Goal: Task Accomplishment & Management: Complete application form

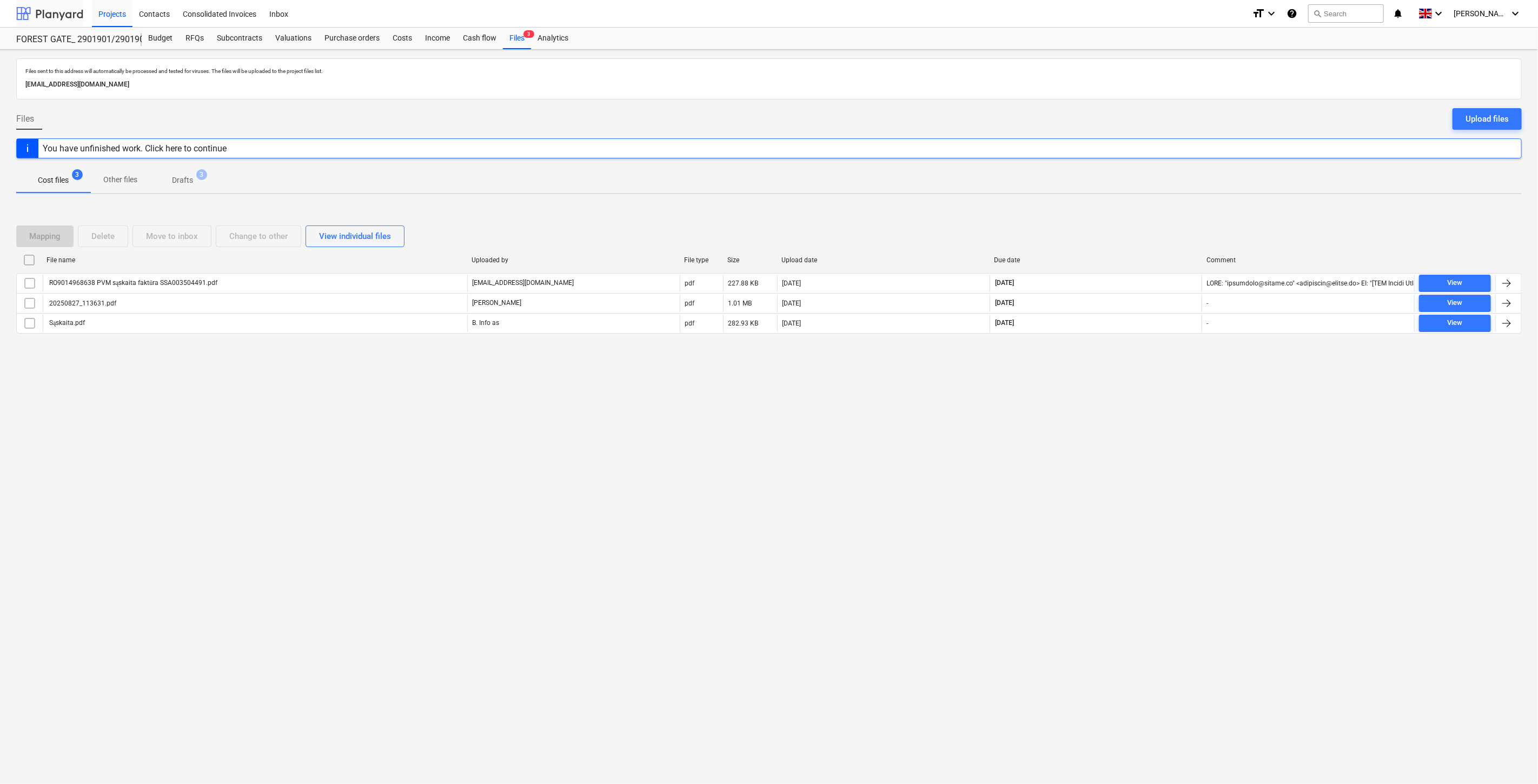
click at [48, 16] on div at bounding box center [50, 14] width 67 height 27
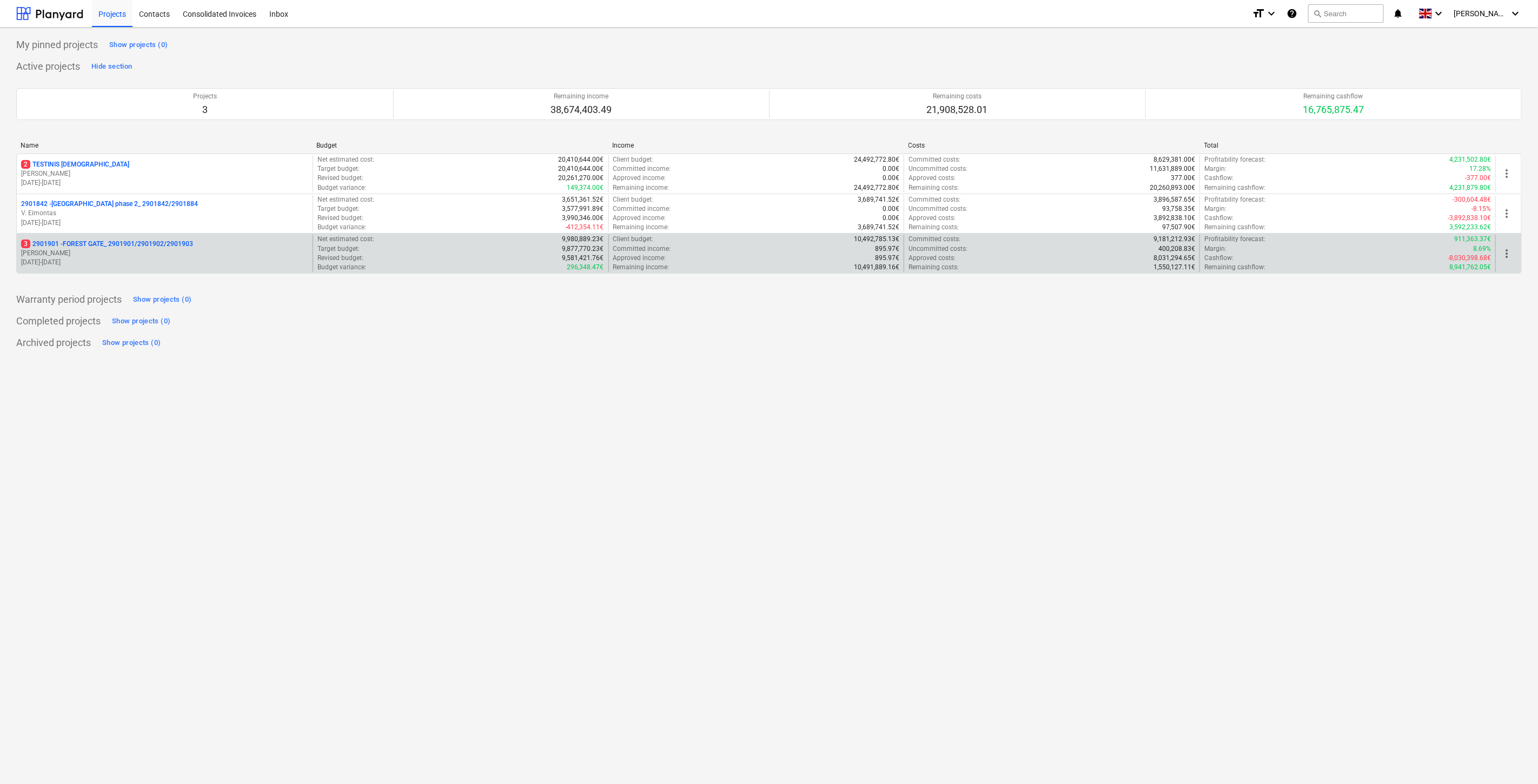
click at [97, 251] on p "[PERSON_NAME]" at bounding box center [165, 253] width 287 height 10
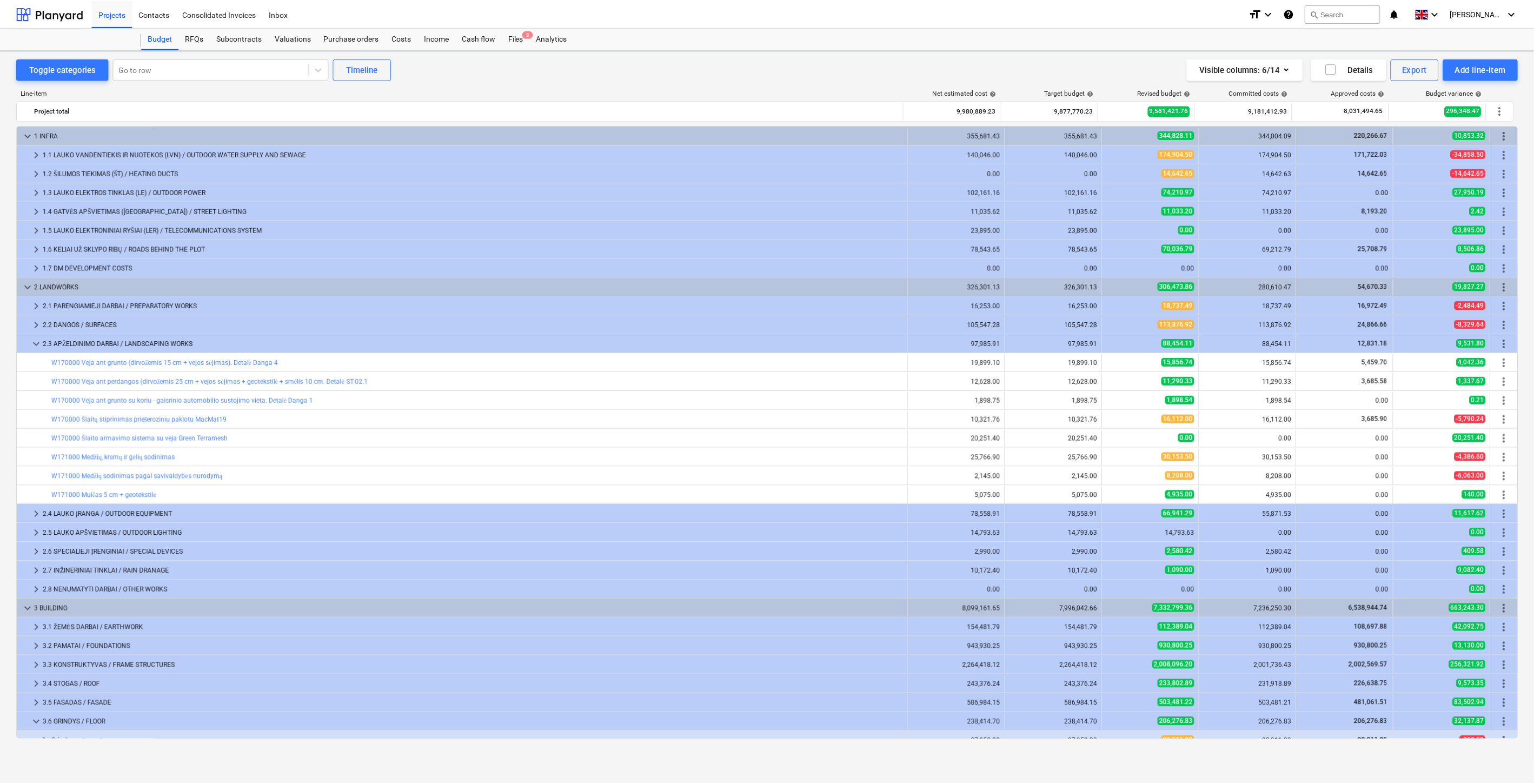
scroll to position [220, 0]
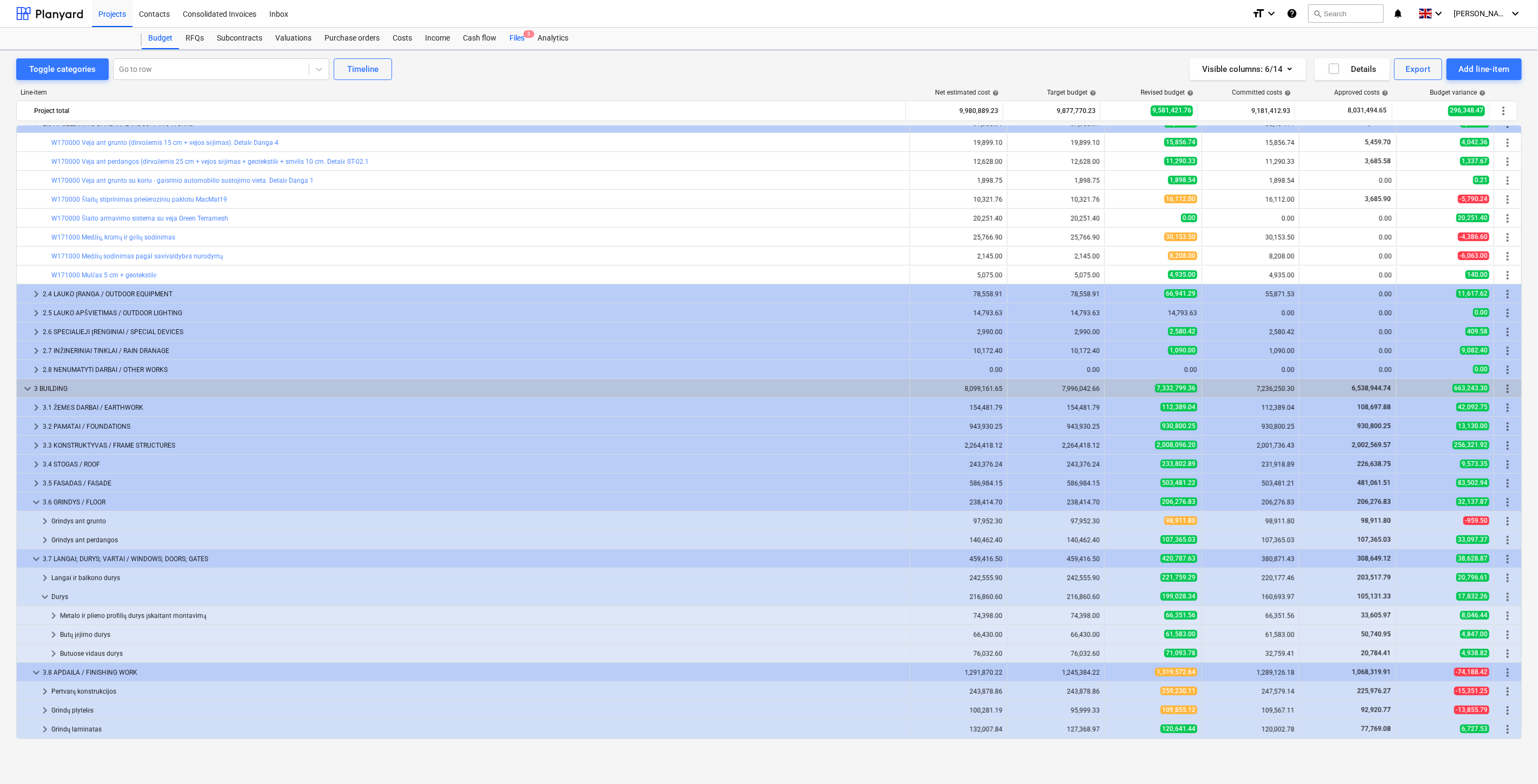
click at [521, 38] on div "Files 3" at bounding box center [517, 38] width 28 height 22
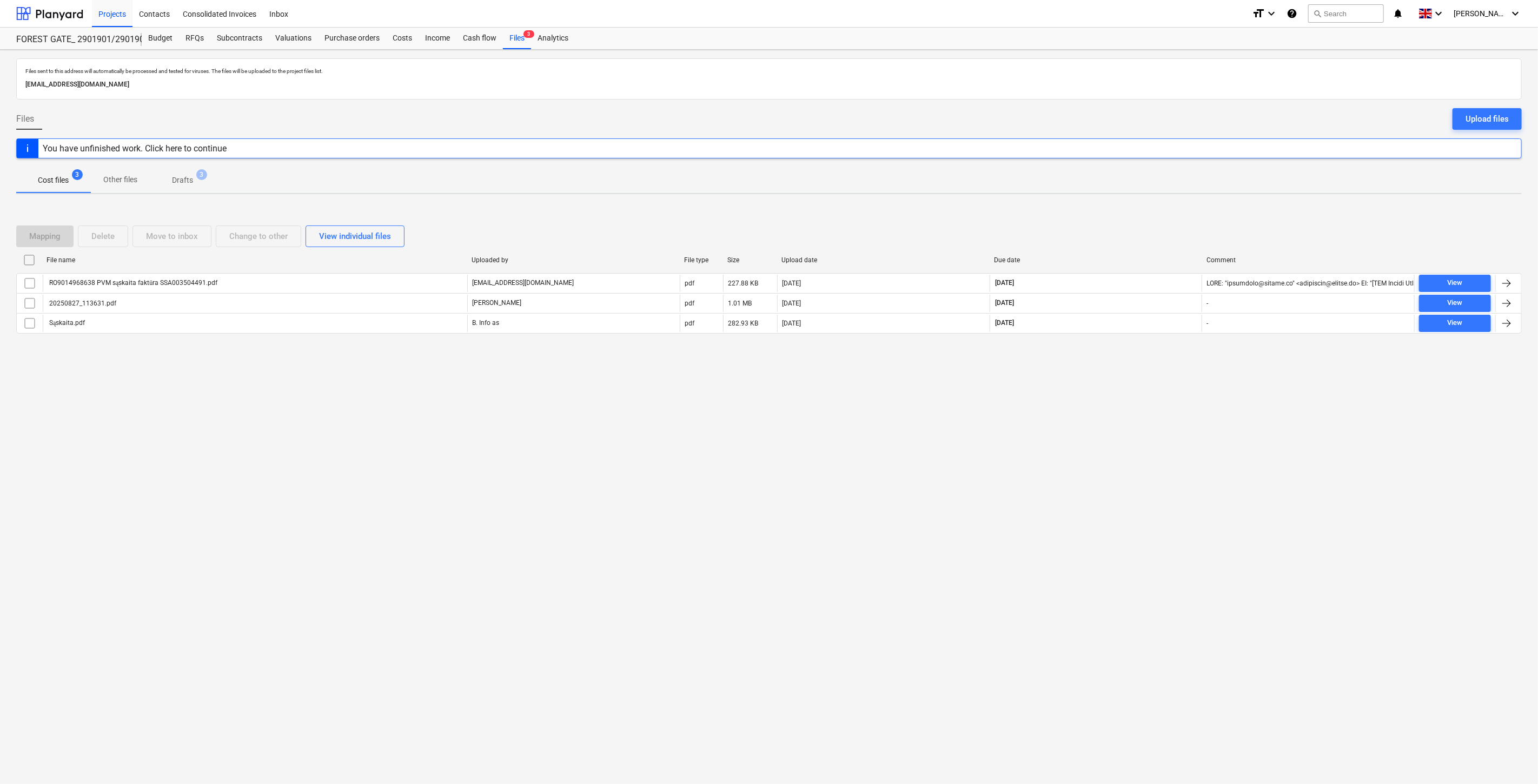
drag, startPoint x: 1132, startPoint y: 393, endPoint x: 1155, endPoint y: 369, distance: 33.2
click at [1132, 393] on div "Files sent to this address will automatically be processed and tested for virus…" at bounding box center [769, 417] width 1538 height 735
click at [1155, 369] on div "Files sent to this address will automatically be processed and tested for virus…" at bounding box center [769, 417] width 1538 height 735
drag, startPoint x: 264, startPoint y: 420, endPoint x: 272, endPoint y: 118, distance: 302.1
click at [264, 419] on div "Files sent to this address will automatically be processed and tested for virus…" at bounding box center [769, 417] width 1538 height 735
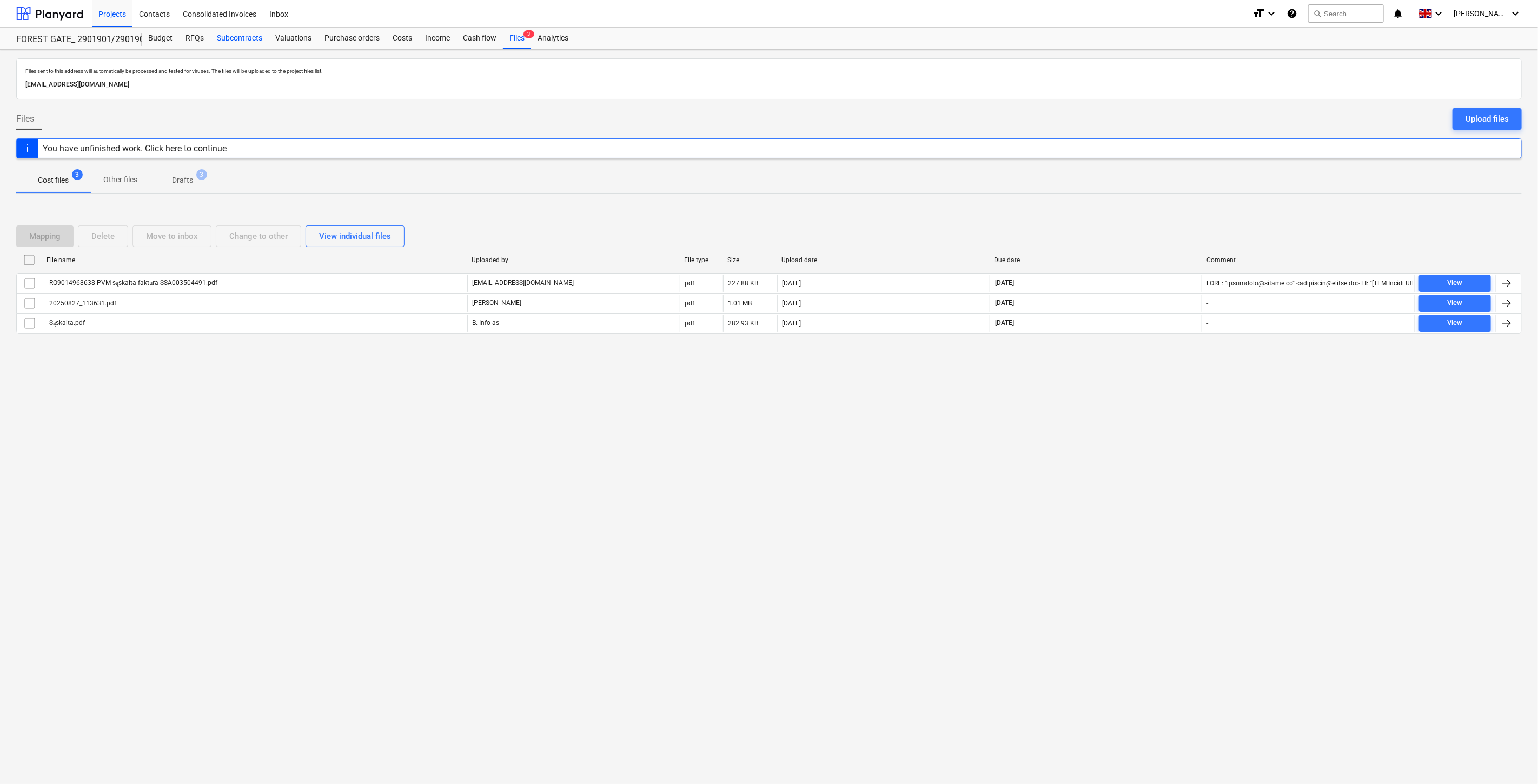
click at [249, 39] on div "Subcontracts" at bounding box center [239, 38] width 58 height 22
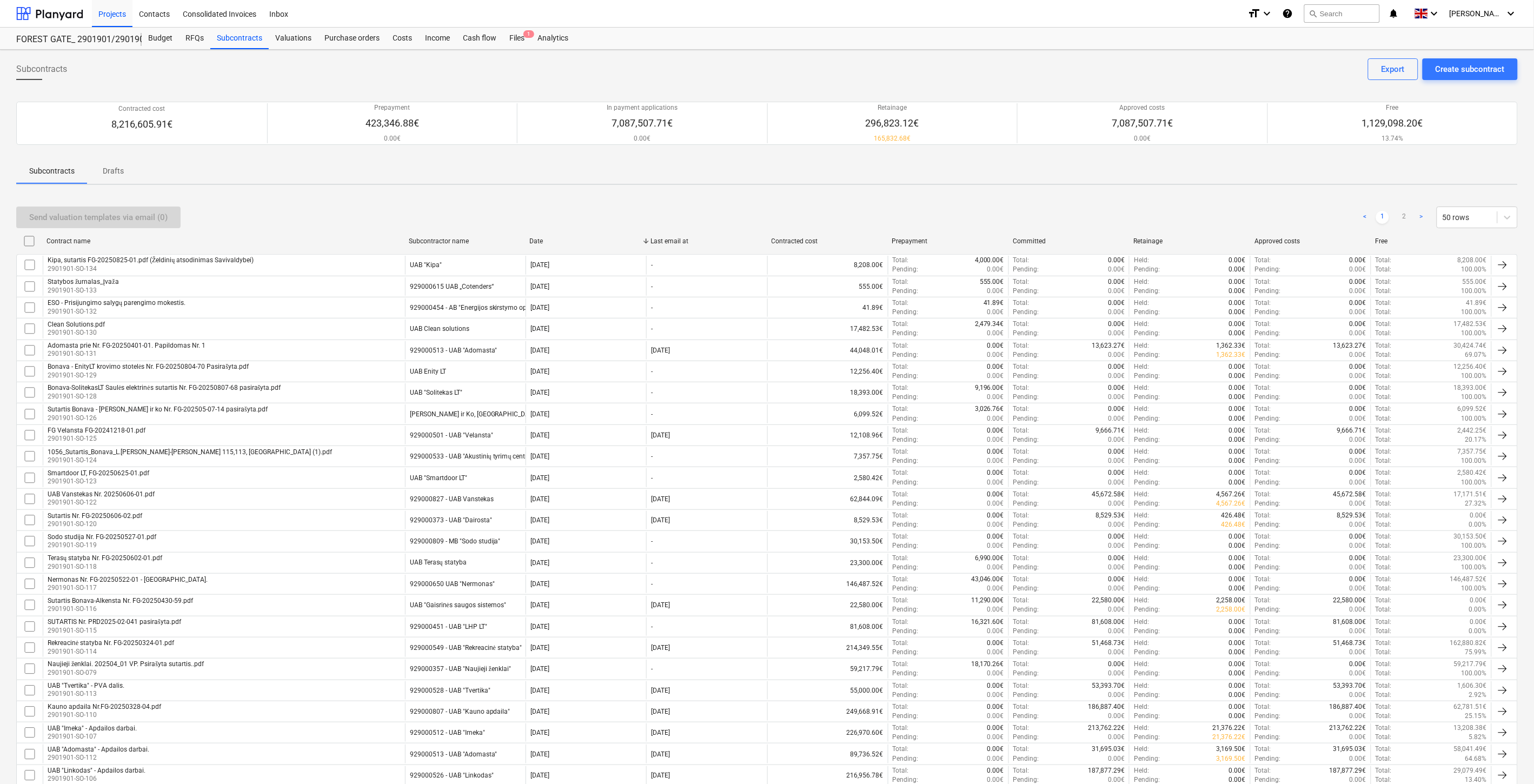
drag, startPoint x: 716, startPoint y: 211, endPoint x: 735, endPoint y: 205, distance: 19.9
click at [718, 210] on div "Send valuation templates via email (0) < 1 2 > 50 rows" at bounding box center [767, 217] width 1501 height 22
click at [758, 198] on div "Send valuation templates via email (0) < 1 2 > 50 rows Contract name Subcontrac…" at bounding box center [767, 777] width 1501 height 1167
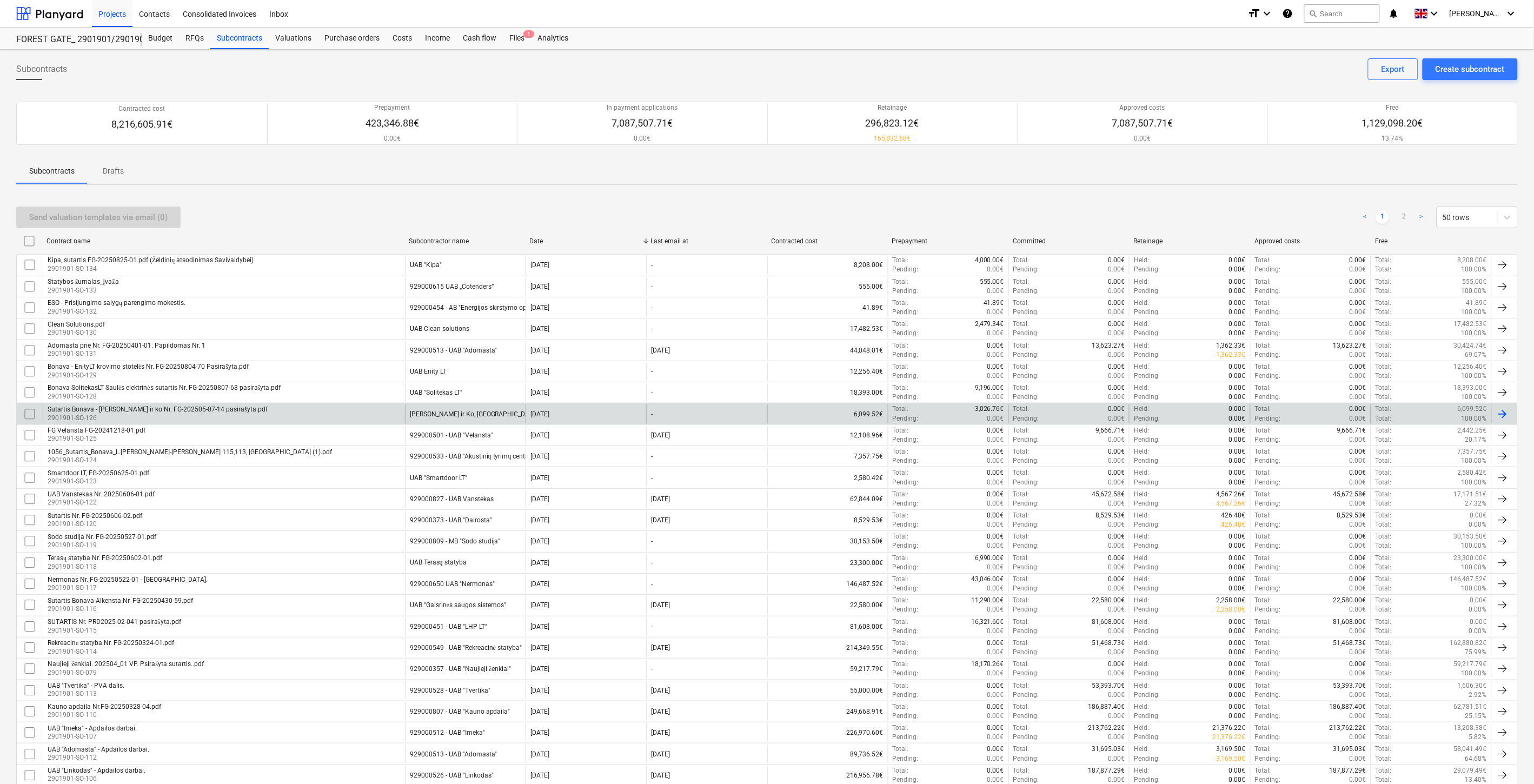
click at [331, 413] on div "Sutartis Bonava - [PERSON_NAME] ir ko Nr. FG-202505-07-14 pasirašyta.pdf 290190…" at bounding box center [224, 414] width 363 height 18
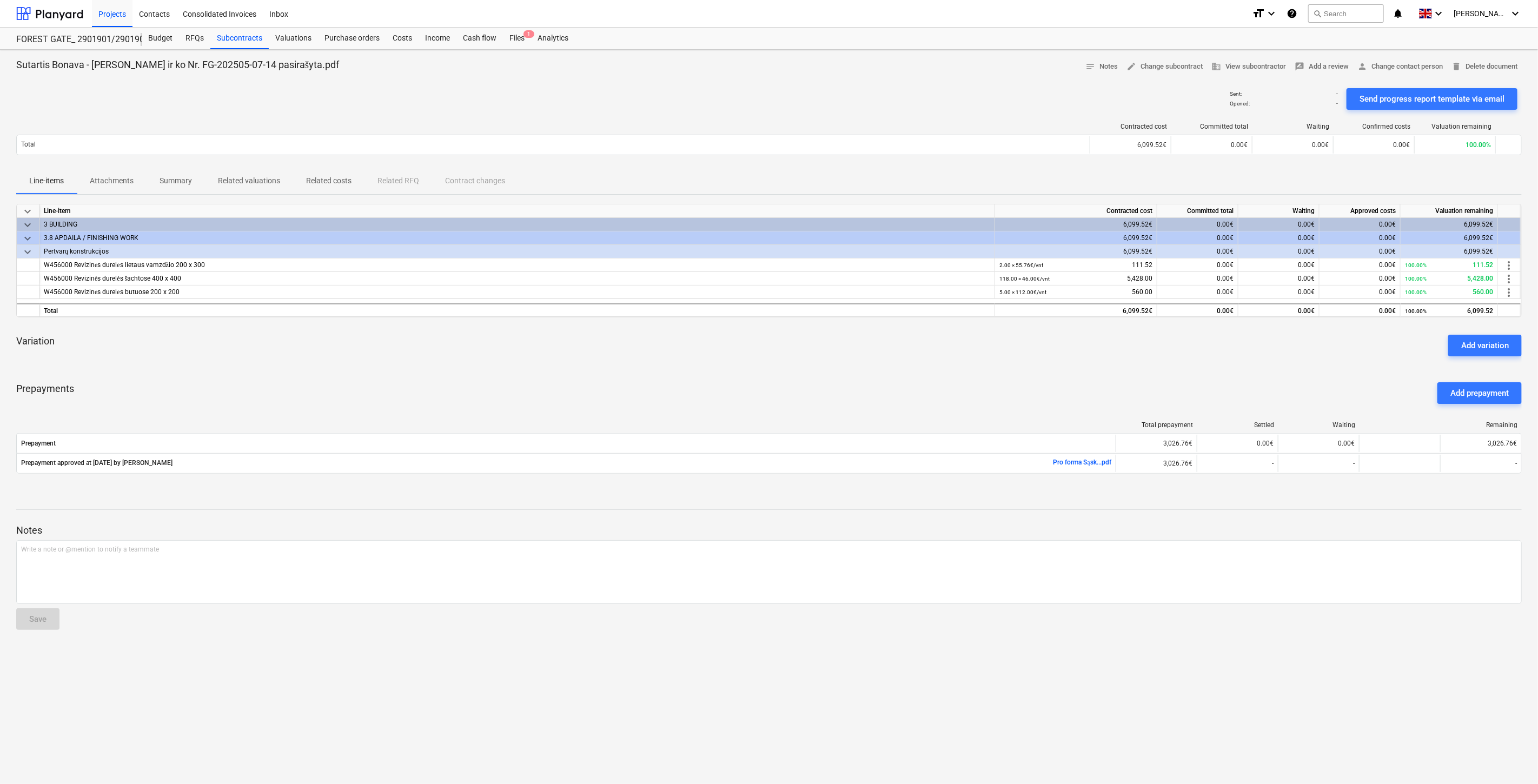
click at [563, 352] on div "Variation Add variation" at bounding box center [768, 345] width 1505 height 39
click at [612, 339] on div "Variation Add variation" at bounding box center [768, 345] width 1505 height 39
drag, startPoint x: 662, startPoint y: 338, endPoint x: 695, endPoint y: 332, distance: 33.5
click at [672, 337] on div "Variation Add variation" at bounding box center [768, 345] width 1505 height 39
click at [695, 332] on div "Variation Add variation" at bounding box center [768, 345] width 1505 height 39
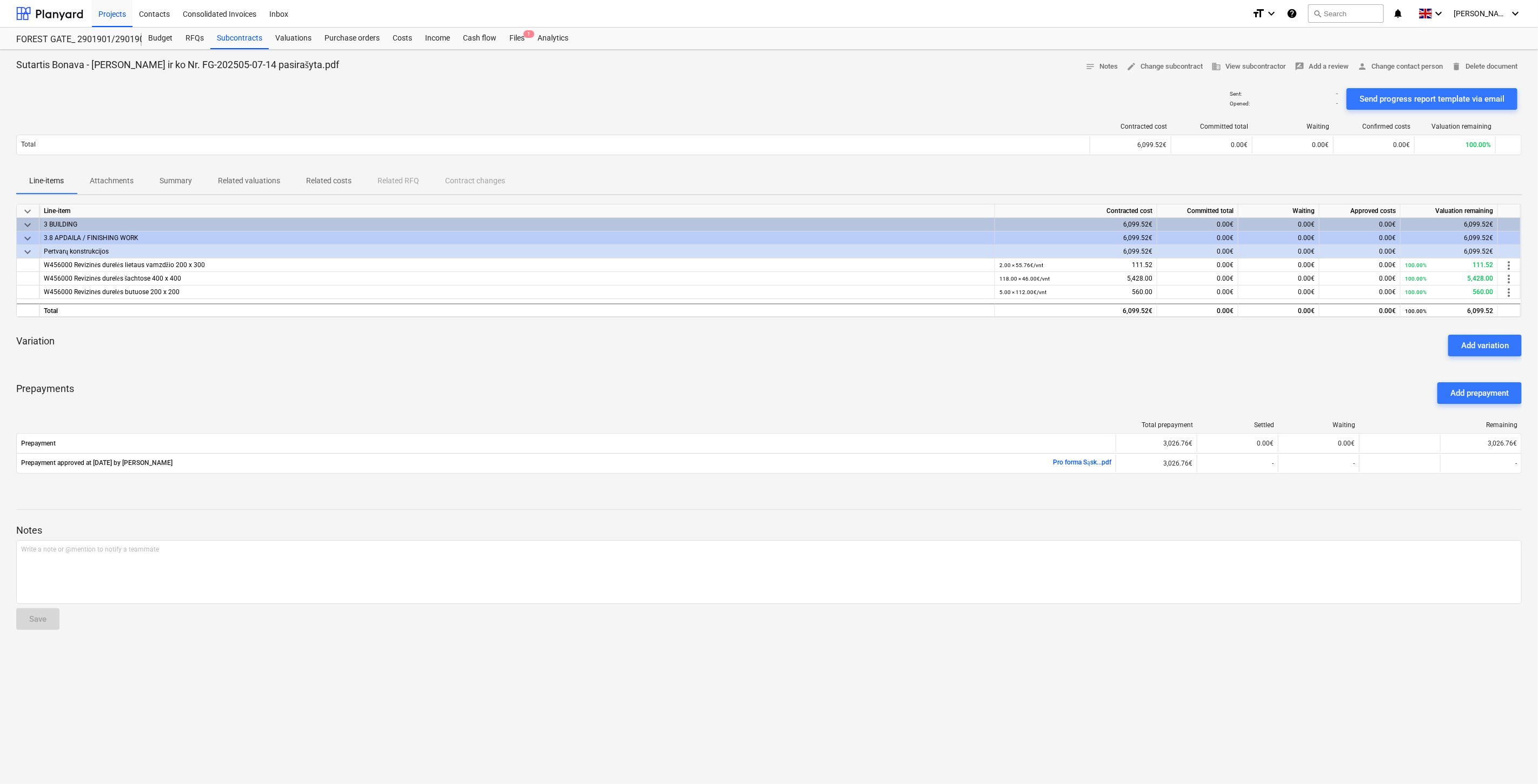
click at [866, 385] on div "Prepayments Add prepayment" at bounding box center [768, 393] width 1505 height 39
click at [755, 108] on div "Sent : - Opened : - Send progress report template via email" at bounding box center [768, 99] width 1505 height 30
click at [799, 95] on div "Sent : - Opened : - Send progress report template via email" at bounding box center [768, 99] width 1505 height 30
click at [949, 374] on div "Prepayments Add prepayment" at bounding box center [768, 393] width 1505 height 39
click at [970, 361] on div "Variation Add variation" at bounding box center [768, 345] width 1505 height 39
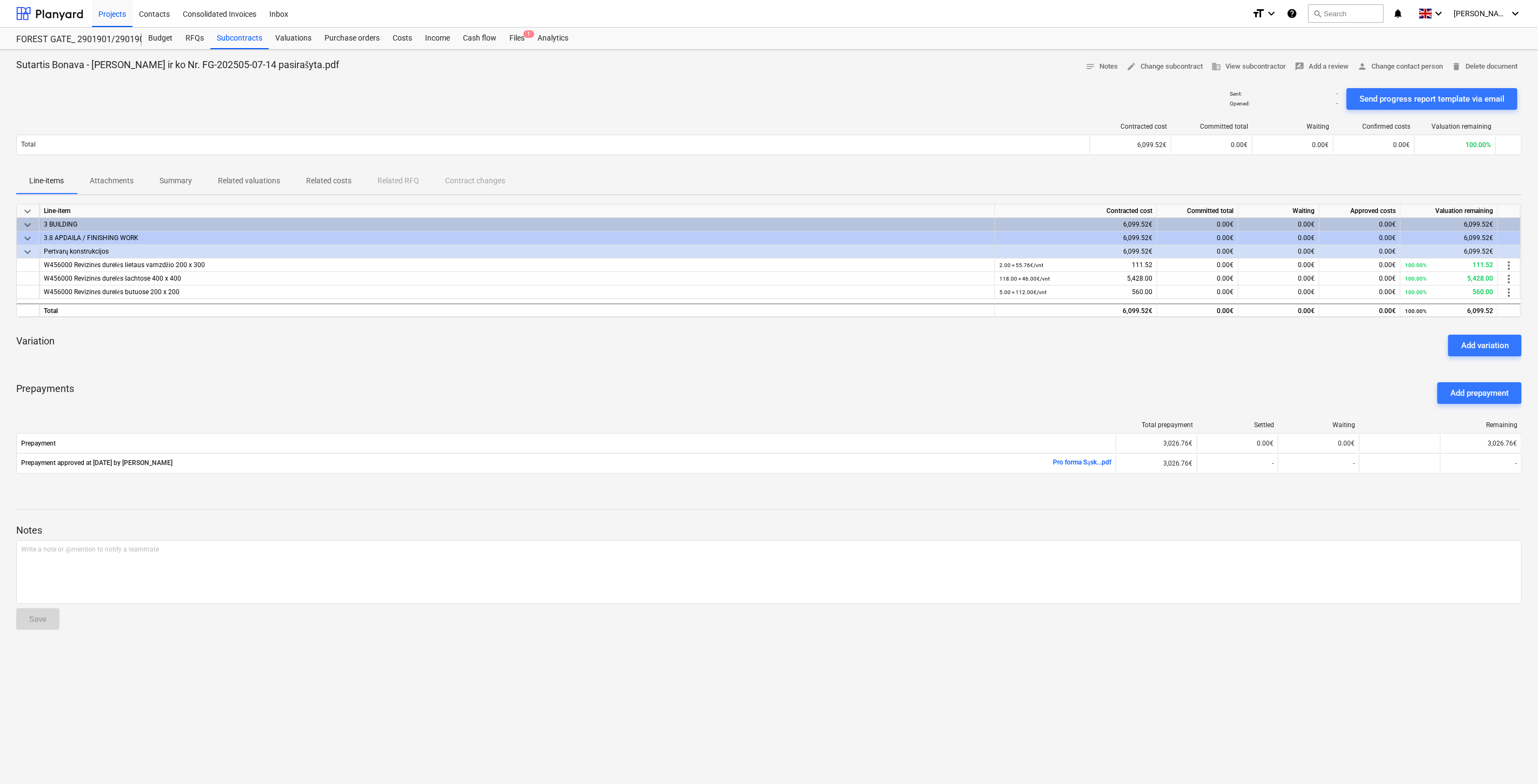
drag, startPoint x: 1081, startPoint y: 390, endPoint x: 1113, endPoint y: 361, distance: 43.2
click at [1085, 385] on div "Prepayments Add prepayment" at bounding box center [768, 393] width 1505 height 39
click at [1113, 361] on div "Variation Add variation" at bounding box center [768, 345] width 1505 height 39
click at [723, 379] on div "Prepayments Add prepayment" at bounding box center [768, 393] width 1505 height 39
click at [746, 368] on div "keyboard_arrow_down Line-item Contracted cost Committed total Waiting Approved …" at bounding box center [768, 345] width 1505 height 283
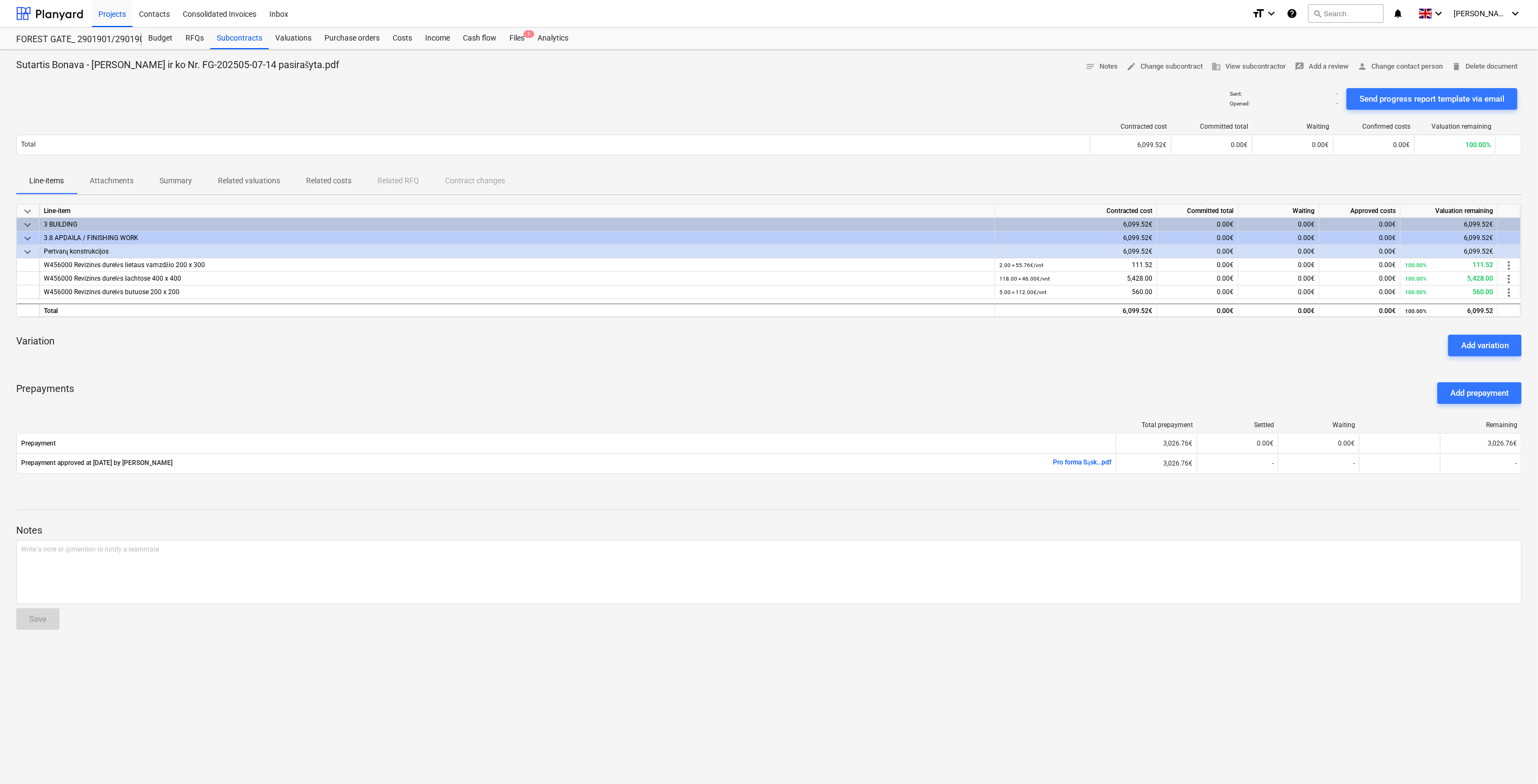
click at [770, 358] on div "Variation Add variation" at bounding box center [768, 345] width 1505 height 39
click at [804, 350] on div "Variation Add variation" at bounding box center [768, 345] width 1505 height 39
click at [521, 43] on div "Files 1" at bounding box center [517, 38] width 28 height 22
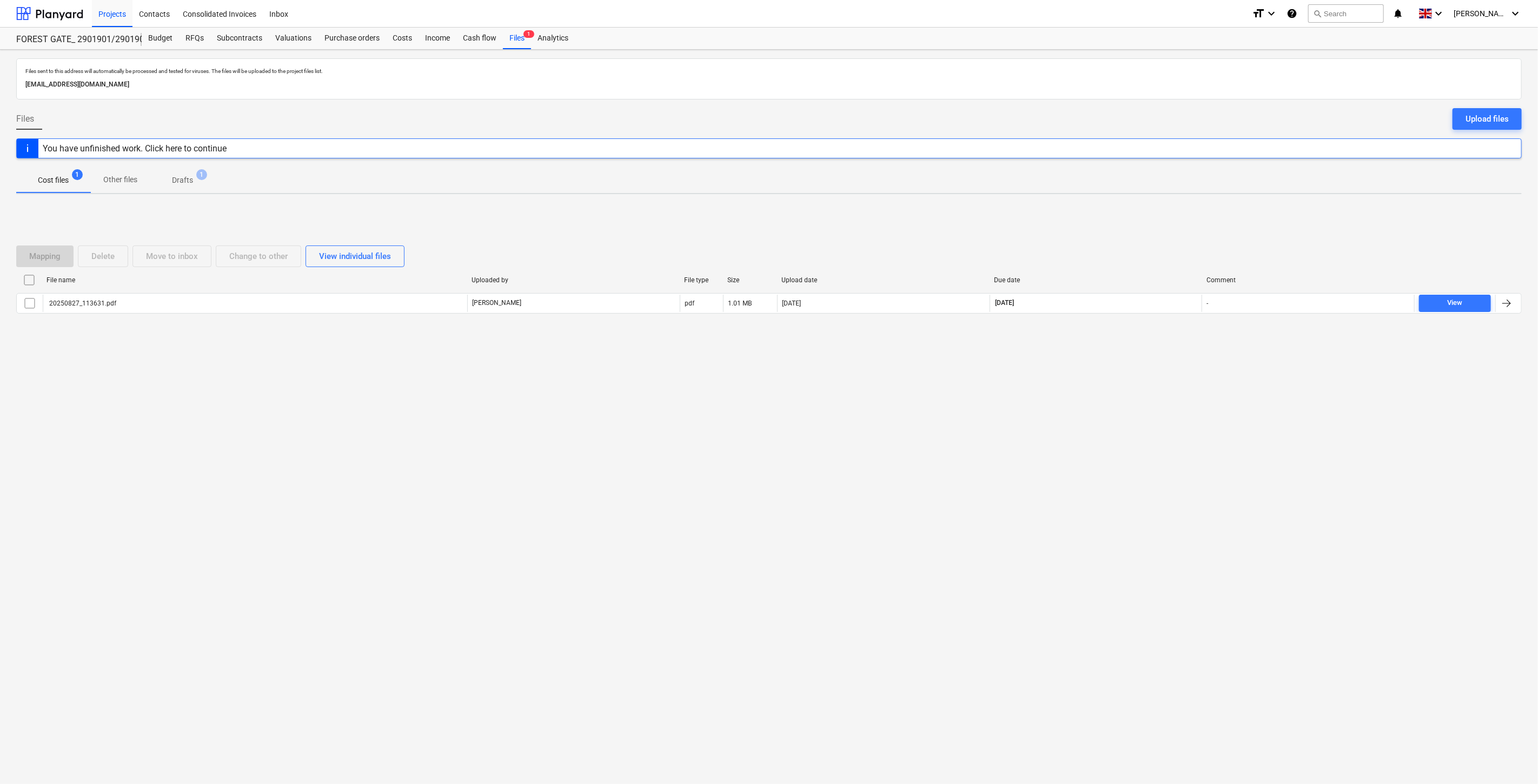
click at [1091, 419] on div "Files sent to this address will automatically be processed and tested for virus…" at bounding box center [769, 417] width 1538 height 735
click at [1111, 391] on div "Files sent to this address will automatically be processed and tested for virus…" at bounding box center [769, 417] width 1538 height 735
drag, startPoint x: 1127, startPoint y: 373, endPoint x: 1135, endPoint y: 366, distance: 10.6
click at [1129, 371] on div "Files sent to this address will automatically be processed and tested for virus…" at bounding box center [769, 417] width 1538 height 735
click at [1150, 356] on div "Mapping Delete Move to inbox Change to other View individual files File name Up…" at bounding box center [768, 283] width 1505 height 162
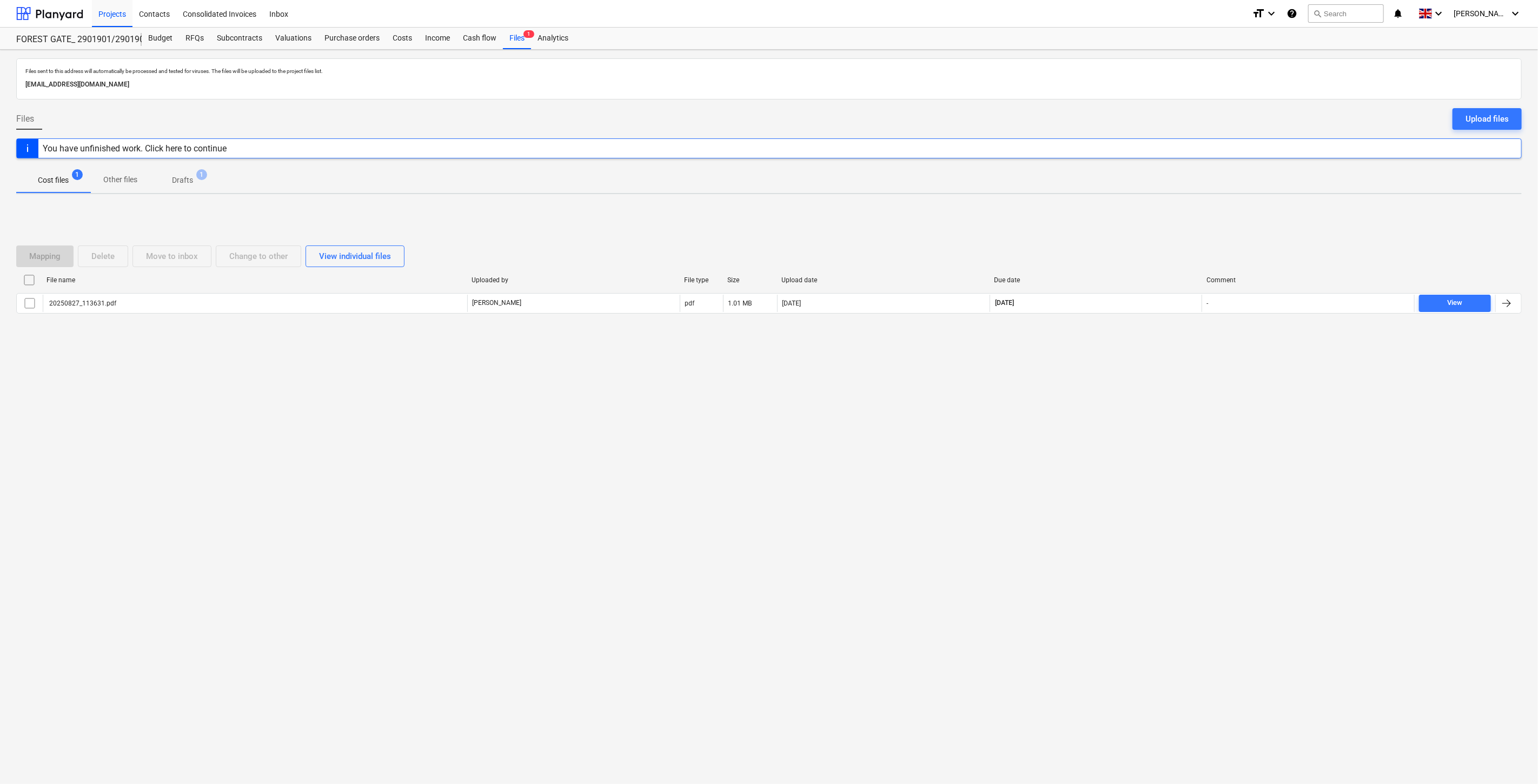
drag, startPoint x: 1067, startPoint y: 449, endPoint x: 1091, endPoint y: 423, distance: 35.4
click at [1071, 443] on div "Files sent to this address will automatically be processed and tested for virus…" at bounding box center [769, 417] width 1538 height 735
drag, startPoint x: 1091, startPoint y: 423, endPoint x: 549, endPoint y: 477, distance: 544.7
click at [1089, 423] on div "Files sent to this address will automatically be processed and tested for virus…" at bounding box center [769, 417] width 1538 height 735
drag, startPoint x: 1080, startPoint y: 434, endPoint x: 1110, endPoint y: 381, distance: 60.9
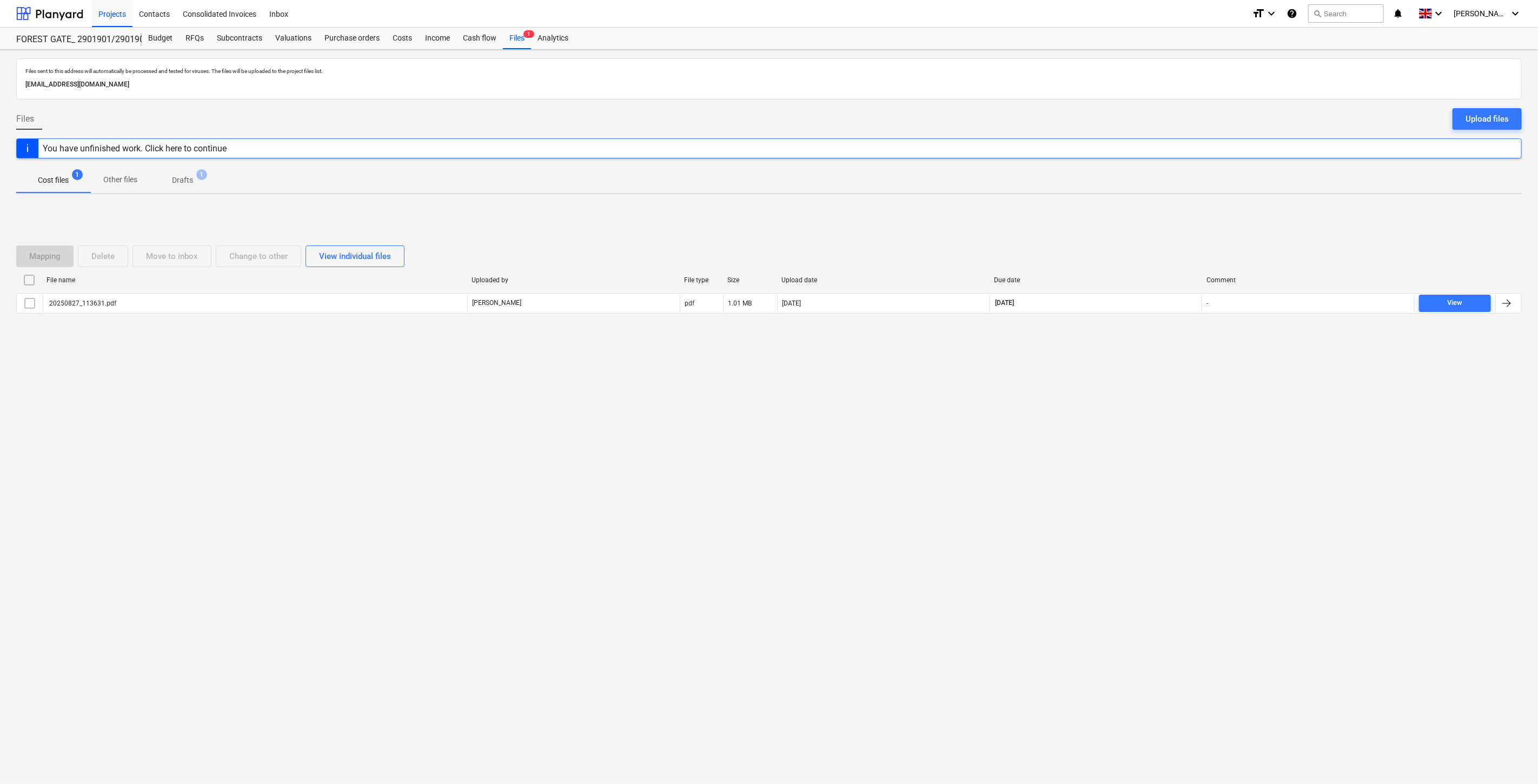
click at [1080, 430] on div "Files sent to this address will automatically be processed and tested for virus…" at bounding box center [769, 417] width 1538 height 735
click at [1110, 381] on div "Files sent to this address will automatically be processed and tested for virus…" at bounding box center [769, 417] width 1538 height 735
click at [1379, 15] on button "search Search" at bounding box center [1346, 13] width 76 height 18
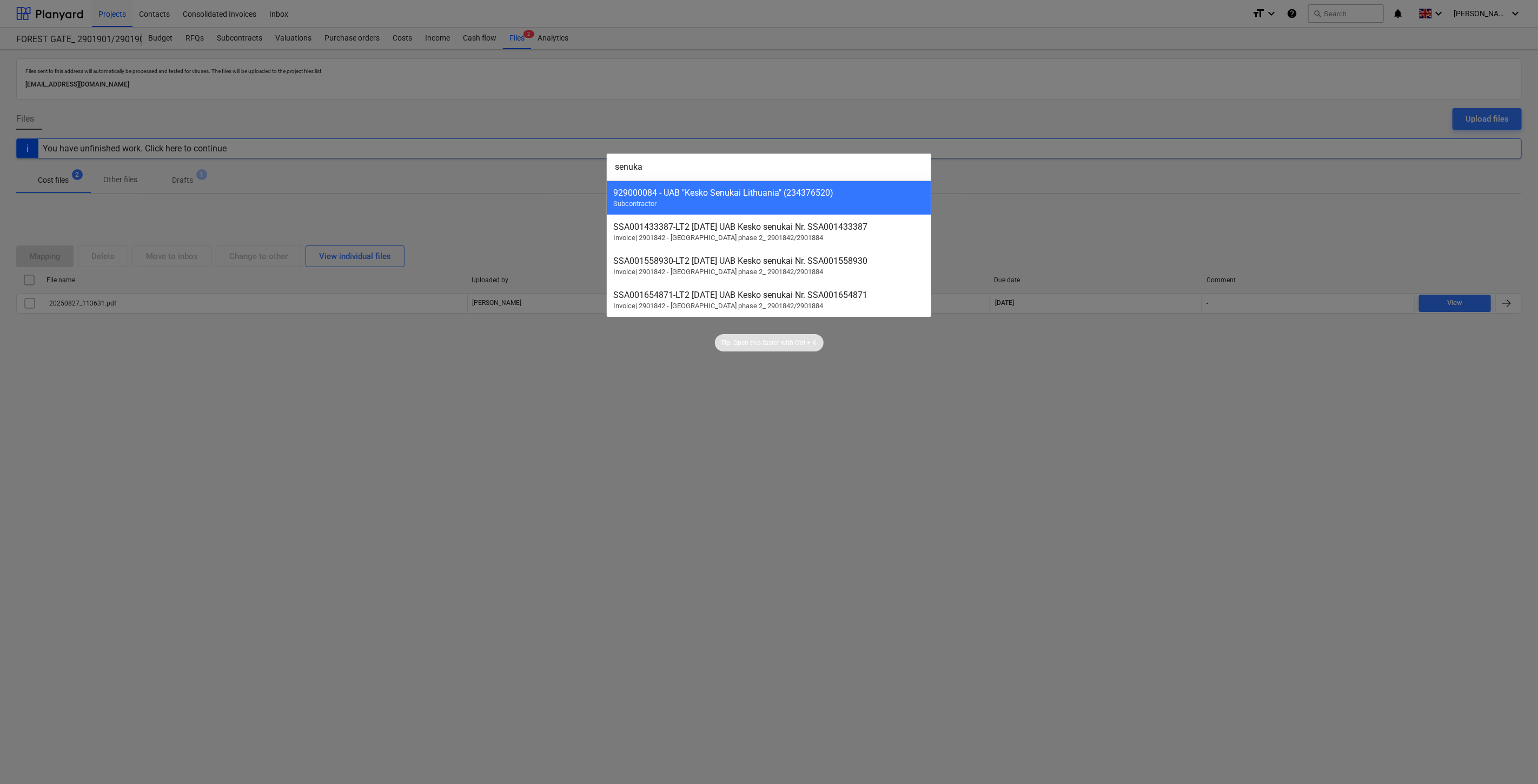
type input "senukai"
click at [710, 202] on div "929000084 - UAB "Kesko Senukai Lithuania" (234376520) Subcontractor" at bounding box center [769, 197] width 324 height 34
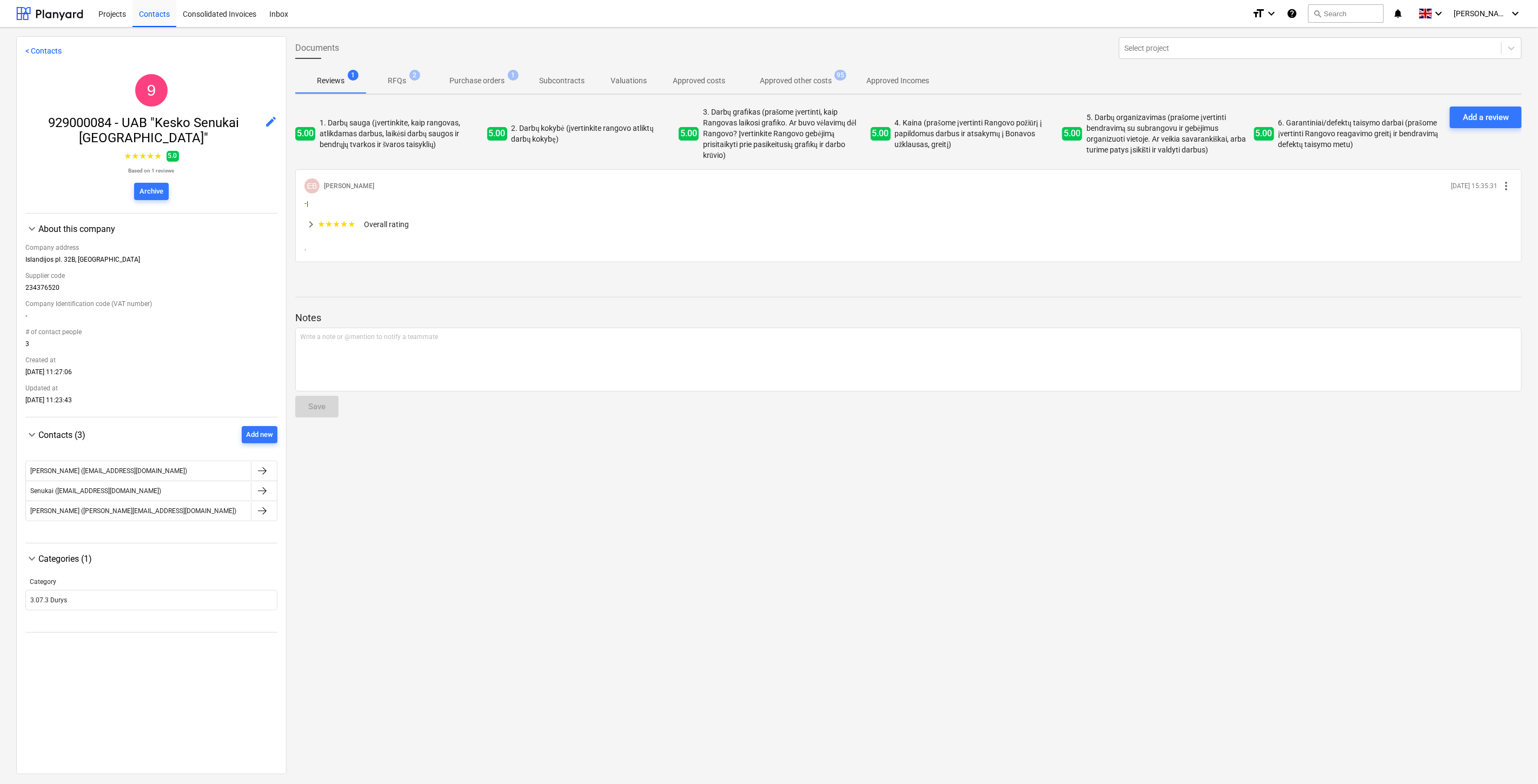
click at [506, 80] on span "Purchase orders 1" at bounding box center [477, 81] width 73 height 11
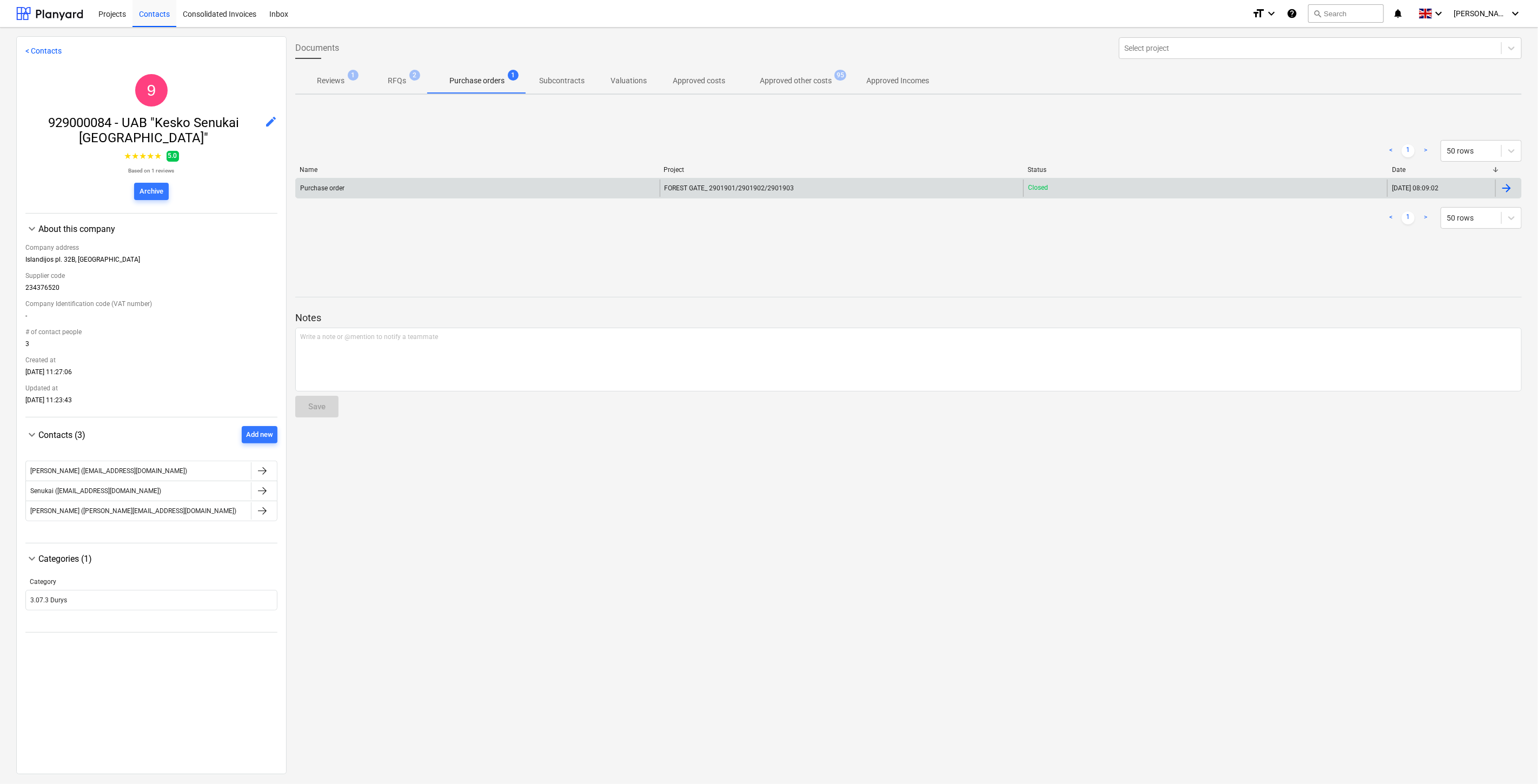
click at [575, 180] on div "Purchase order" at bounding box center [478, 188] width 364 height 18
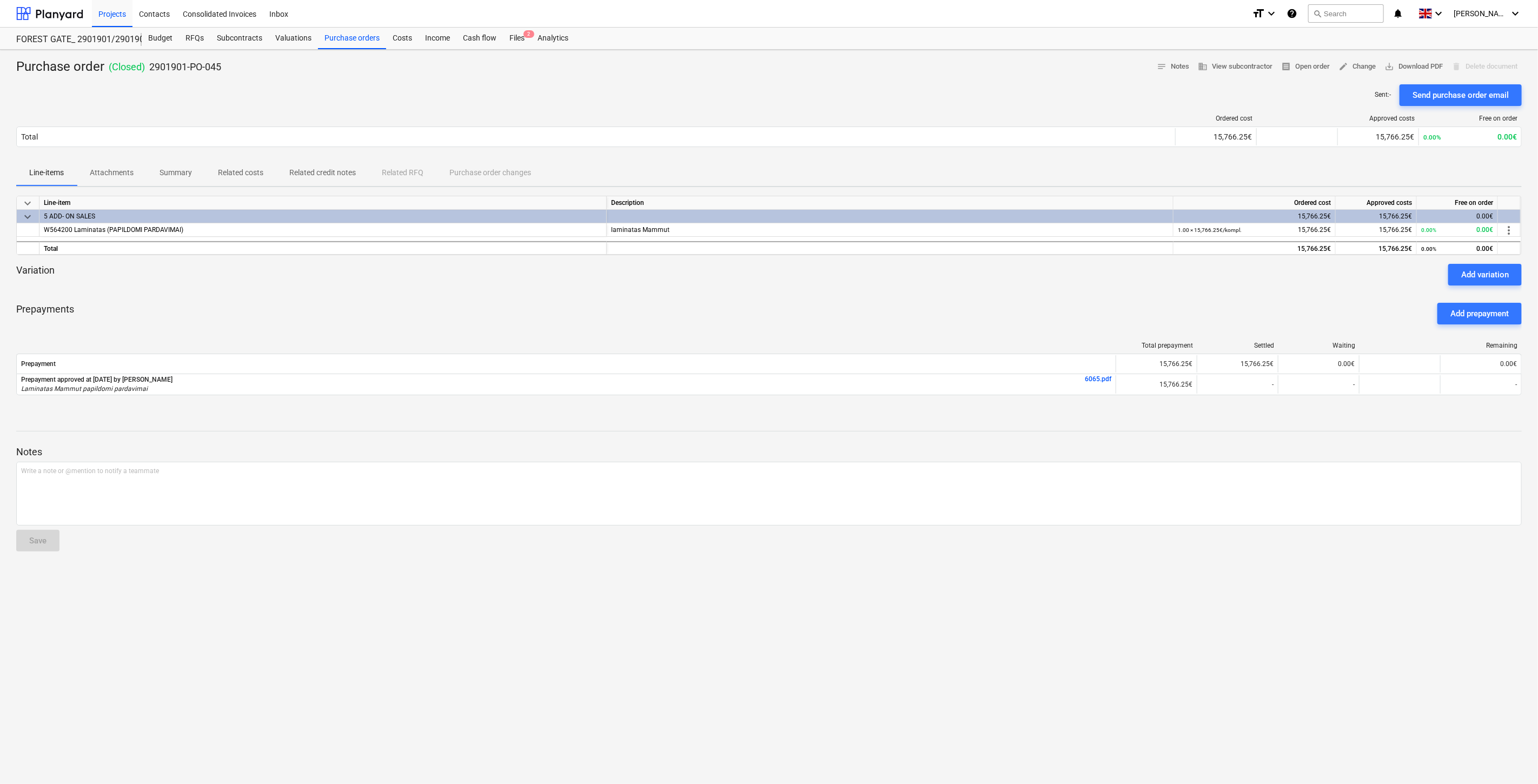
click at [122, 180] on span "Attachments" at bounding box center [111, 172] width 69 height 18
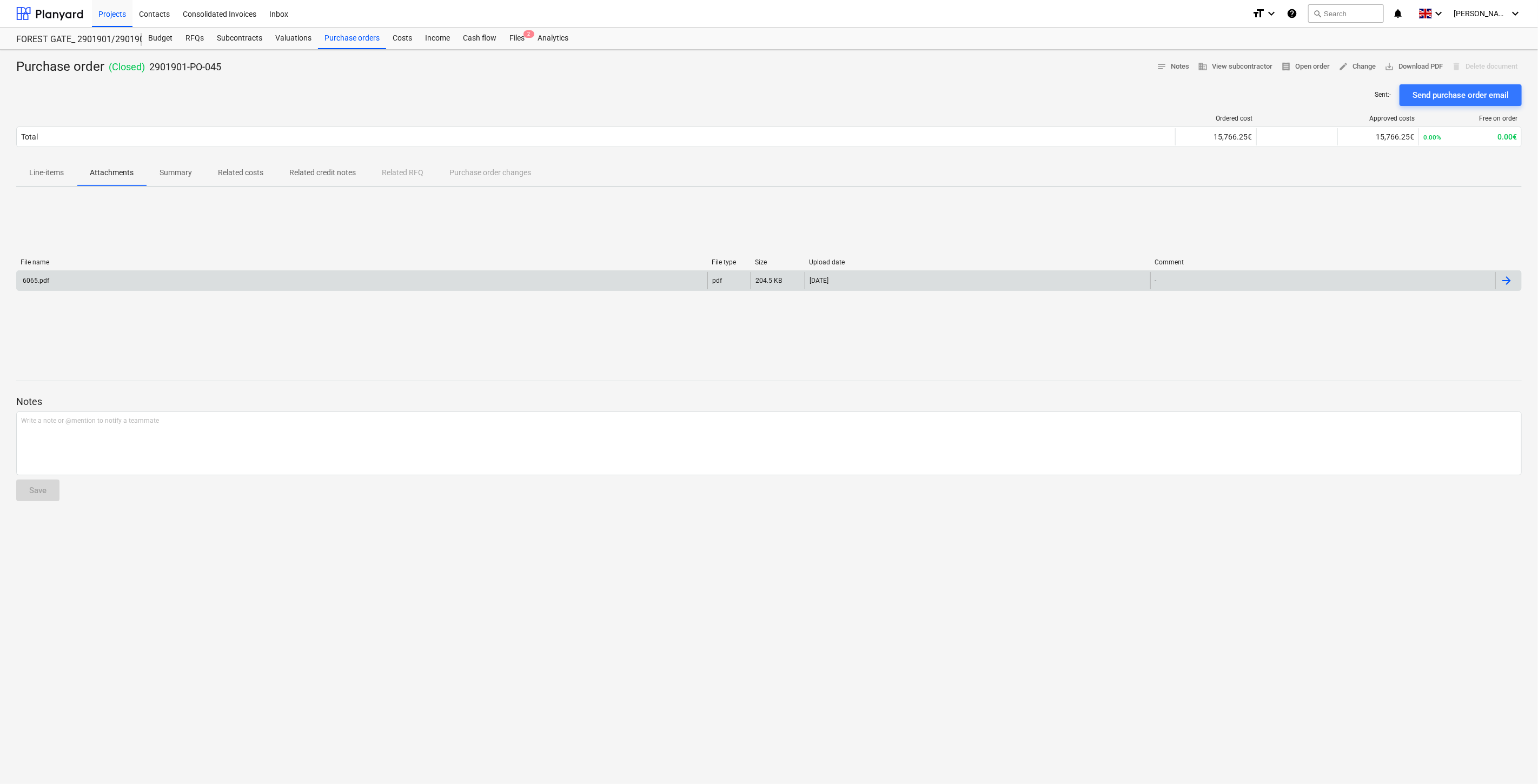
click at [376, 275] on div "6065.pdf" at bounding box center [362, 281] width 691 height 18
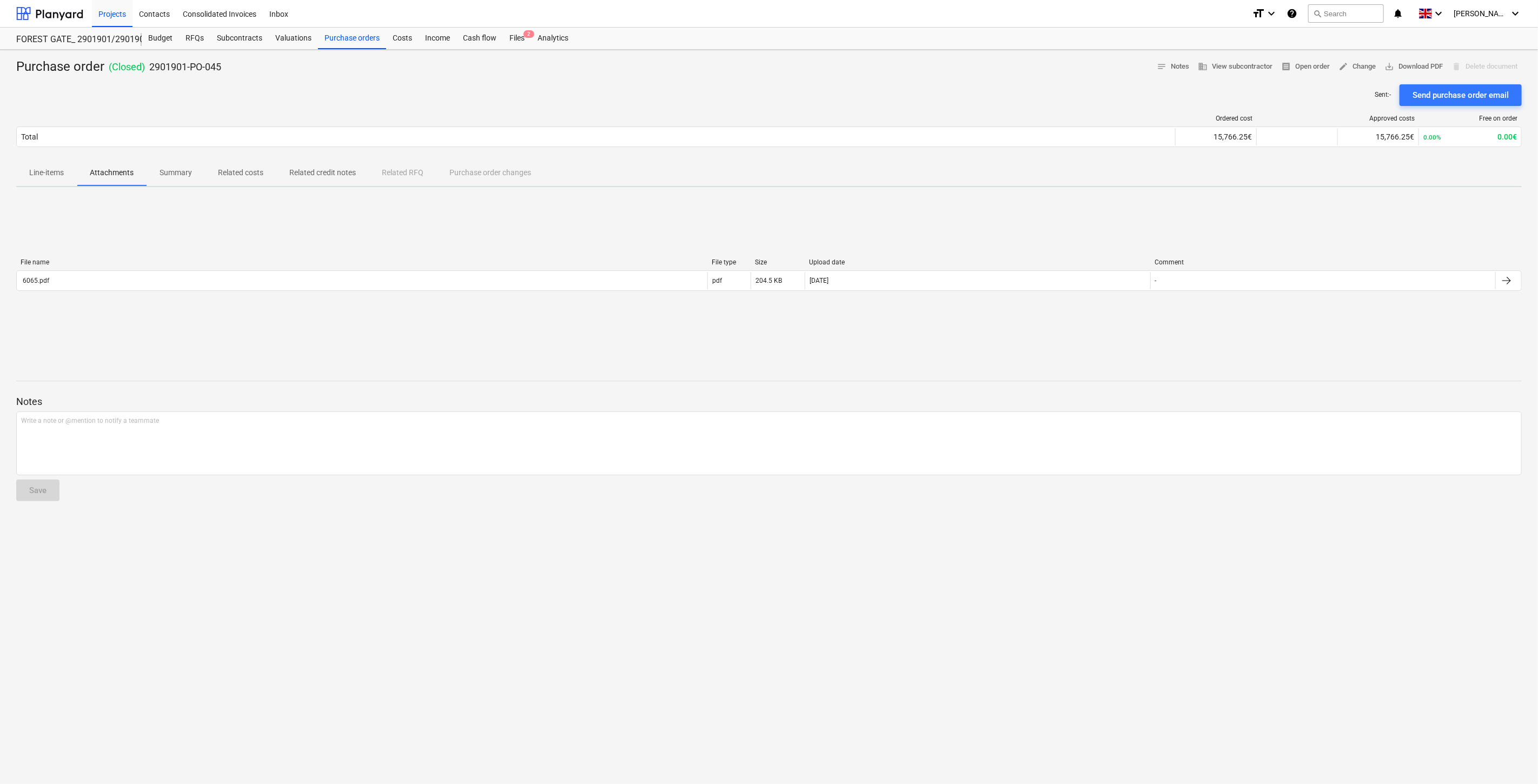
click at [383, 251] on div "File name File type Size Upload date Comment 6065.pdf pdf 204.5 KB [DATE] - Ple…" at bounding box center [768, 277] width 1505 height 54
click at [240, 35] on div "Subcontracts" at bounding box center [239, 38] width 58 height 22
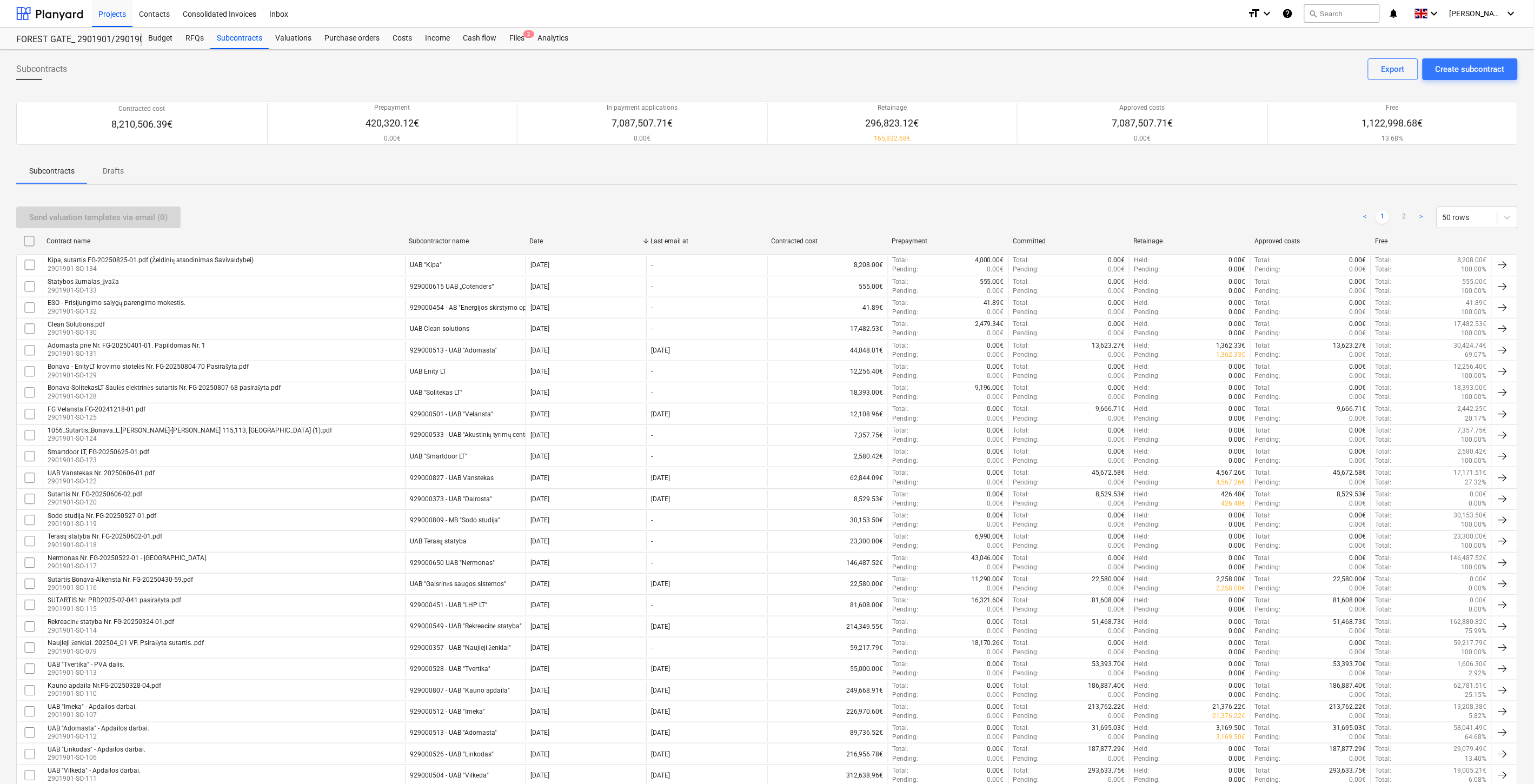
click at [858, 203] on div "Send valuation templates via email (0) < 1 2 > 50 rows" at bounding box center [767, 217] width 1501 height 30
click at [882, 201] on div "Send valuation templates via email (0) < 1 2 > 50 rows Contract name Subcontrac…" at bounding box center [767, 777] width 1501 height 1167
click at [889, 201] on div "Send valuation templates via email (0) < 1 2 > 50 rows Contract name Subcontrac…" at bounding box center [767, 777] width 1501 height 1167
drag, startPoint x: 904, startPoint y: 199, endPoint x: 802, endPoint y: 205, distance: 102.2
click at [901, 199] on div "Send valuation templates via email (0) < 1 2 > 50 rows Contract name Subcontrac…" at bounding box center [767, 777] width 1501 height 1167
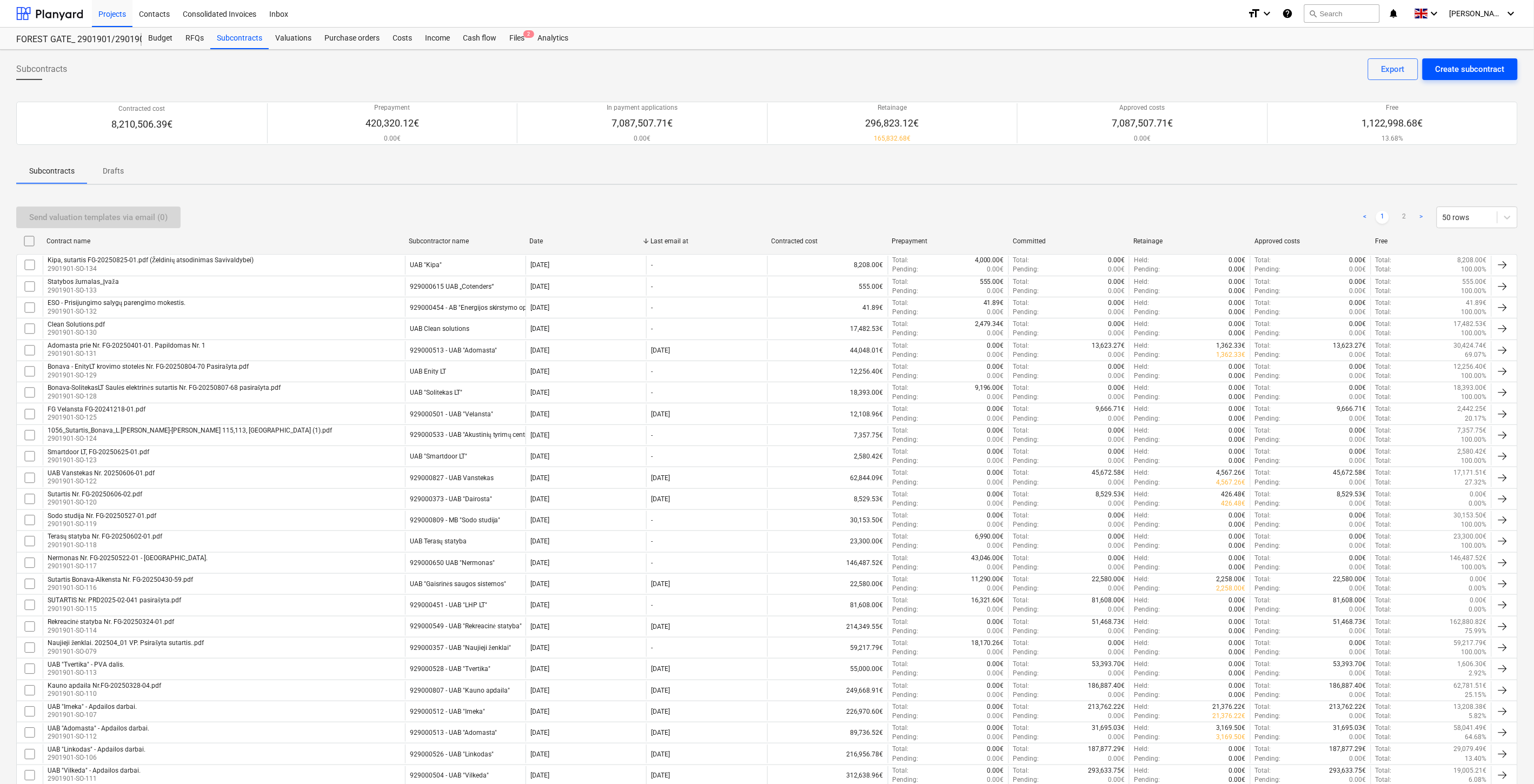
click at [1471, 76] on div "Create subcontract" at bounding box center [1470, 69] width 69 height 14
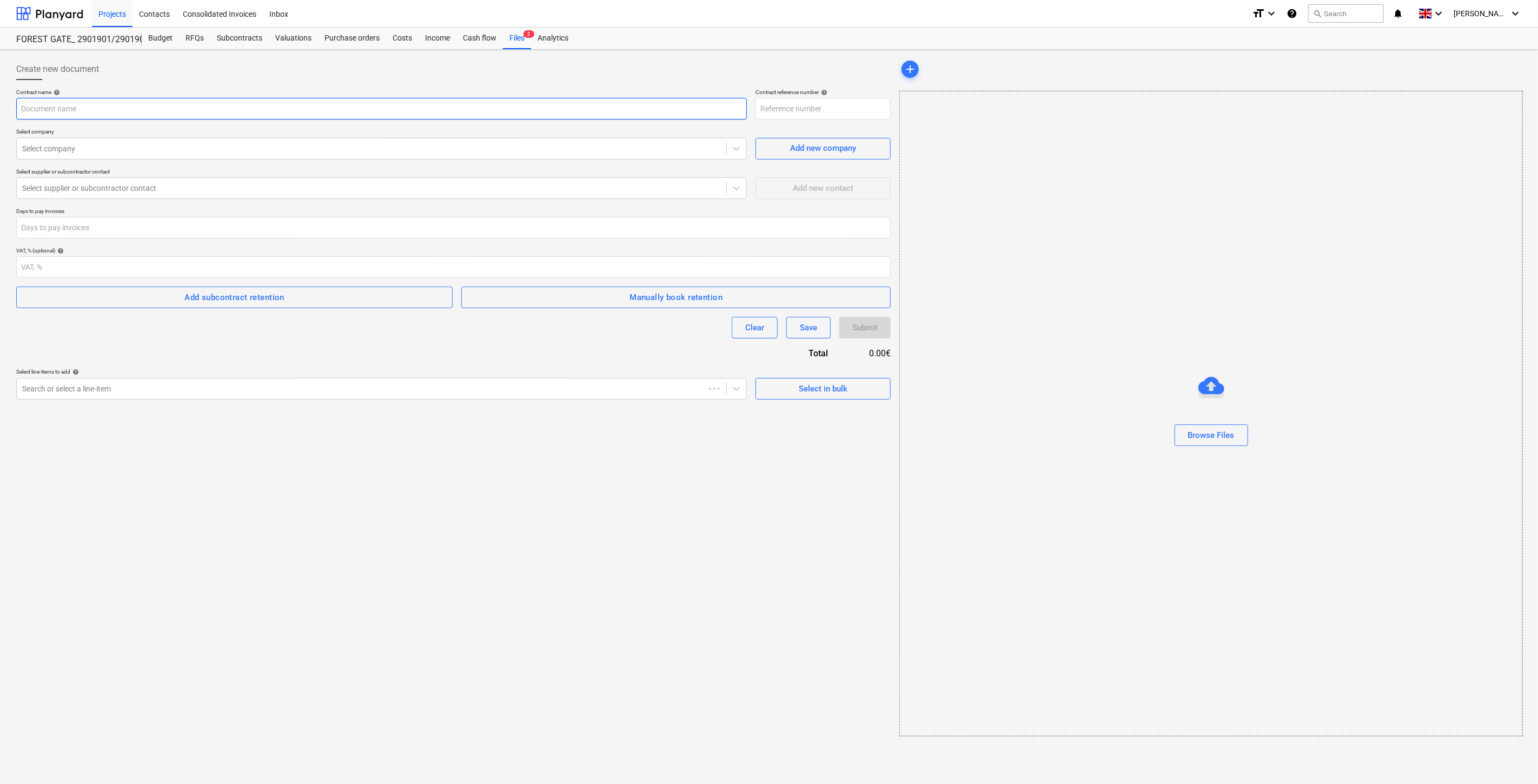
type input "2901901-SO-137"
type input "Bonava - Fire Experts ilgalaike sutartis.pdf"
click at [492, 530] on div "Create new document Contract name help Bonava - Fire Experts ilgalaike sutartis…" at bounding box center [452, 471] width 881 height 833
click at [525, 515] on div "Create new document Contract name help Bonava - Fire Experts ilgalaike sutartis…" at bounding box center [452, 471] width 881 height 833
click at [579, 491] on div "Create new document Contract name help Bonava - Fire Experts ilgalaike sutartis…" at bounding box center [452, 471] width 881 height 833
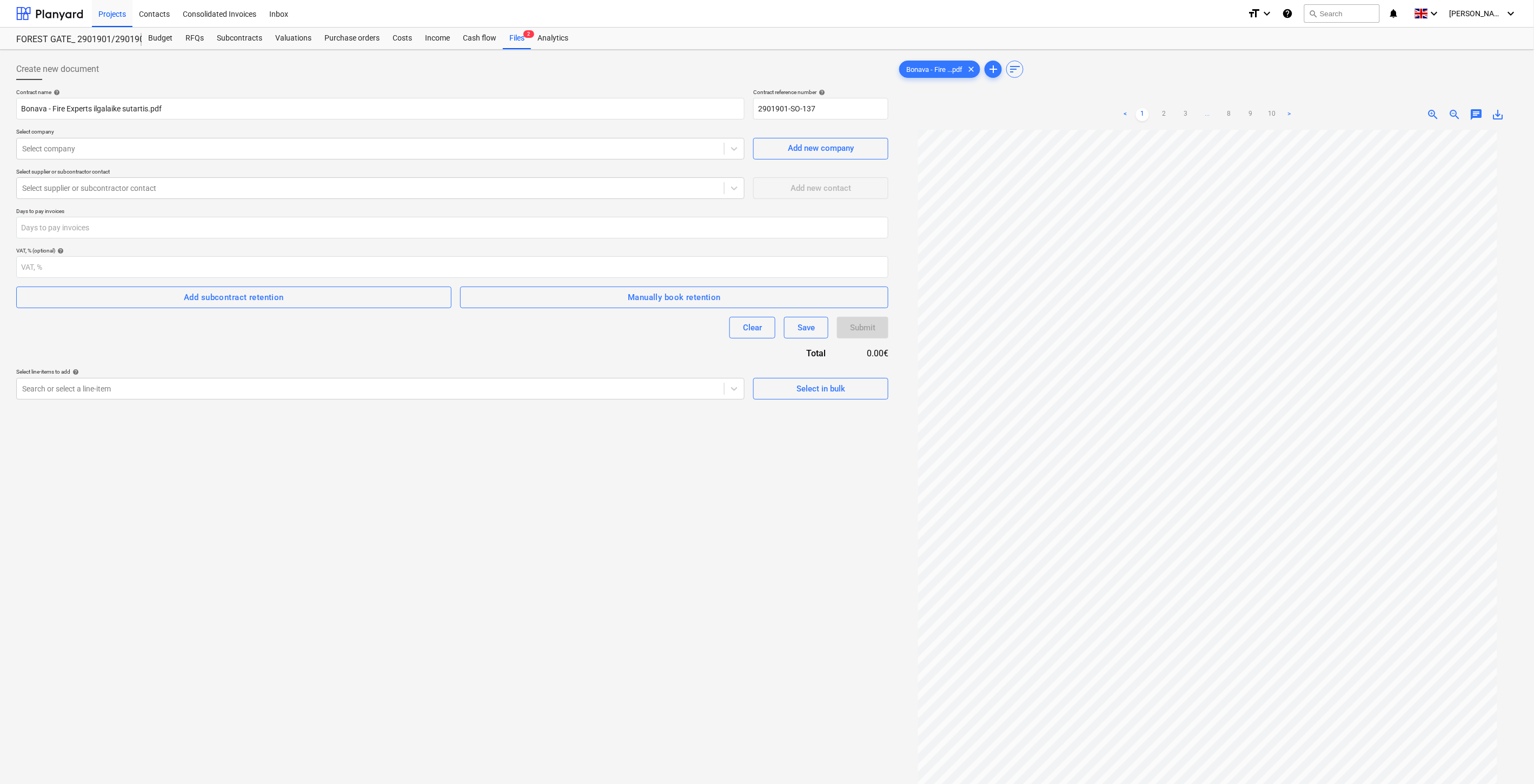
drag, startPoint x: 624, startPoint y: 468, endPoint x: 98, endPoint y: 465, distance: 526.0
click at [598, 466] on div "Create new document Contract name help Bonava - Fire Experts ilgalaike sutartis…" at bounding box center [452, 471] width 881 height 833
click at [485, 519] on div "Create new document Contract name help Bonava - Fire Experts ilgalaike sutartis…" at bounding box center [452, 471] width 881 height 833
drag, startPoint x: 536, startPoint y: 491, endPoint x: 403, endPoint y: 366, distance: 182.5
click at [536, 490] on div "Create new document Contract name help Bonava - Fire Experts ilgalaike sutartis…" at bounding box center [452, 471] width 881 height 833
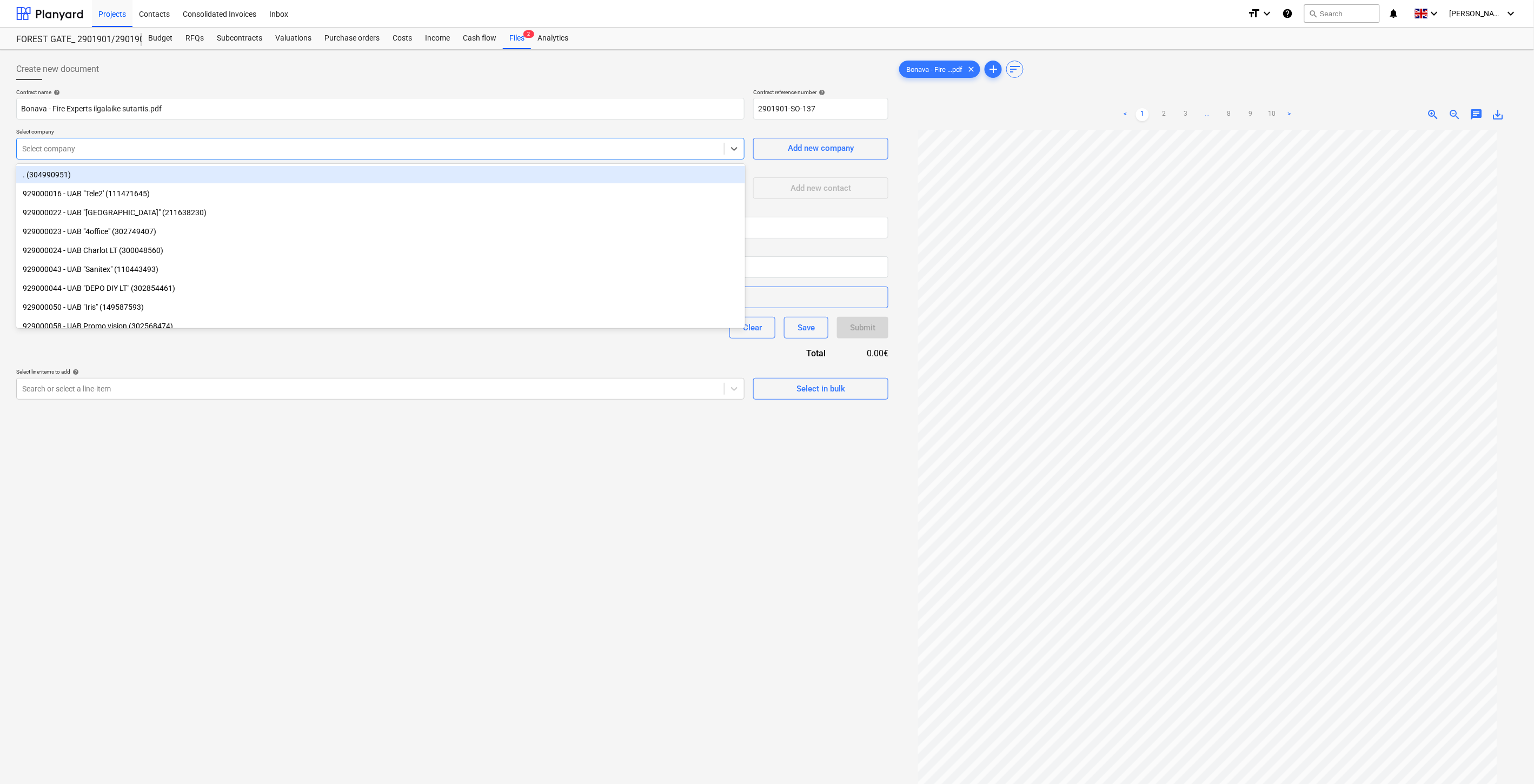
click at [414, 150] on div at bounding box center [371, 148] width 696 height 11
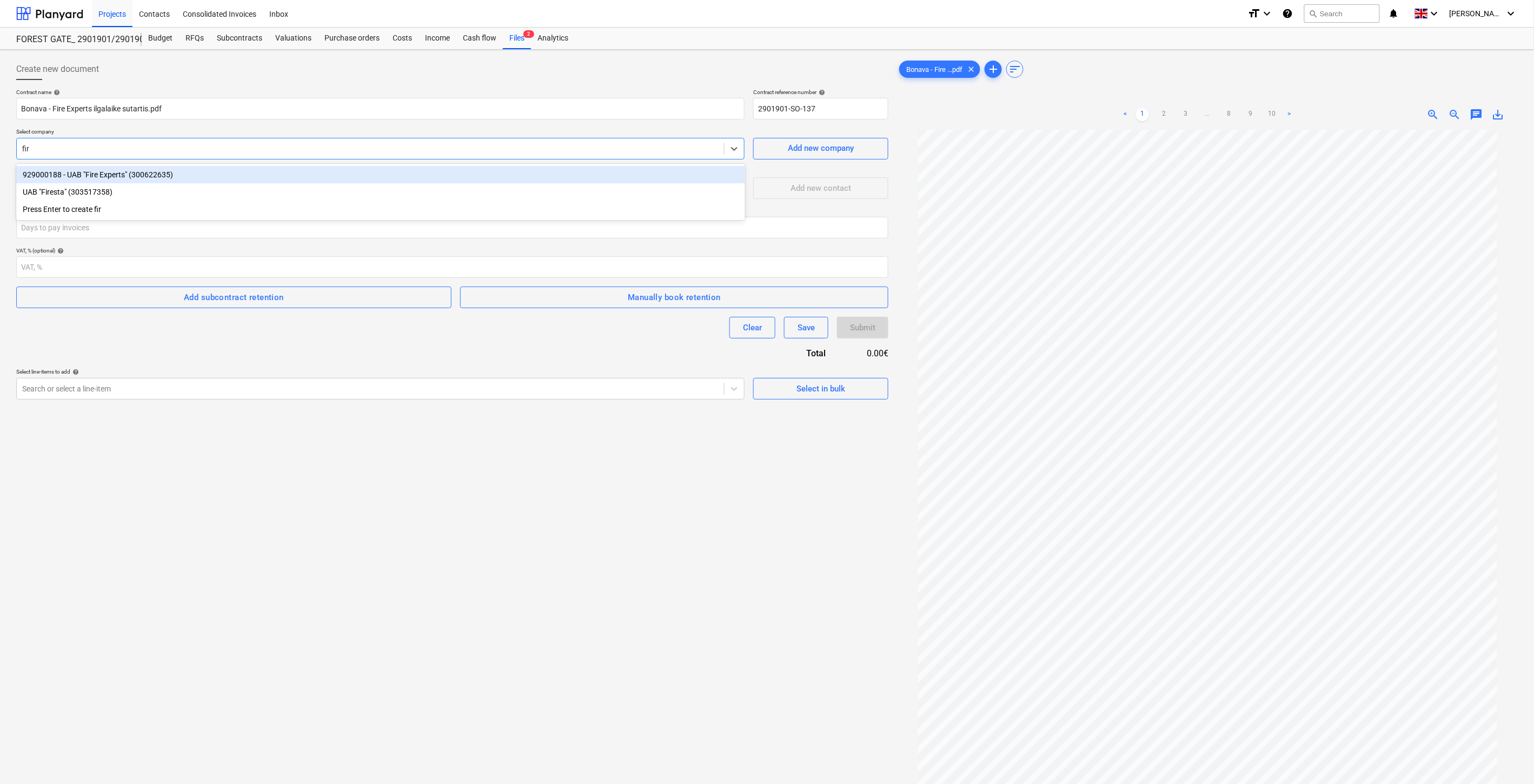
type input "fire"
click at [391, 170] on div "929000188 - UAB "Fire Experts" (300622635)" at bounding box center [380, 175] width 729 height 18
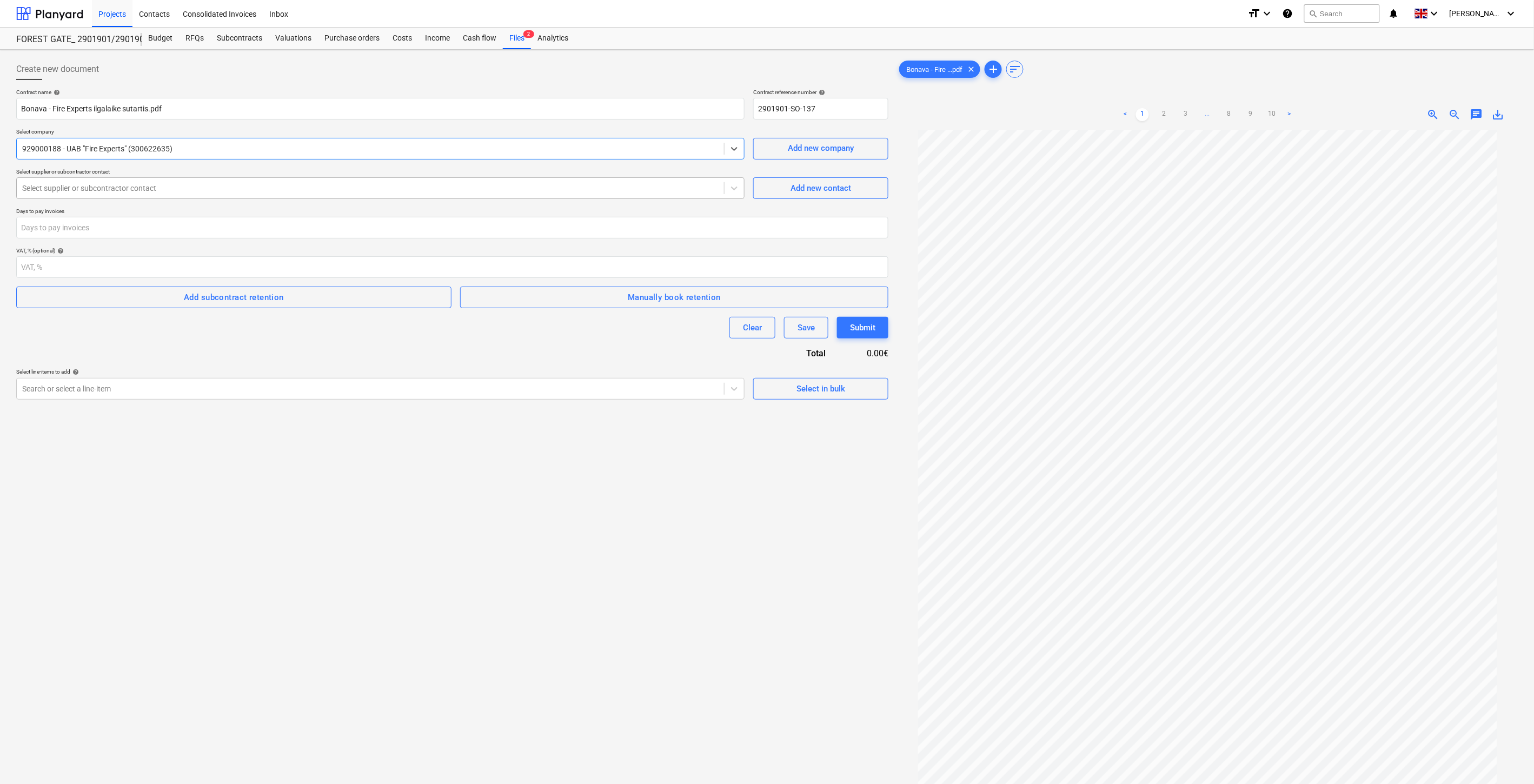
click at [303, 188] on div at bounding box center [371, 188] width 696 height 11
click at [250, 229] on div "Info. ([EMAIL_ADDRESS][DOMAIN_NAME])" at bounding box center [380, 232] width 729 height 18
click at [202, 239] on input "number" at bounding box center [452, 228] width 872 height 22
type input "30"
click at [212, 332] on div "Clear Save Submit" at bounding box center [452, 327] width 872 height 22
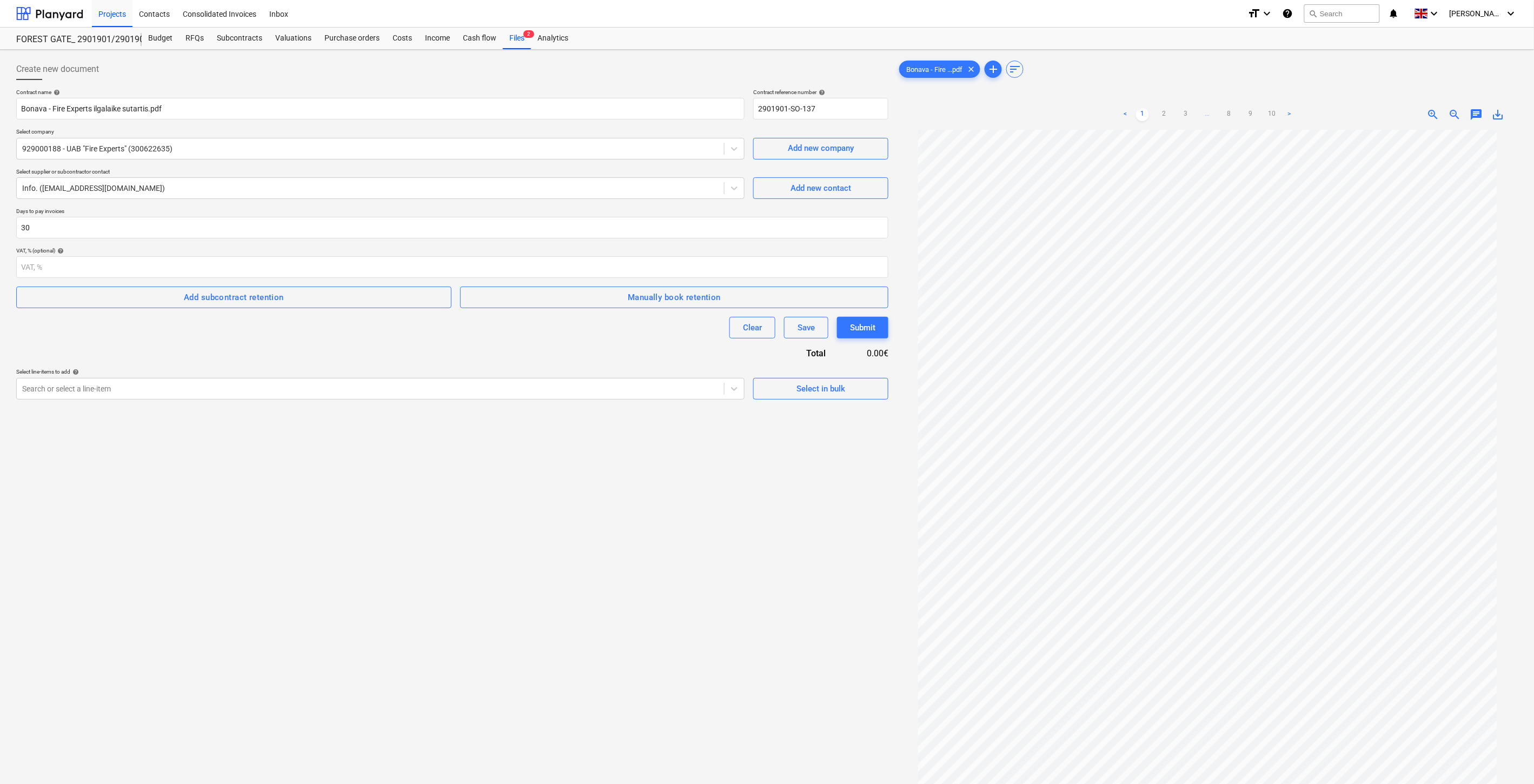
click at [309, 555] on div "Create new document Contract name help Bonava - Fire Experts ilgalaike sutartis…" at bounding box center [452, 471] width 881 height 833
click at [996, 71] on span "add" at bounding box center [993, 69] width 13 height 13
drag, startPoint x: 387, startPoint y: 473, endPoint x: 388, endPoint y: 457, distance: 16.0
click at [387, 473] on div "Create new document Contract name help Bonava - Fire Experts ilgalaike sutartis…" at bounding box center [454, 398] width 883 height 687
click at [952, 62] on div "Bonava - Fire ...pdf clear" at bounding box center [942, 69] width 81 height 18
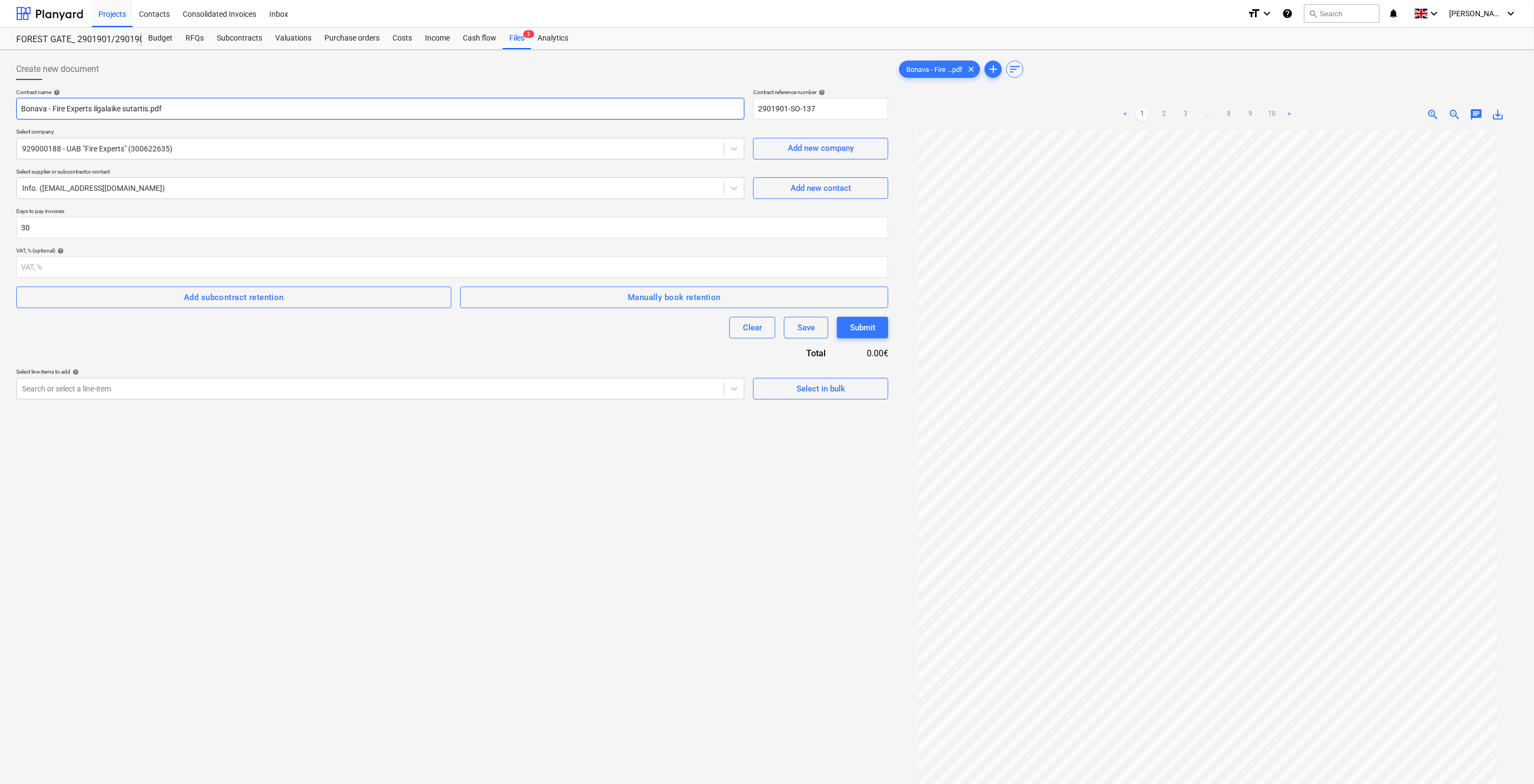
click at [219, 106] on input "Bonava - Fire Experts ilgalaike sutartis.pdf" at bounding box center [380, 109] width 728 height 22
click at [347, 359] on div "Contract name help Bonava - Fire Experts ilgalaike sutartis.pdf Contract refere…" at bounding box center [452, 244] width 872 height 311
click at [803, 326] on div "Save" at bounding box center [807, 328] width 18 height 14
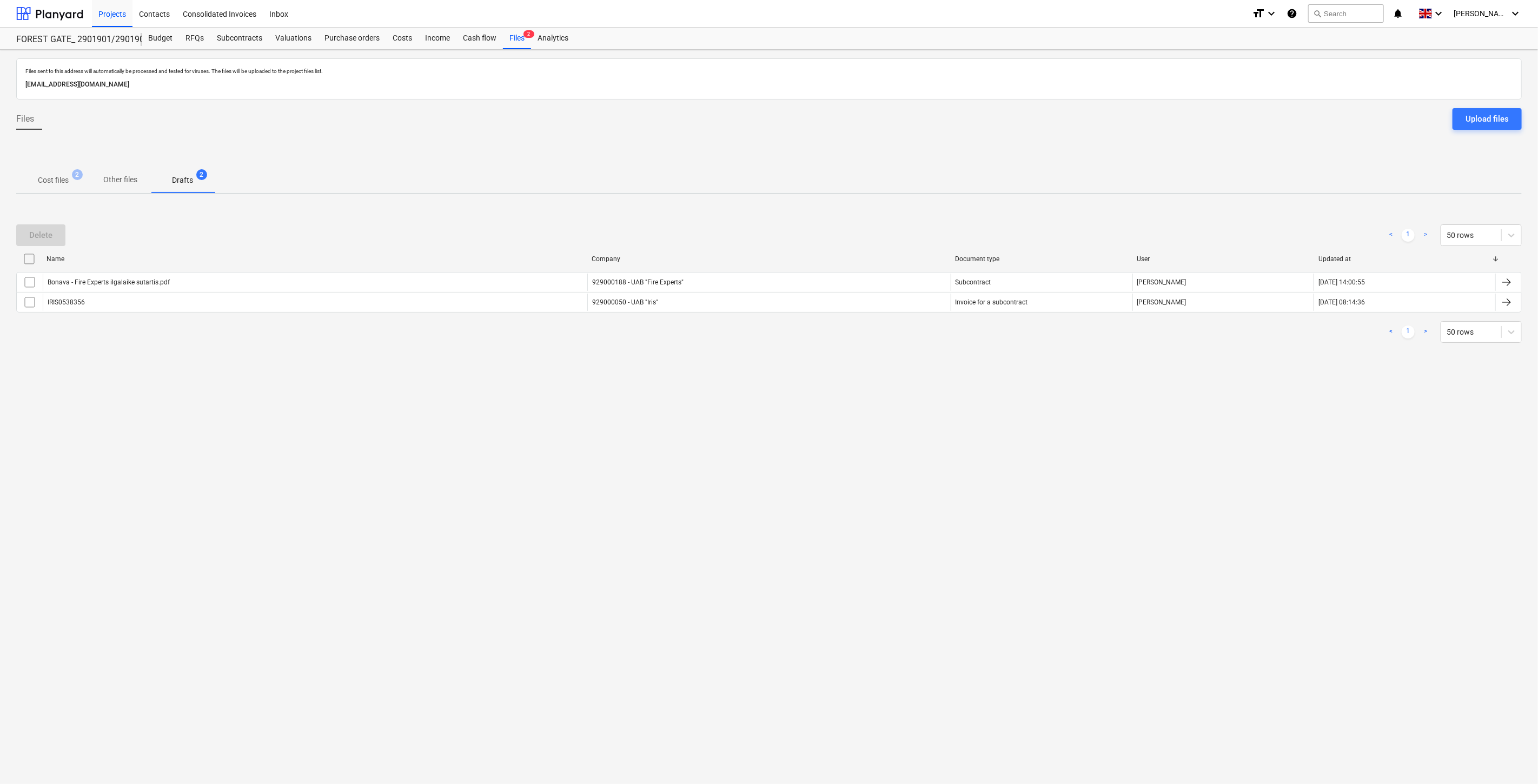
click at [696, 441] on div "Files sent to this address will automatically be processed and tested for virus…" at bounding box center [769, 417] width 1538 height 735
click at [729, 404] on div "Files sent to this address will automatically be processed and tested for virus…" at bounding box center [769, 417] width 1538 height 735
click at [55, 178] on p "Cost files" at bounding box center [53, 180] width 31 height 11
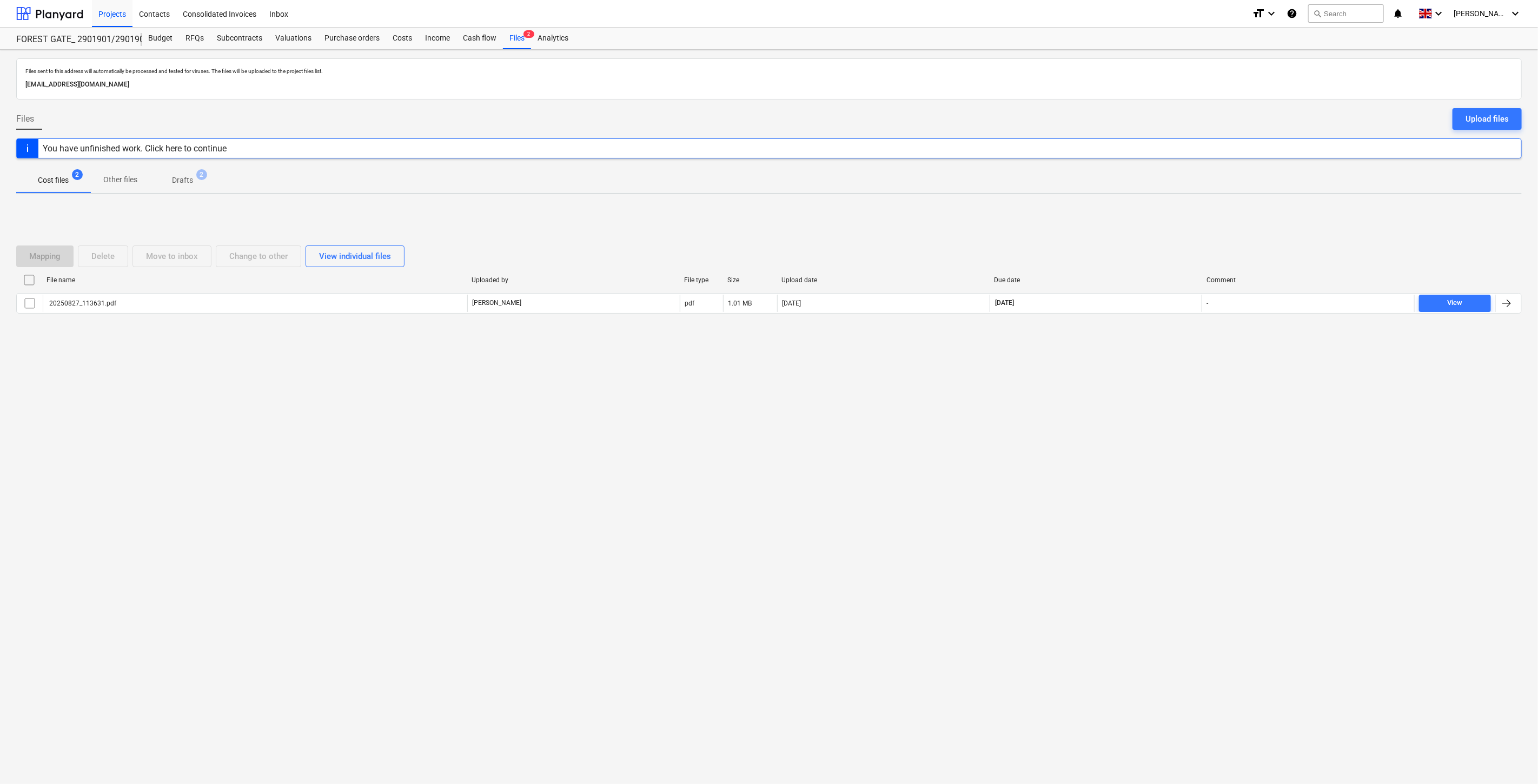
click at [783, 469] on div "Files sent to this address will automatically be processed and tested for virus…" at bounding box center [769, 417] width 1538 height 735
click at [885, 425] on div "Files sent to this address will automatically be processed and tested for virus…" at bounding box center [769, 417] width 1538 height 735
click at [556, 390] on div "Files sent to this address will automatically be processed and tested for virus…" at bounding box center [769, 417] width 1538 height 735
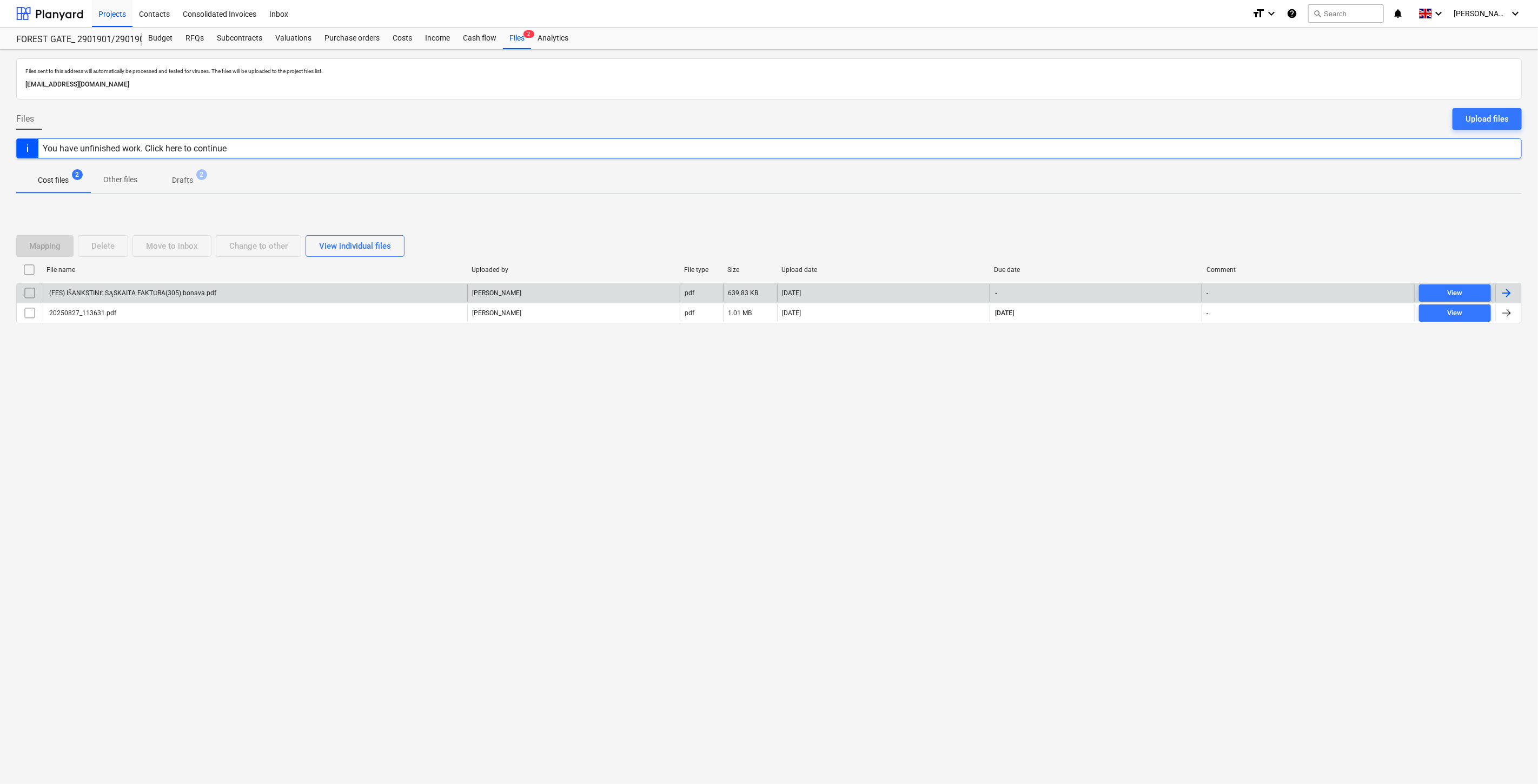
click at [247, 291] on div "(FES) IŠANKSTINĖ SĄSKAITA FAKTŪRA(305) bonava.pdf" at bounding box center [255, 293] width 425 height 18
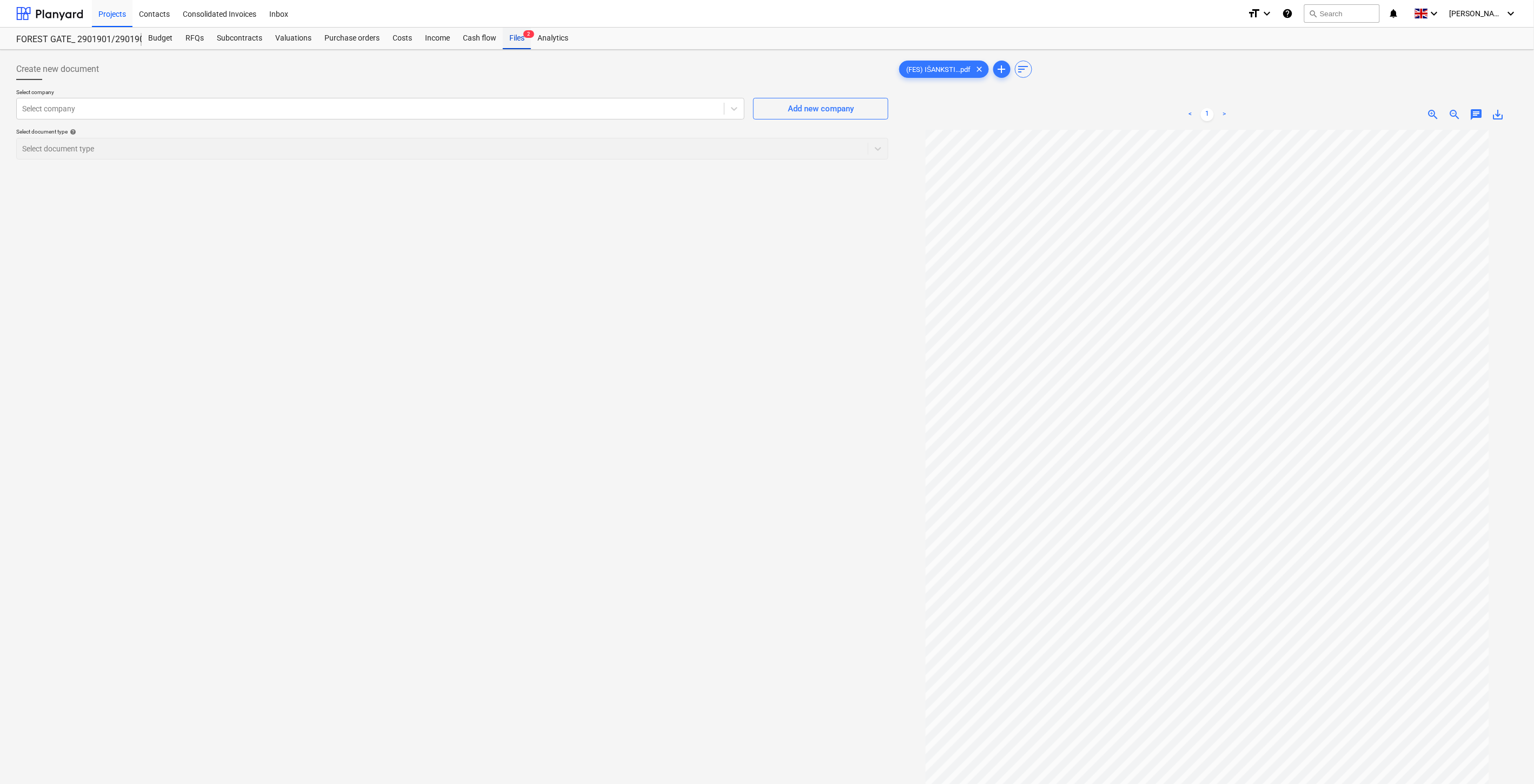
click at [520, 38] on div "Files 2" at bounding box center [517, 38] width 28 height 22
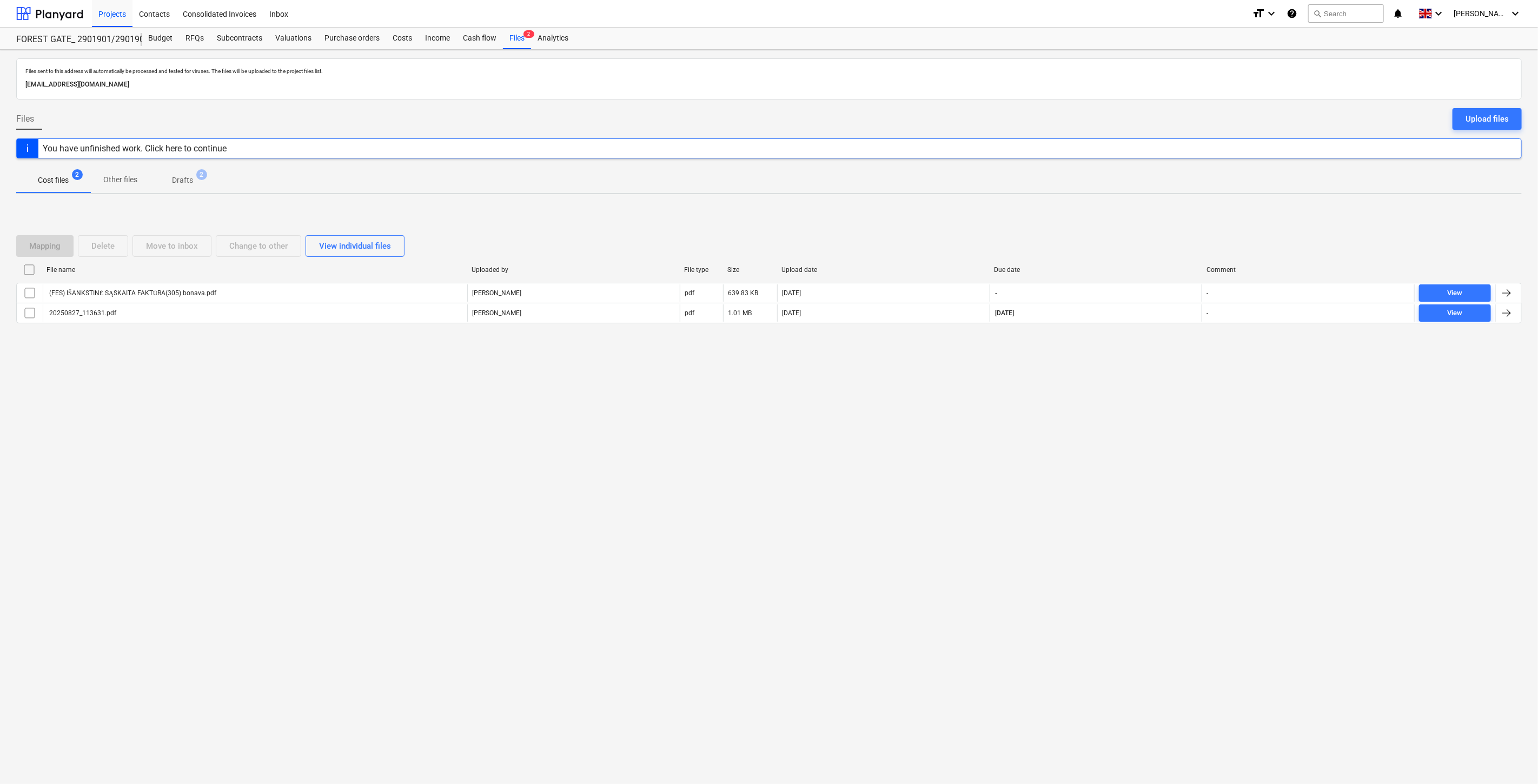
drag, startPoint x: 399, startPoint y: 533, endPoint x: 347, endPoint y: 282, distance: 256.3
click at [399, 533] on div "Files sent to this address will automatically be processed and tested for virus…" at bounding box center [769, 417] width 1538 height 735
click at [61, 14] on div at bounding box center [50, 14] width 67 height 27
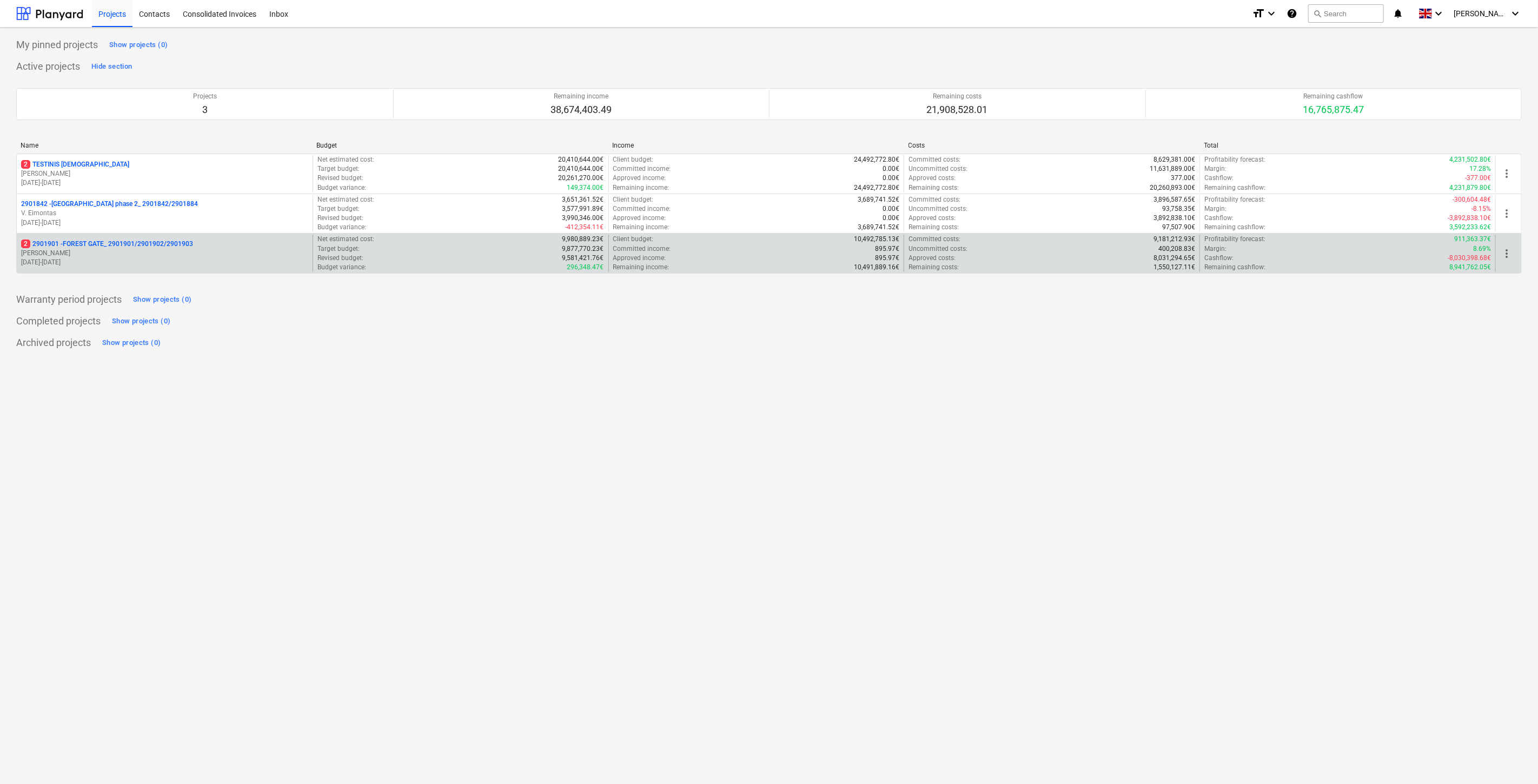
click at [155, 247] on p "2 2901901 - FOREST GATE_ 2901901/2901902/2901903" at bounding box center [106, 244] width 172 height 10
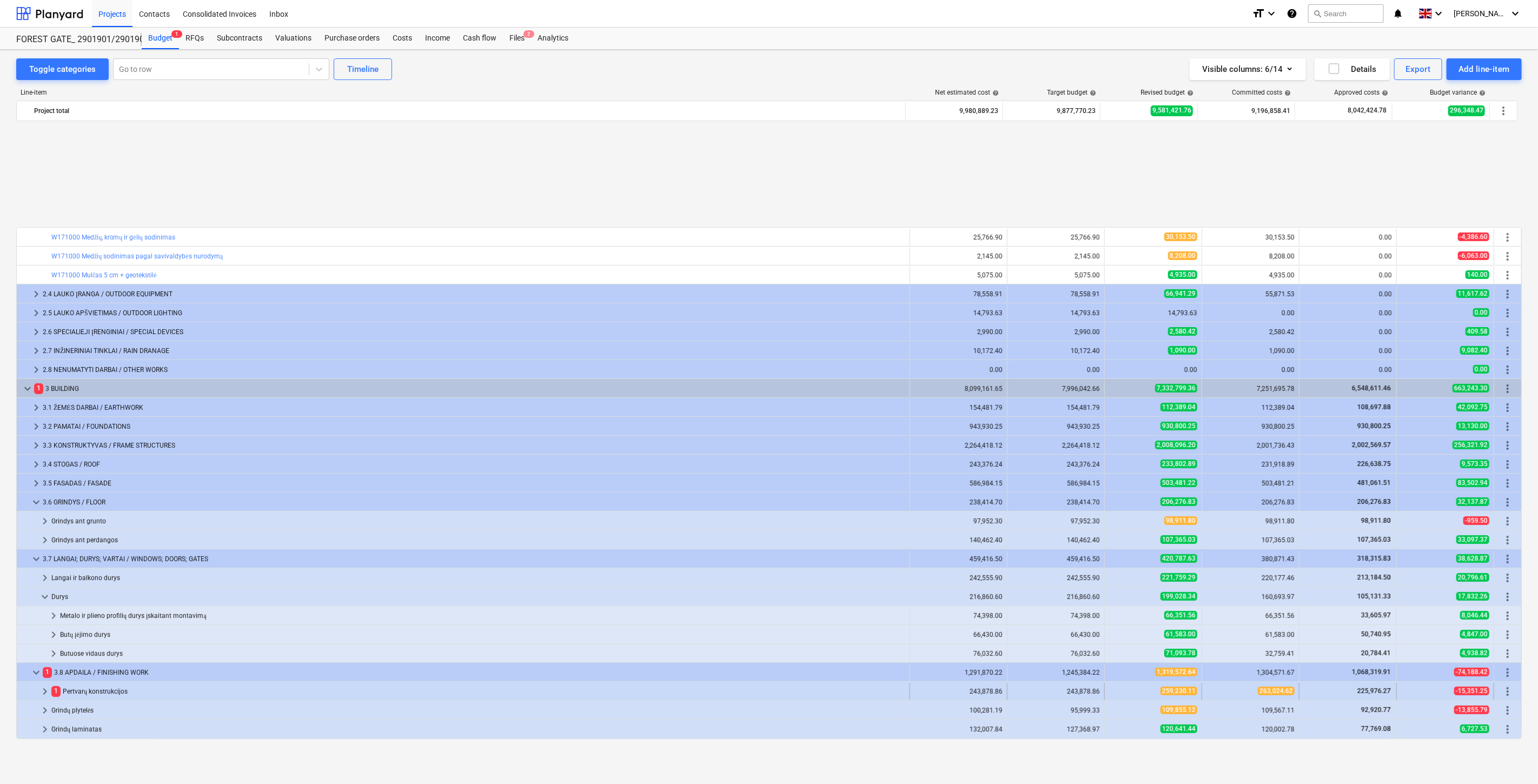
scroll to position [341, 0]
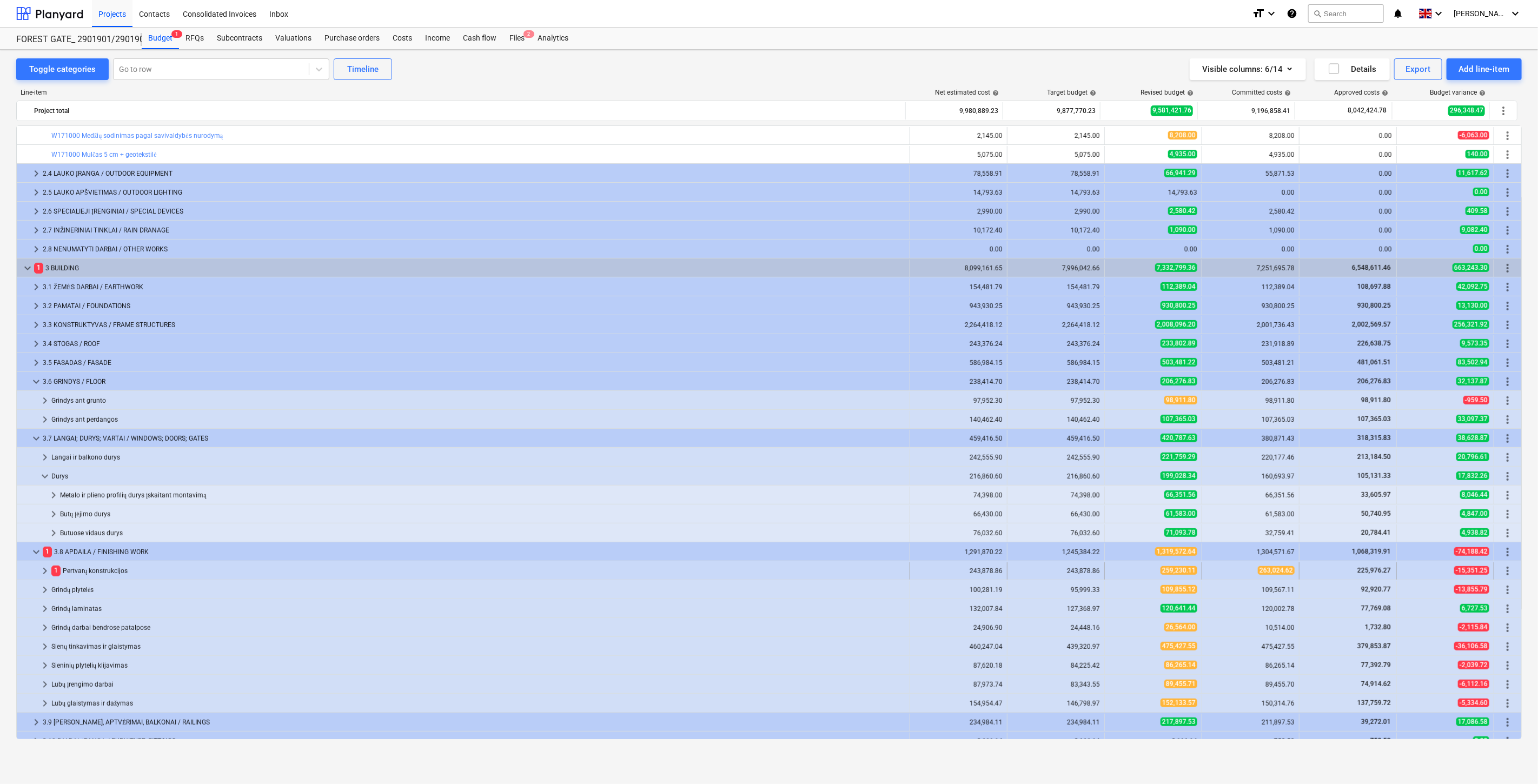
click at [145, 575] on div "1 Pertvarų konstrukcijos" at bounding box center [478, 571] width 854 height 18
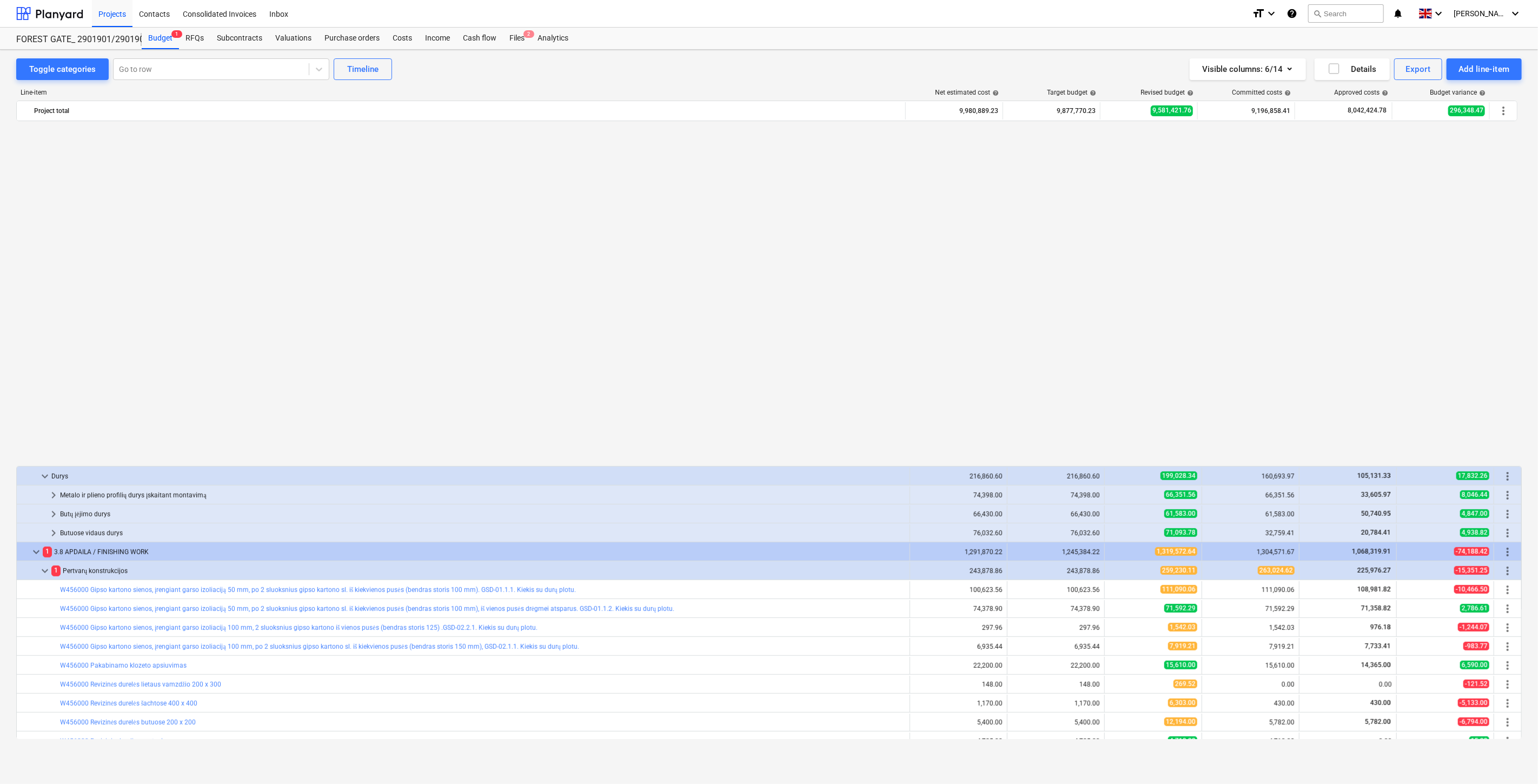
scroll to position [701, 0]
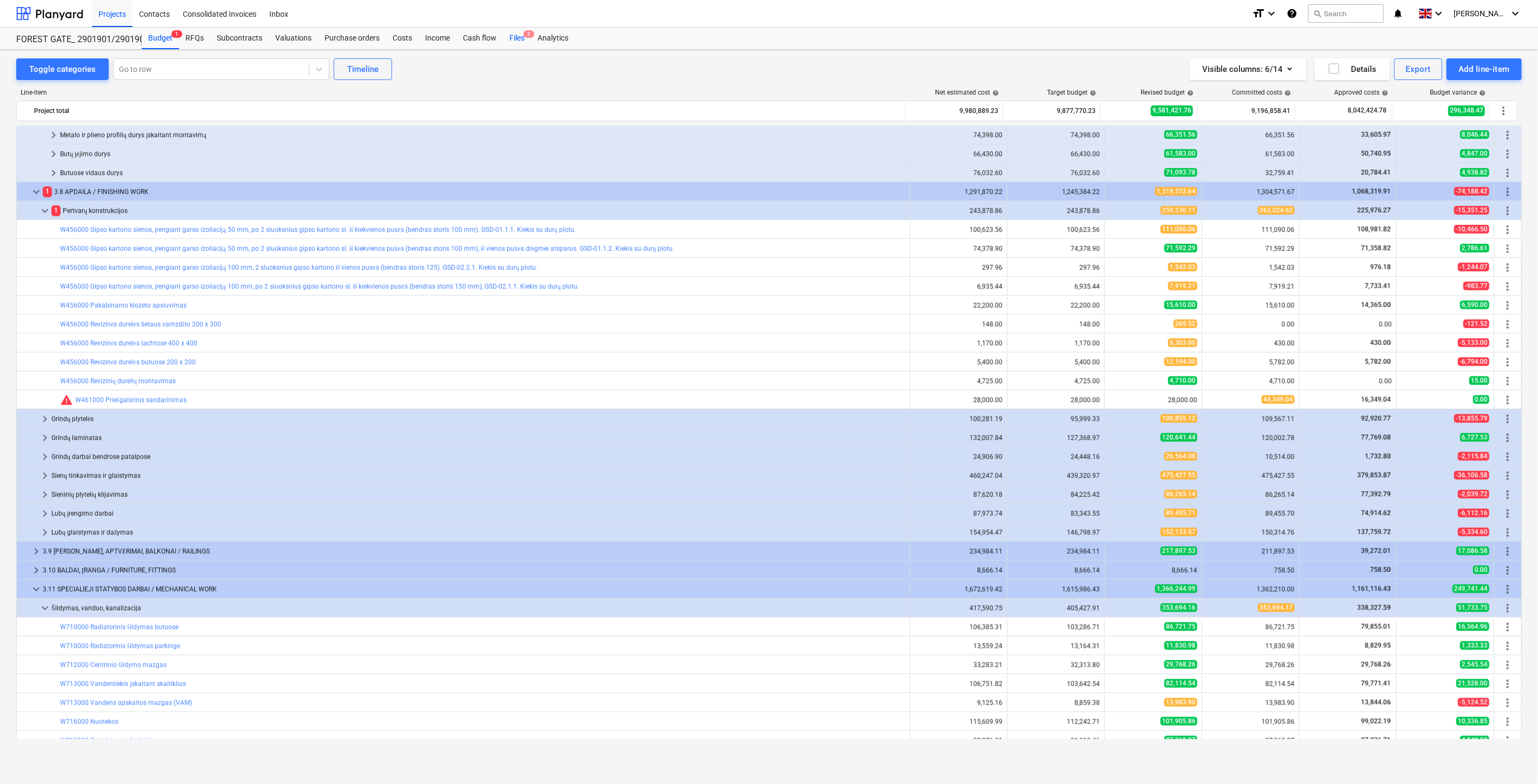
click at [517, 33] on div "Files 2" at bounding box center [517, 38] width 28 height 22
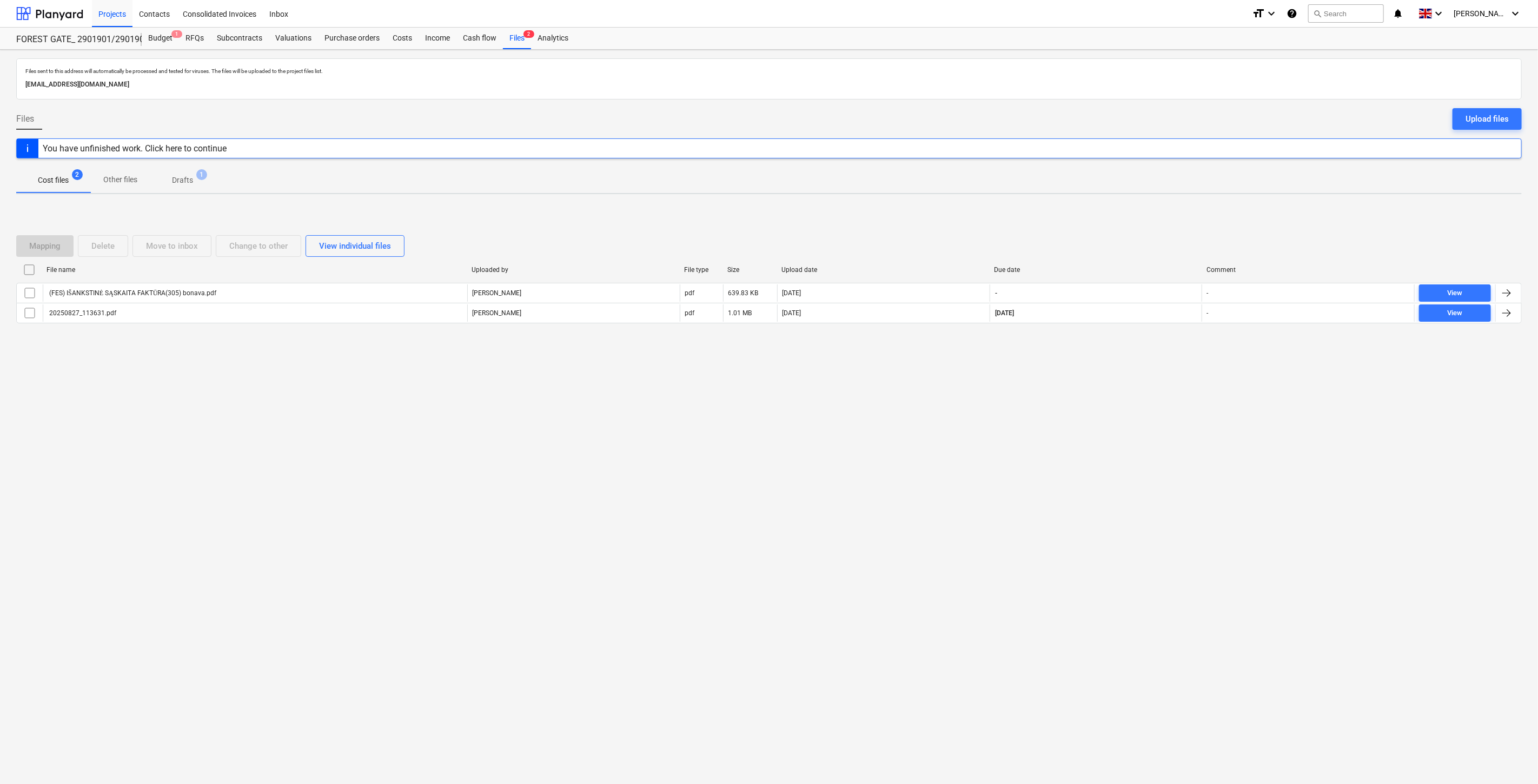
click at [399, 419] on div "Files sent to this address will automatically be processed and tested for virus…" at bounding box center [769, 417] width 1538 height 735
click at [247, 38] on div "Subcontracts" at bounding box center [239, 38] width 58 height 22
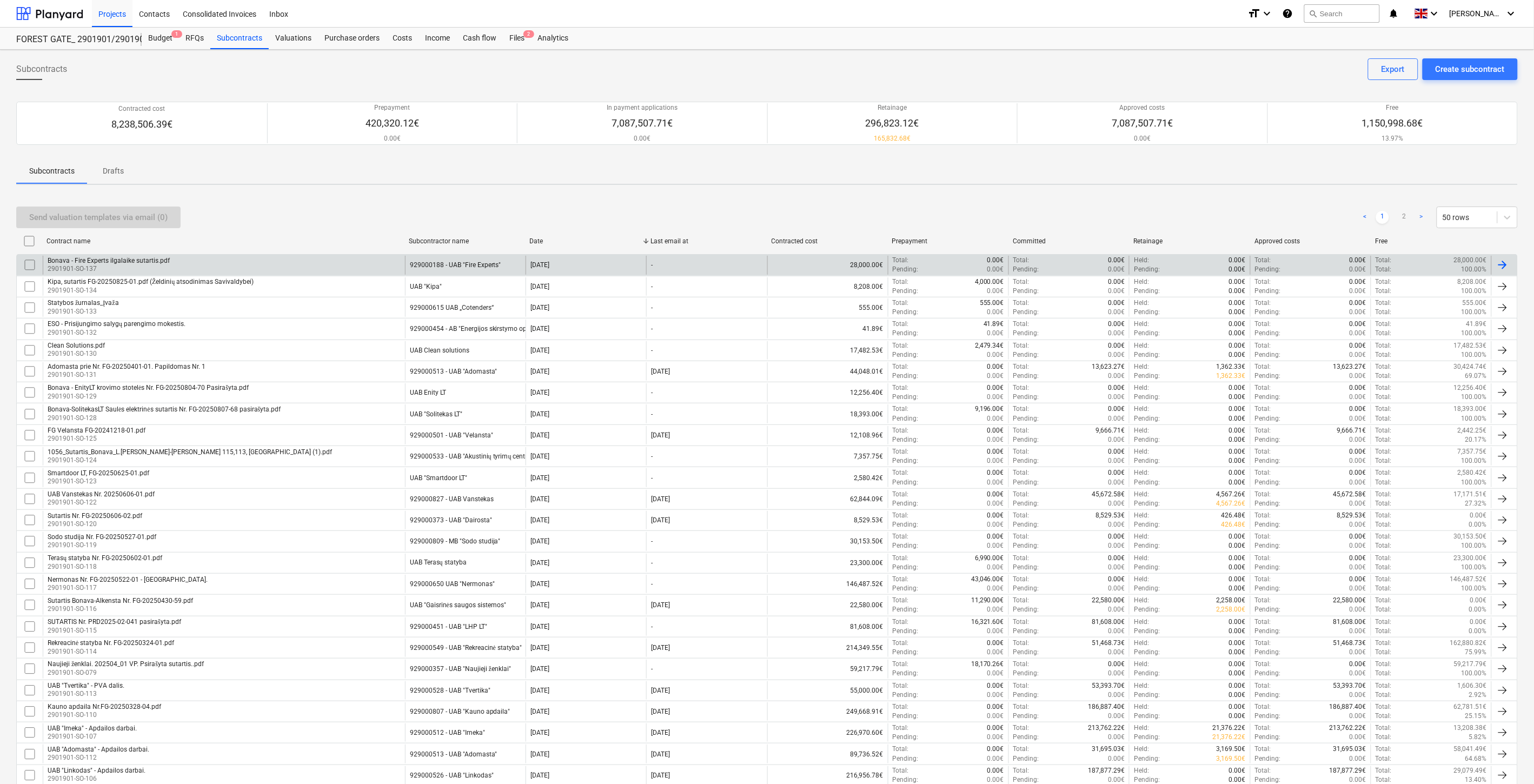
click at [349, 265] on div "Bonava - Fire Experts ilgalaike sutartis.pdf 2901901-SO-137" at bounding box center [224, 264] width 363 height 18
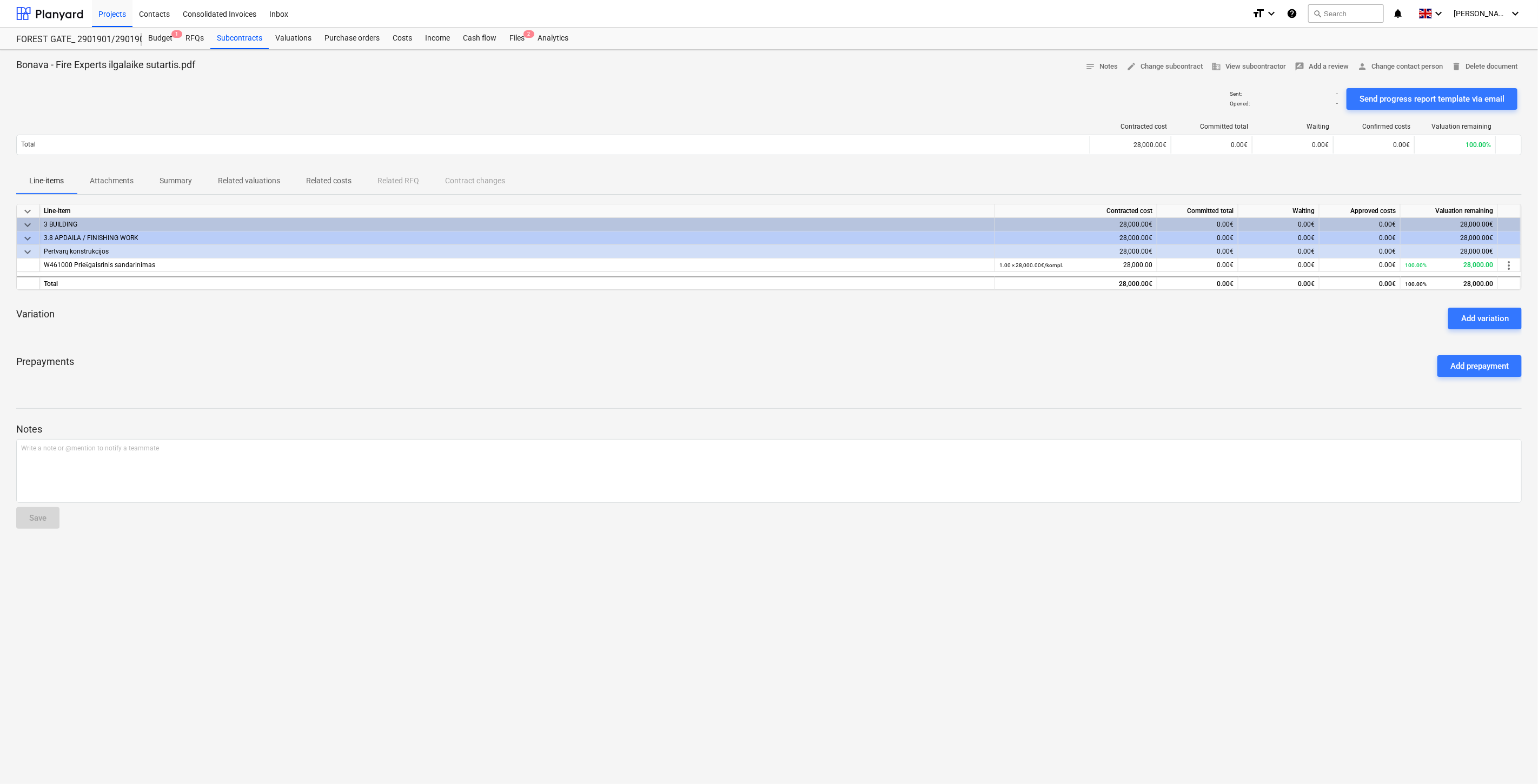
click at [754, 329] on div "Variation Add variation" at bounding box center [768, 318] width 1505 height 39
click at [818, 310] on div "Variation Add variation" at bounding box center [768, 318] width 1505 height 39
click at [860, 307] on div "Variation Add variation" at bounding box center [768, 318] width 1505 height 39
click at [878, 300] on div "Variation Add variation" at bounding box center [768, 318] width 1505 height 39
click at [844, 365] on div "Prepayments Add prepayment" at bounding box center [768, 366] width 1505 height 39
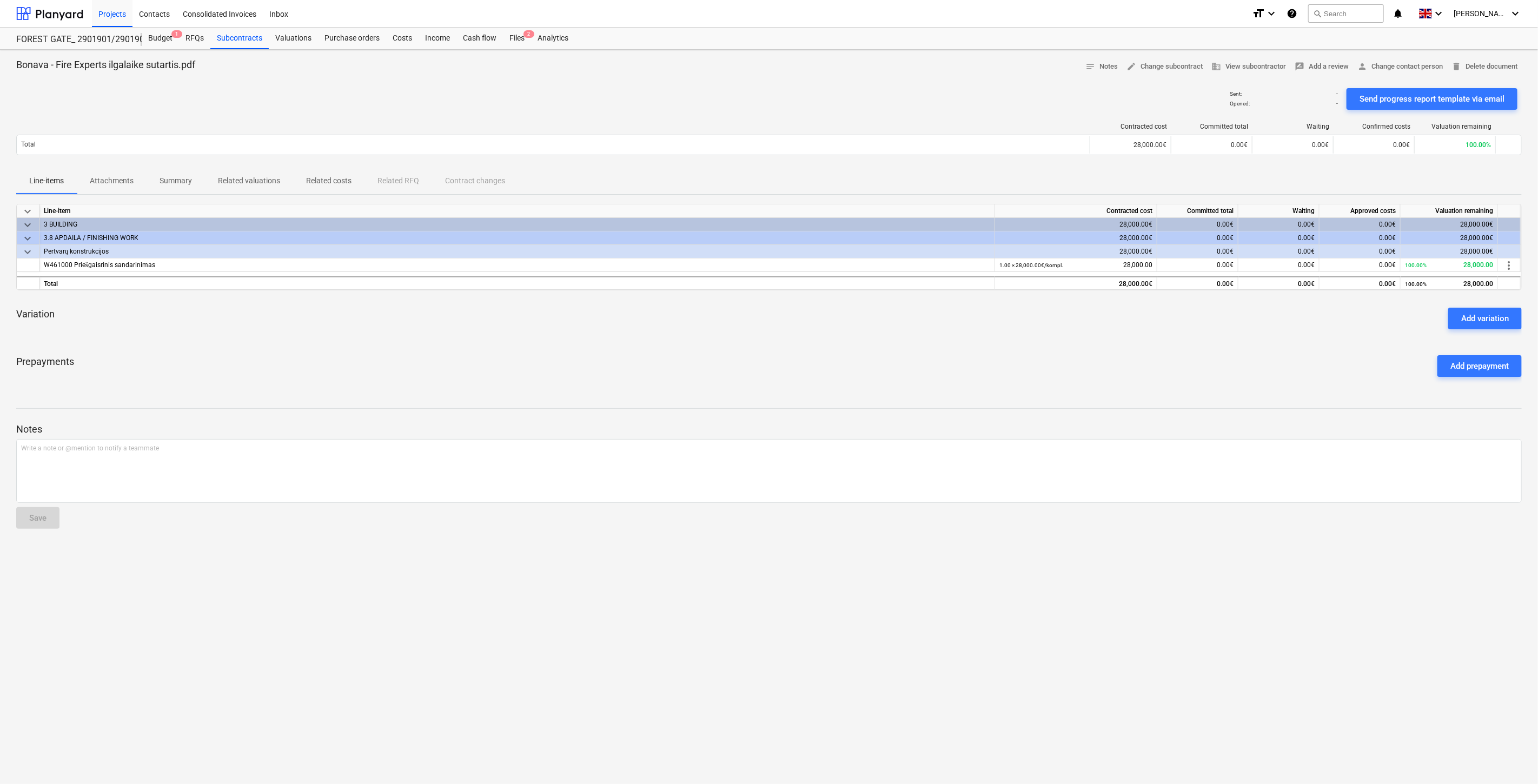
drag, startPoint x: 871, startPoint y: 350, endPoint x: 26, endPoint y: 384, distance: 845.7
click at [871, 350] on div "Prepayments Add prepayment" at bounding box center [768, 366] width 1505 height 39
click at [779, 368] on div "Prepayments Add prepayment" at bounding box center [768, 366] width 1505 height 39
click at [826, 349] on div "Prepayments Add prepayment" at bounding box center [768, 366] width 1505 height 39
drag, startPoint x: 853, startPoint y: 348, endPoint x: 899, endPoint y: 327, distance: 50.6
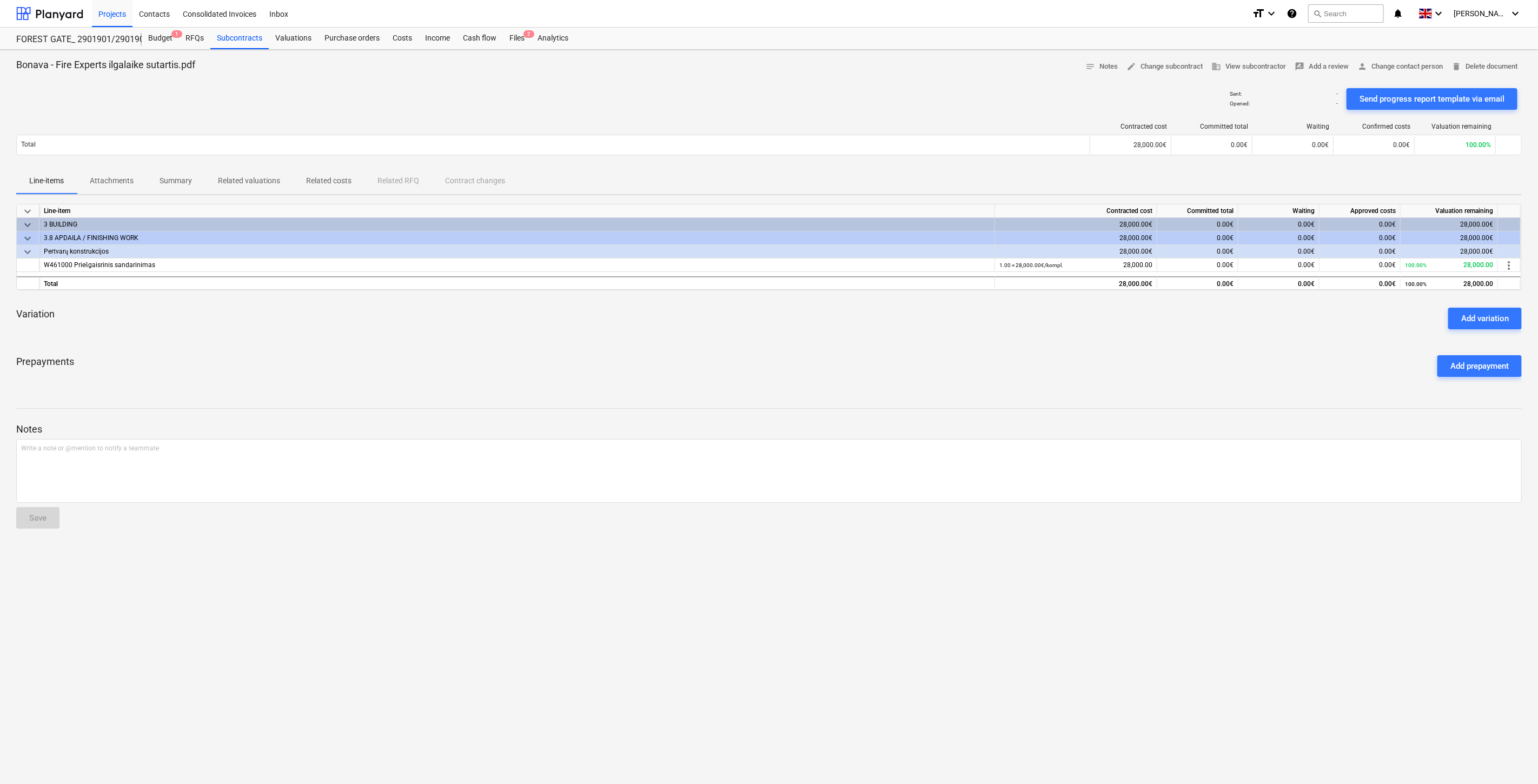
click at [855, 347] on div "Prepayments Add prepayment" at bounding box center [768, 366] width 1505 height 39
click at [899, 327] on div "Variation Add variation" at bounding box center [768, 318] width 1505 height 39
drag, startPoint x: 1075, startPoint y: 263, endPoint x: 998, endPoint y: 349, distance: 115.4
click at [0, 0] on div "W461000 Priešgaisrinis sandarinimas 1.00 × 28,000.00€ / kompl. 28,000.00 0.00€ …" at bounding box center [0, 0] width 0 height 0
click at [998, 350] on div "Prepayments Add prepayment" at bounding box center [768, 366] width 1505 height 39
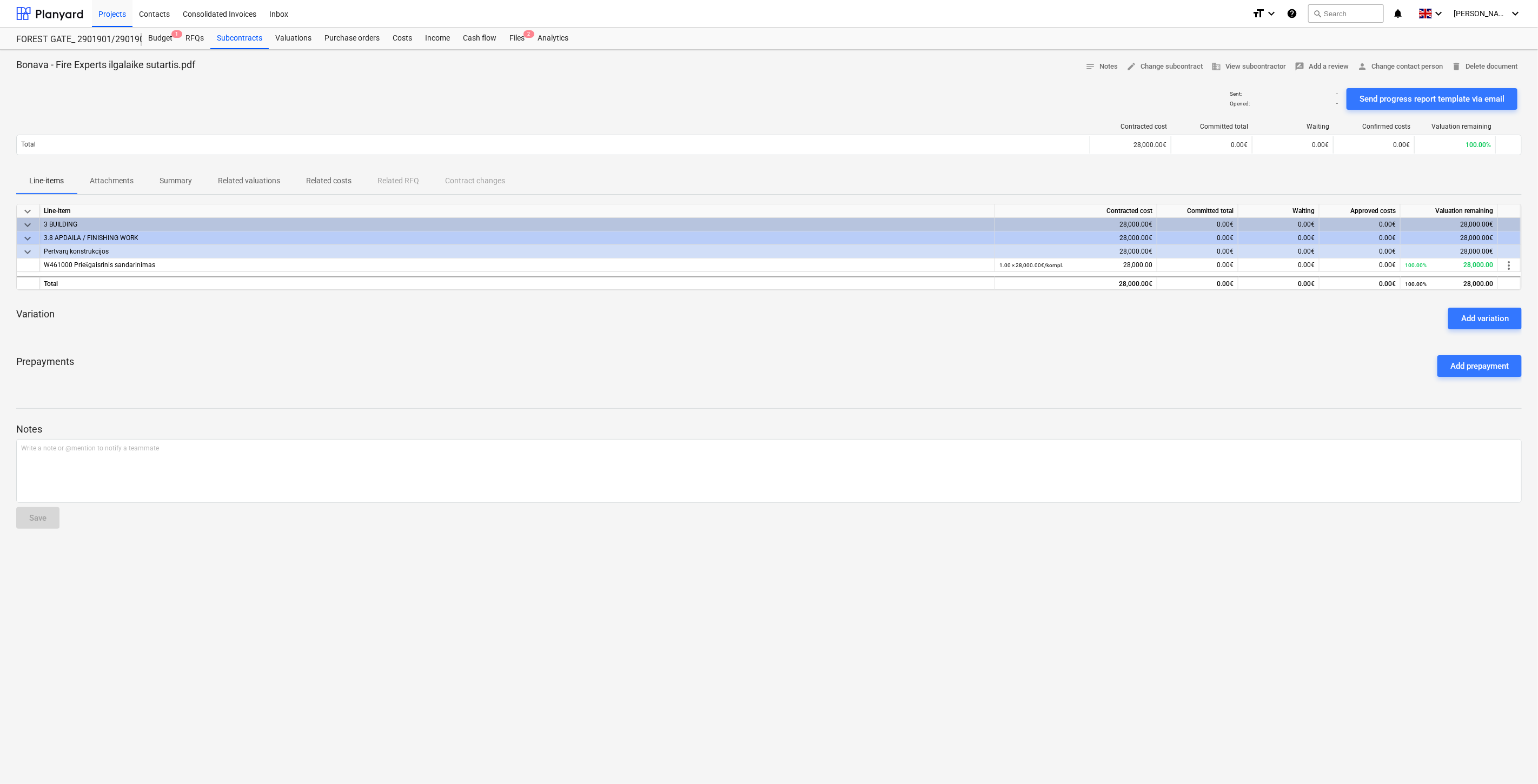
click at [736, 97] on div "Sent : - Opened : - Send progress report template via email" at bounding box center [768, 99] width 1505 height 30
click at [755, 90] on div "Sent : - Opened : - Send progress report template via email" at bounding box center [768, 99] width 1505 height 30
click at [783, 88] on div "Sent : - Opened : - Send progress report template via email" at bounding box center [768, 99] width 1505 height 30
click at [824, 81] on div at bounding box center [768, 79] width 1505 height 9
click at [882, 330] on div "Variation Add variation" at bounding box center [768, 318] width 1505 height 39
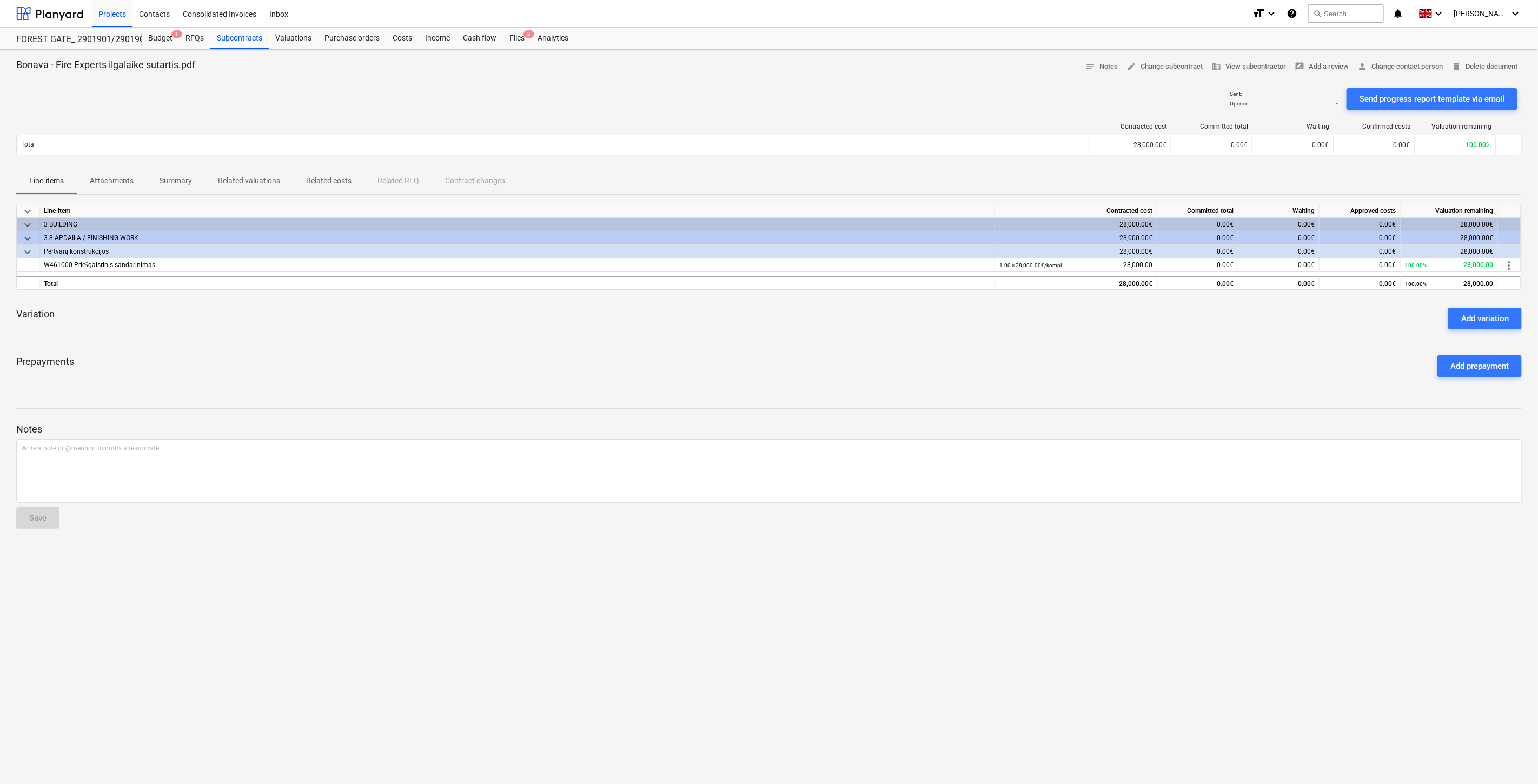
click at [904, 323] on div "Variation Add variation" at bounding box center [768, 318] width 1505 height 39
click at [776, 346] on div "Prepayments Add prepayment" at bounding box center [768, 366] width 1505 height 39
click at [787, 342] on div "keyboard_arrow_down Line-item Contracted cost Committed total Waiting Approved …" at bounding box center [768, 295] width 1505 height 182
click at [820, 333] on div "Variation Add variation" at bounding box center [768, 318] width 1505 height 39
click at [840, 327] on div "Variation Add variation" at bounding box center [768, 318] width 1505 height 39
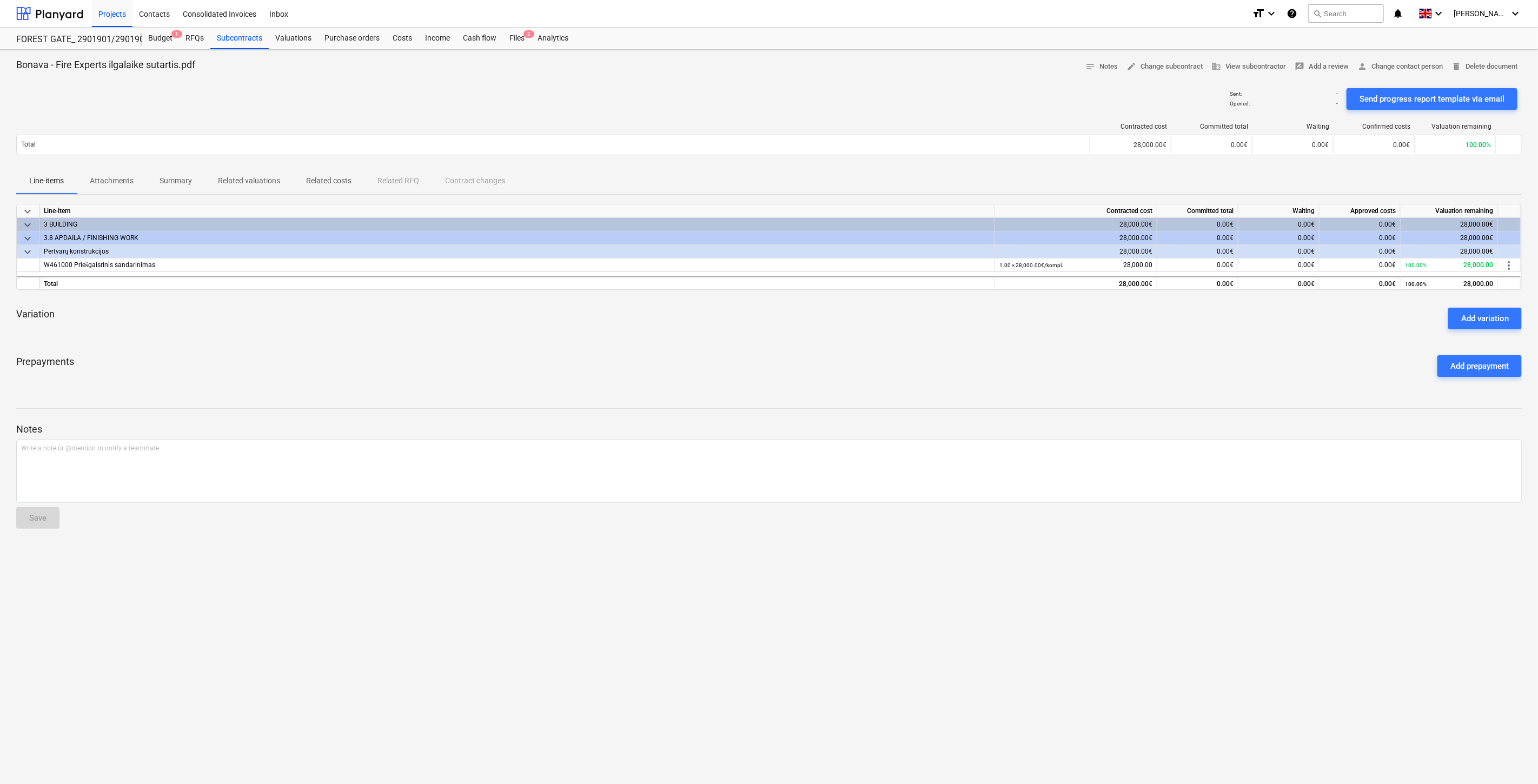
drag, startPoint x: 798, startPoint y: 374, endPoint x: 806, endPoint y: 370, distance: 8.9
click at [798, 374] on div "Prepayments Add prepayment" at bounding box center [768, 366] width 1505 height 39
drag, startPoint x: 806, startPoint y: 370, endPoint x: 317, endPoint y: 373, distance: 489.0
click at [795, 370] on div "Prepayments Add prepayment" at bounding box center [768, 366] width 1505 height 39
click at [799, 355] on div "Prepayments Add prepayment" at bounding box center [768, 366] width 1505 height 39
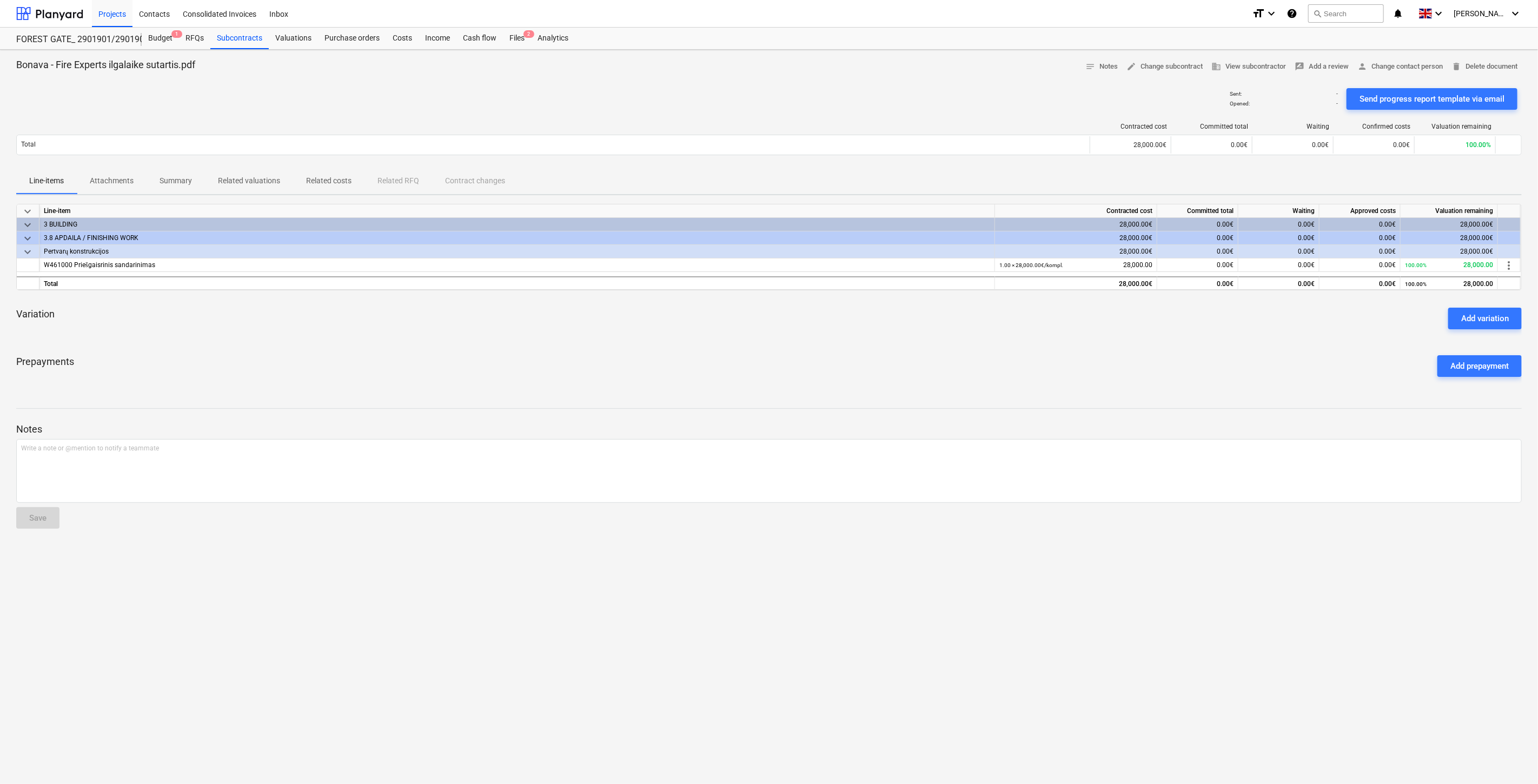
drag, startPoint x: 836, startPoint y: 338, endPoint x: 854, endPoint y: 331, distance: 19.3
click at [837, 338] on div "Variation Add variation" at bounding box center [768, 318] width 1505 height 39
click at [858, 328] on div "Variation Add variation" at bounding box center [768, 318] width 1505 height 39
click at [885, 318] on div "Variation Add variation" at bounding box center [768, 318] width 1505 height 39
click at [914, 357] on div "Prepayments Add prepayment" at bounding box center [768, 366] width 1505 height 39
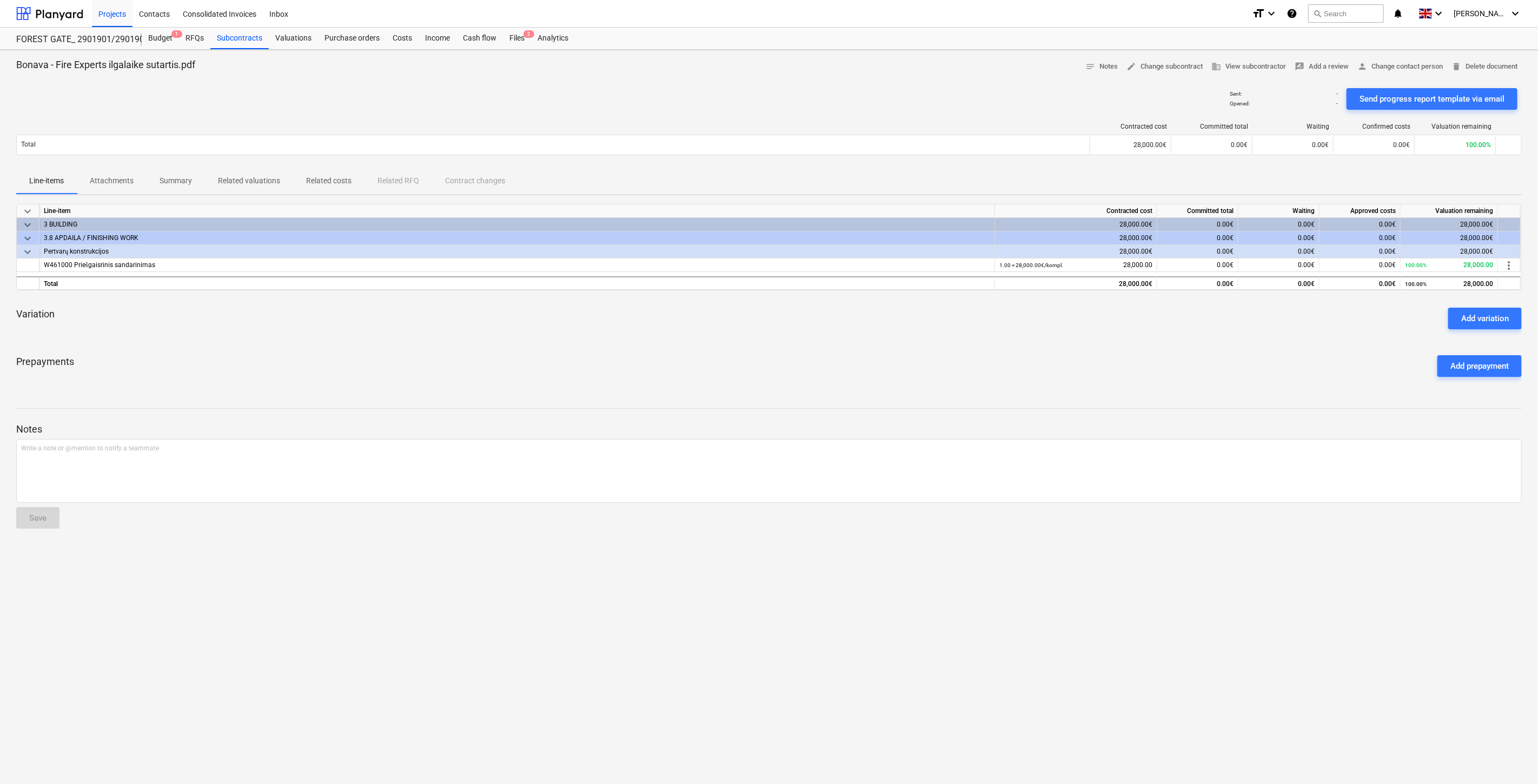
click at [934, 345] on div "keyboard_arrow_down Line-item Contracted cost Committed total Waiting Approved …" at bounding box center [768, 295] width 1505 height 182
click at [946, 336] on div "Variation Add variation" at bounding box center [768, 318] width 1505 height 39
click at [970, 321] on div "Variation Add variation" at bounding box center [768, 318] width 1505 height 39
drag, startPoint x: 626, startPoint y: 362, endPoint x: 662, endPoint y: 344, distance: 40.2
click at [626, 362] on div "Prepayments Add prepayment" at bounding box center [768, 366] width 1505 height 39
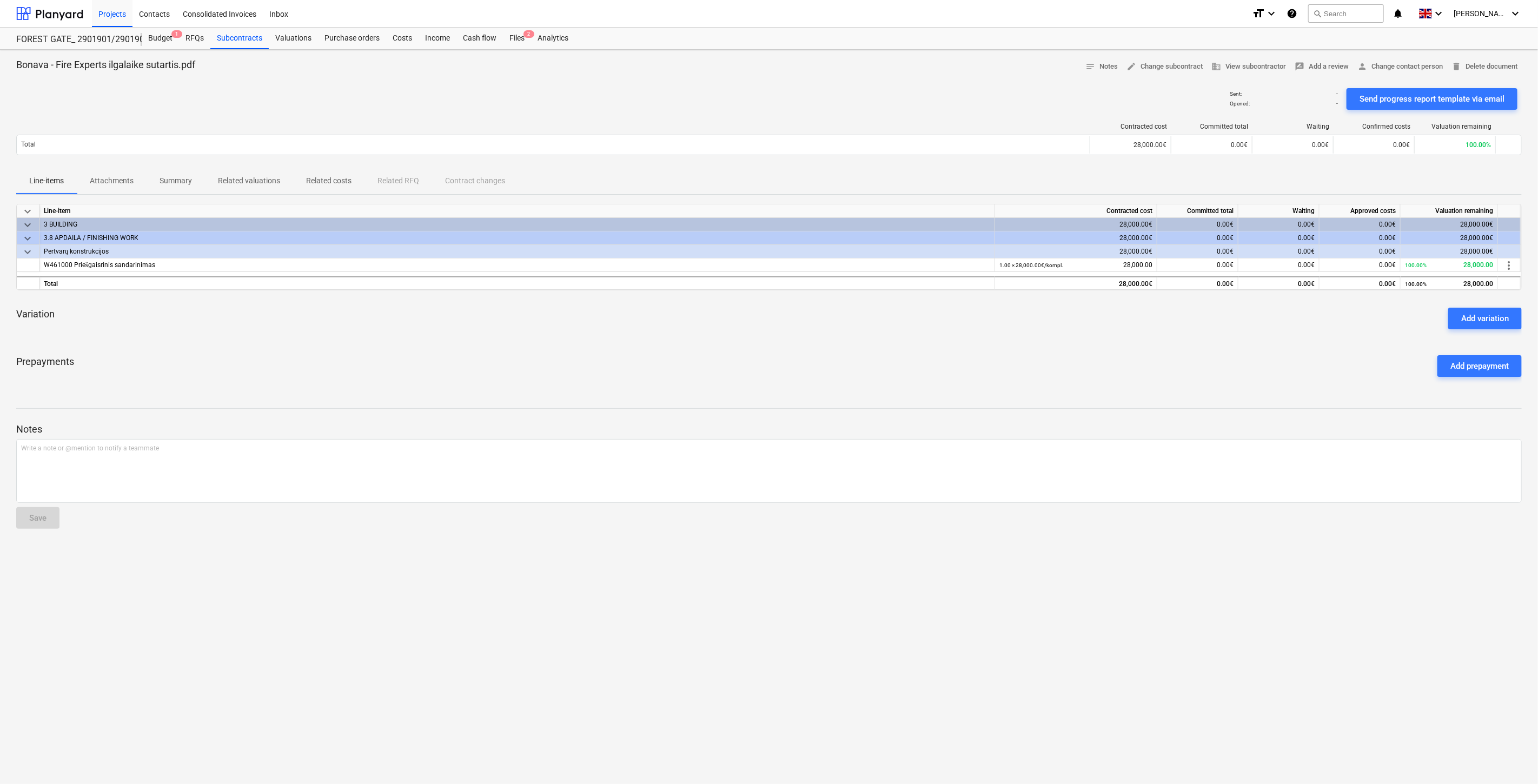
click at [668, 341] on div "keyboard_arrow_down Line-item Contracted cost Committed total Waiting Approved …" at bounding box center [768, 295] width 1505 height 182
click at [257, 49] on div "FOREST GATE_ 2901901/2901902/2901903 Budget 1 RFQs Subcontracts Valuations Purc…" at bounding box center [769, 39] width 1538 height 22
drag, startPoint x: 251, startPoint y: 41, endPoint x: 276, endPoint y: 30, distance: 27.3
click at [251, 41] on div "Subcontracts" at bounding box center [239, 38] width 58 height 22
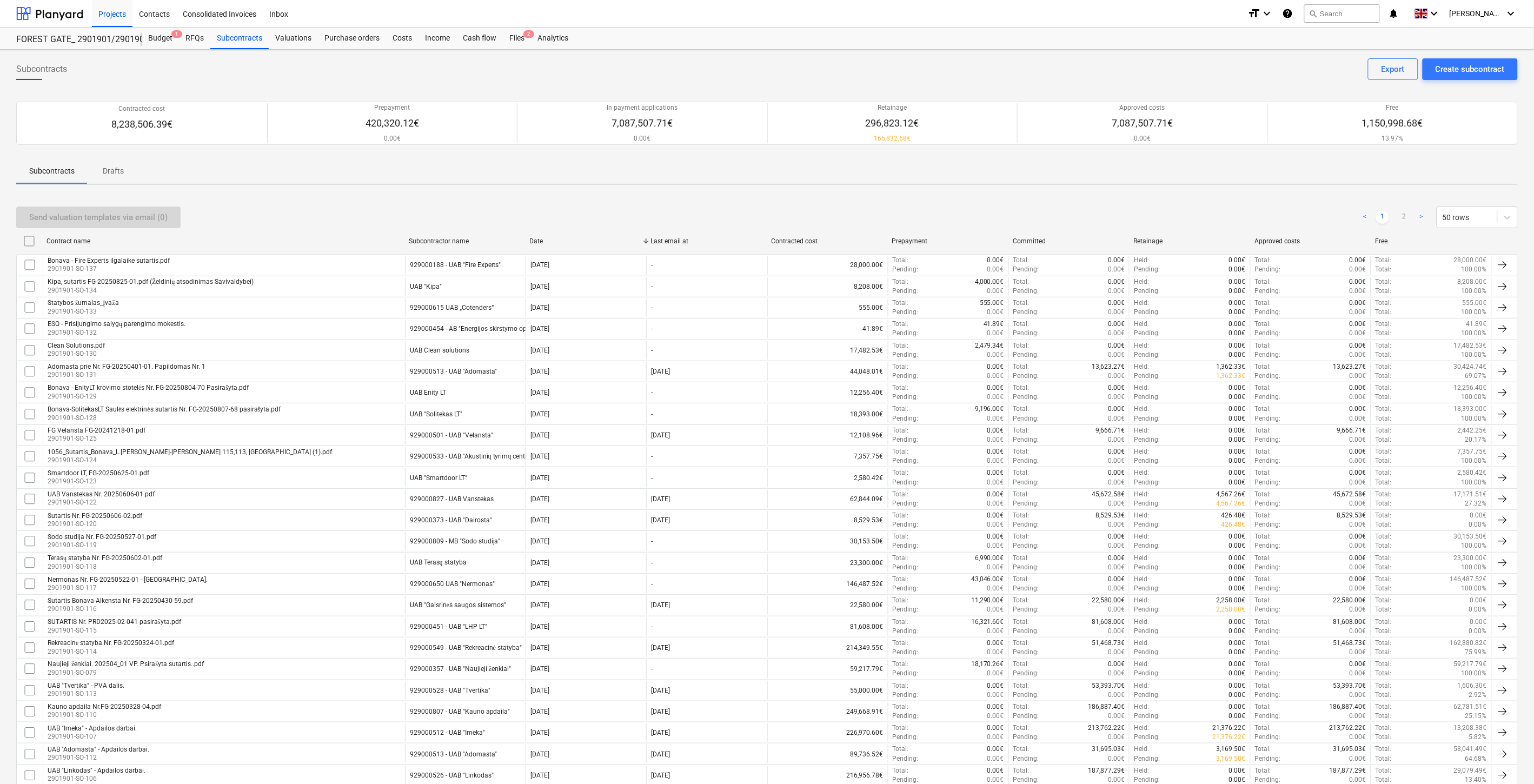
click at [971, 186] on div "Subcontracts Create subcontract Export Contracted cost 8,238,506.39€ Prepayment…" at bounding box center [767, 714] width 1534 height 1328
drag, startPoint x: 1009, startPoint y: 173, endPoint x: 1074, endPoint y: 160, distance: 66.3
click at [1010, 172] on div "Subcontracts Drafts" at bounding box center [767, 171] width 1501 height 26
click at [1074, 160] on div "Subcontracts Drafts" at bounding box center [767, 171] width 1501 height 26
click at [1112, 150] on div "Contracted cost 8,238,506.39€ Prepayment 420,320.12€ 0.00€ In payment applicati…" at bounding box center [767, 123] width 1501 height 69
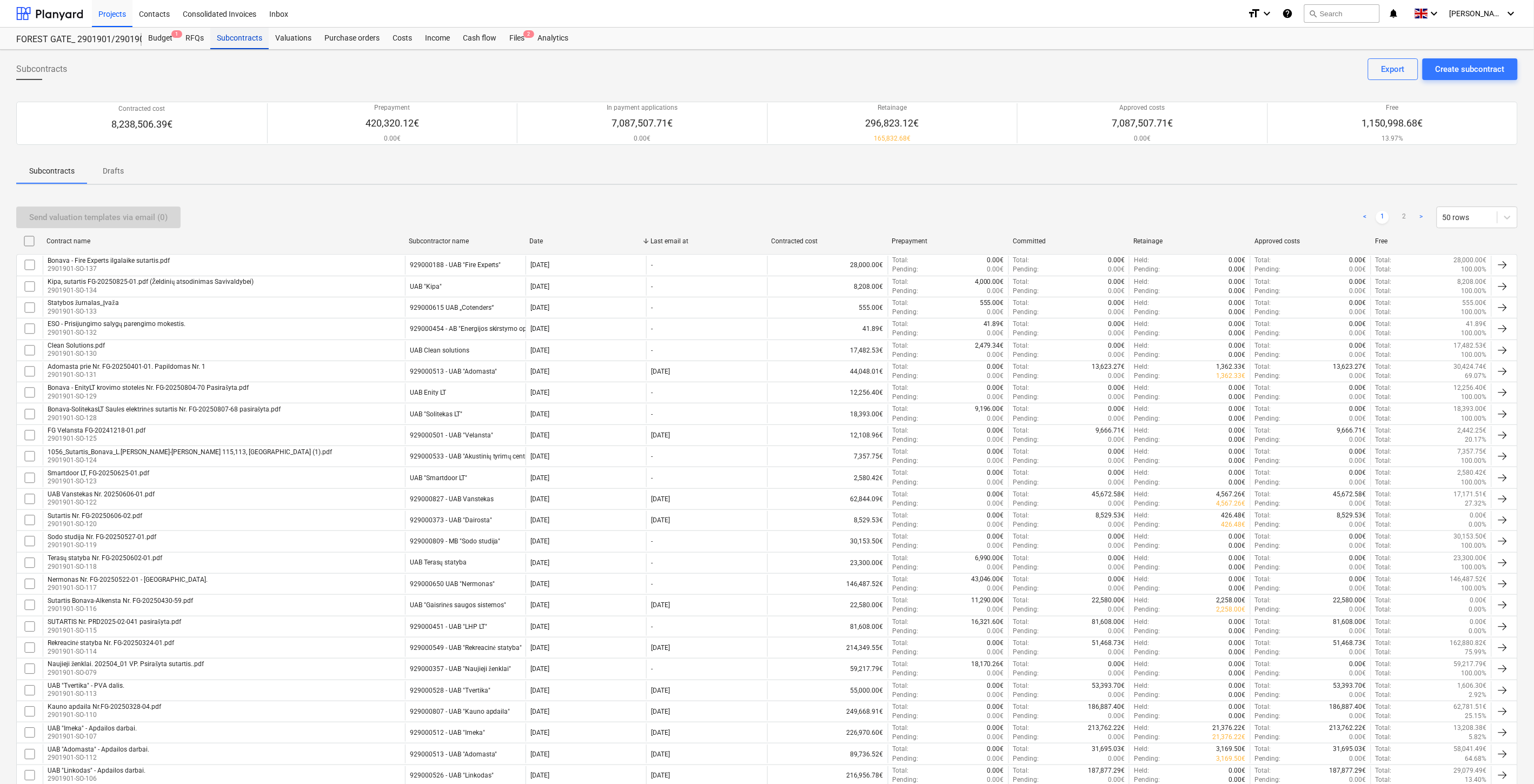
click at [235, 39] on div "Subcontracts" at bounding box center [239, 38] width 58 height 22
drag, startPoint x: 246, startPoint y: 39, endPoint x: 505, endPoint y: 34, distance: 259.0
click at [246, 39] on div "Subcontracts" at bounding box center [239, 38] width 58 height 22
click at [505, 34] on div "Files 2" at bounding box center [517, 38] width 28 height 22
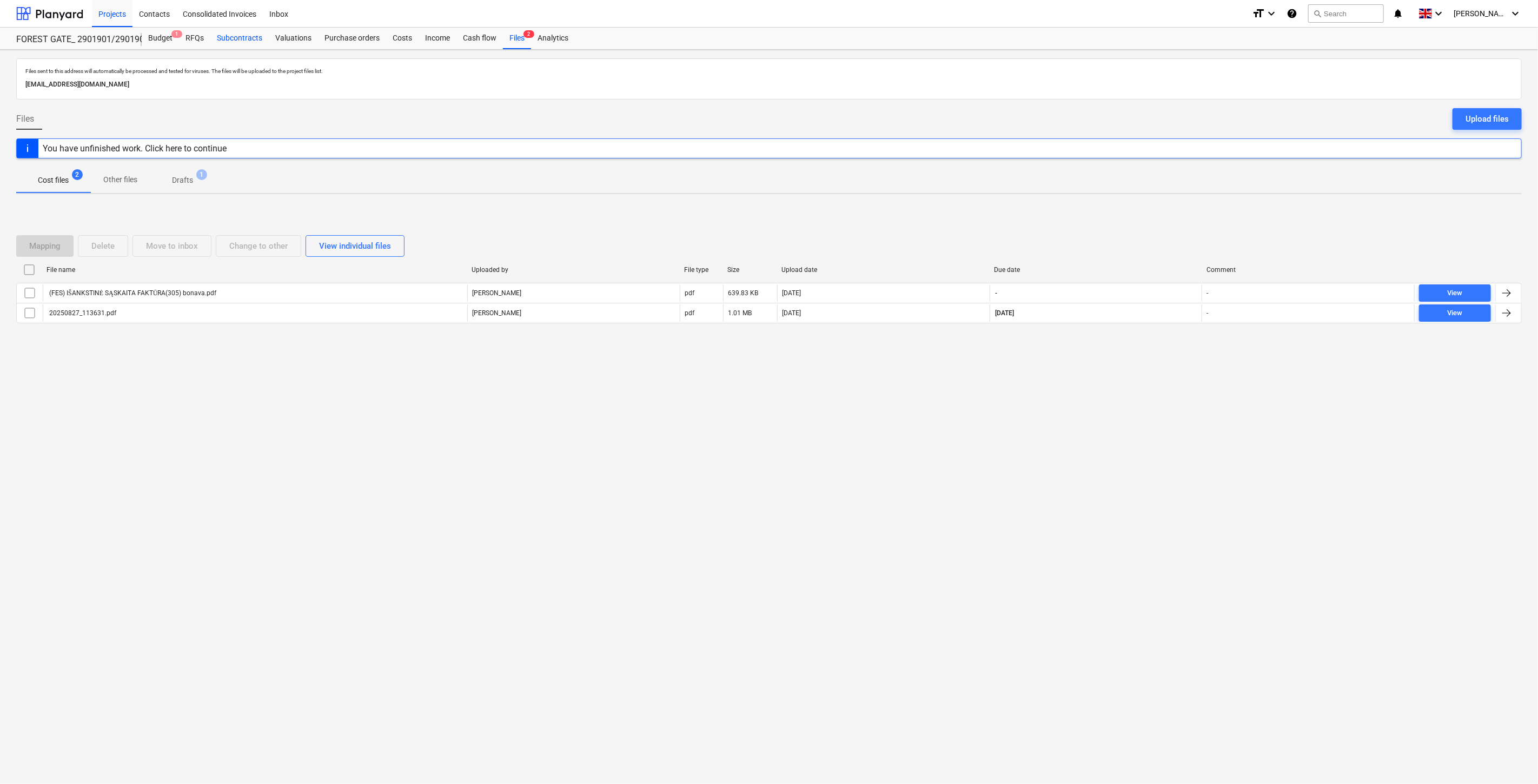
click at [252, 34] on div "Subcontracts" at bounding box center [239, 38] width 58 height 22
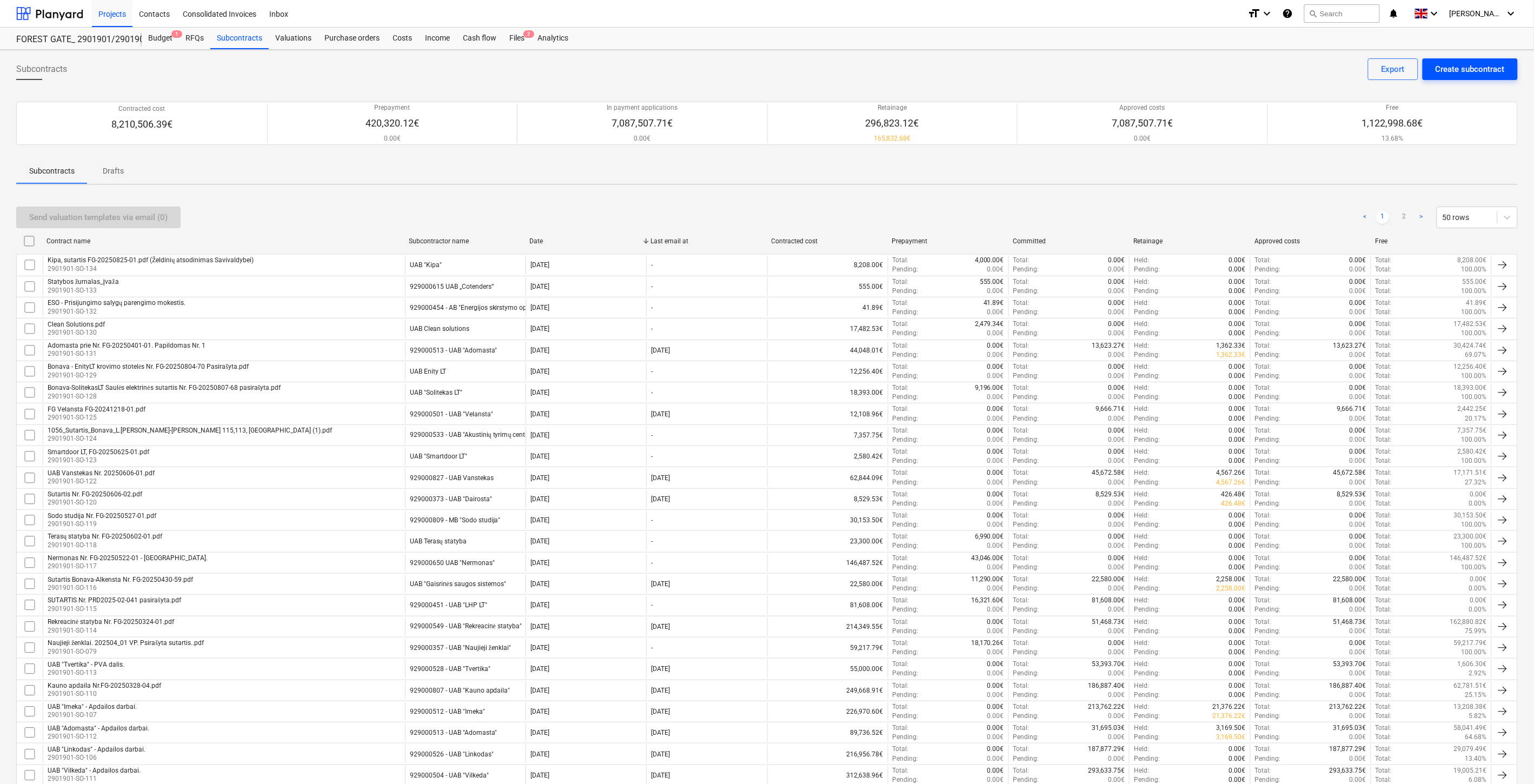
click at [1464, 61] on button "Create subcontract" at bounding box center [1470, 69] width 95 height 22
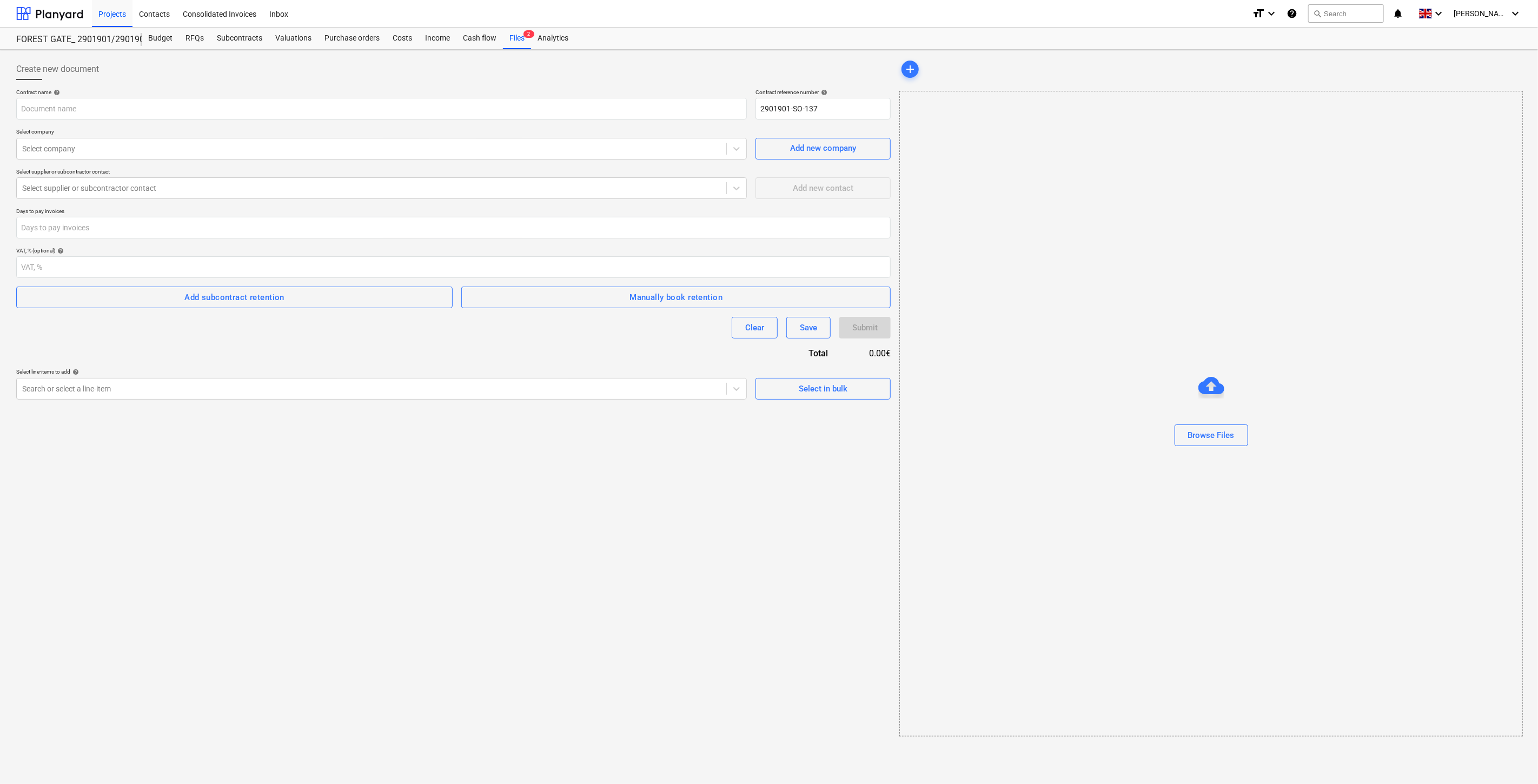
type input "Bonava - Fire Experts ilgalaike sutartis.pdf"
click at [593, 450] on div "Create new document Contract name help Bonava - Fire Experts ilgalaike sutartis…" at bounding box center [452, 471] width 881 height 833
click at [322, 430] on div "Create new document Contract name help Bonava - Fire Experts ilgalaike sutartis…" at bounding box center [452, 471] width 881 height 833
click at [266, 155] on div "Select company" at bounding box center [371, 148] width 708 height 15
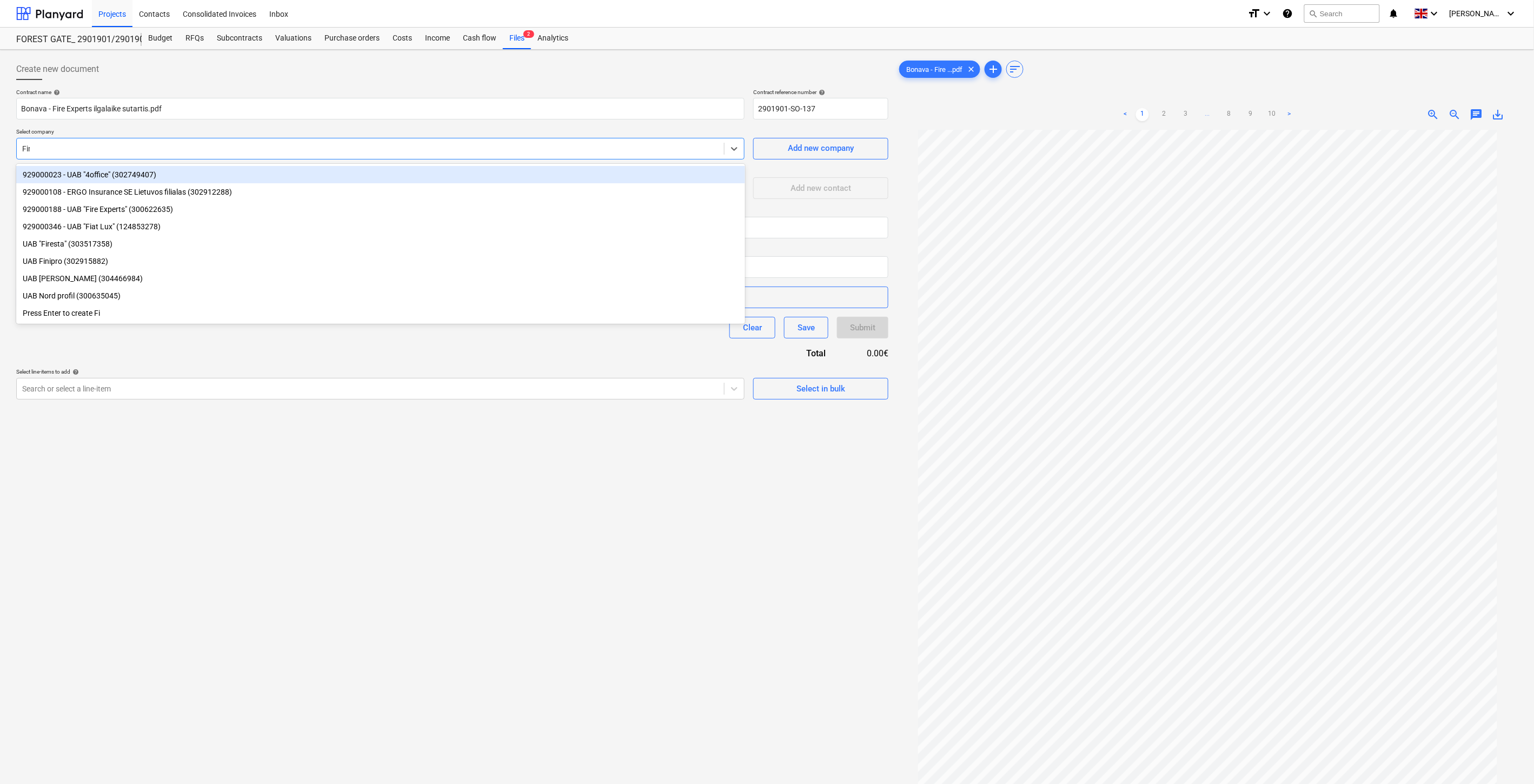
type input "Fire"
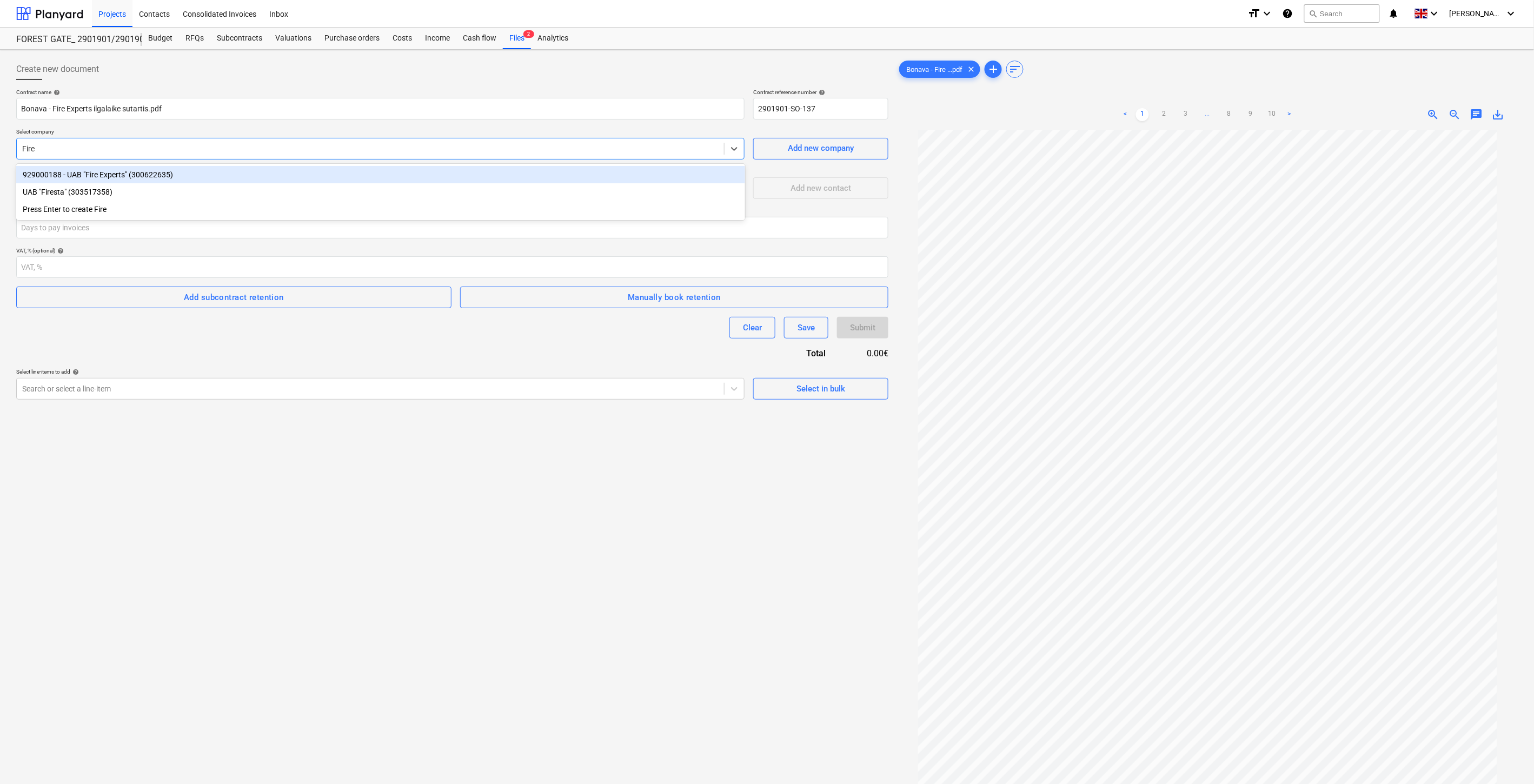
click at [280, 171] on div "929000188 - UAB "Fire Experts" (300622635)" at bounding box center [380, 175] width 729 height 18
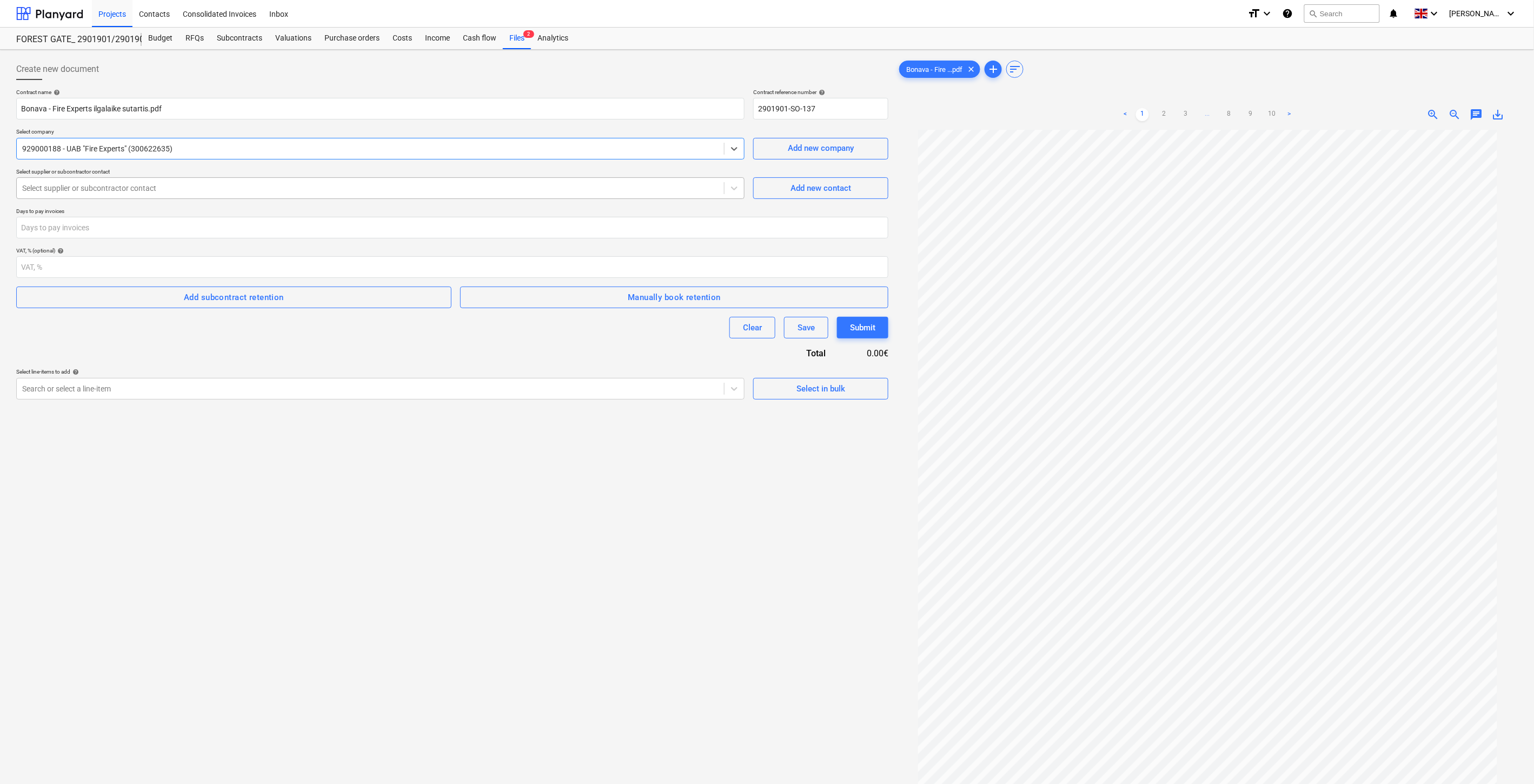
click at [240, 190] on div at bounding box center [371, 188] width 696 height 11
click at [201, 228] on div "Info. ([EMAIL_ADDRESS][DOMAIN_NAME])" at bounding box center [380, 232] width 729 height 18
click at [181, 232] on input "number" at bounding box center [452, 228] width 872 height 22
type input "30"
drag, startPoint x: 169, startPoint y: 441, endPoint x: 192, endPoint y: 382, distance: 63.3
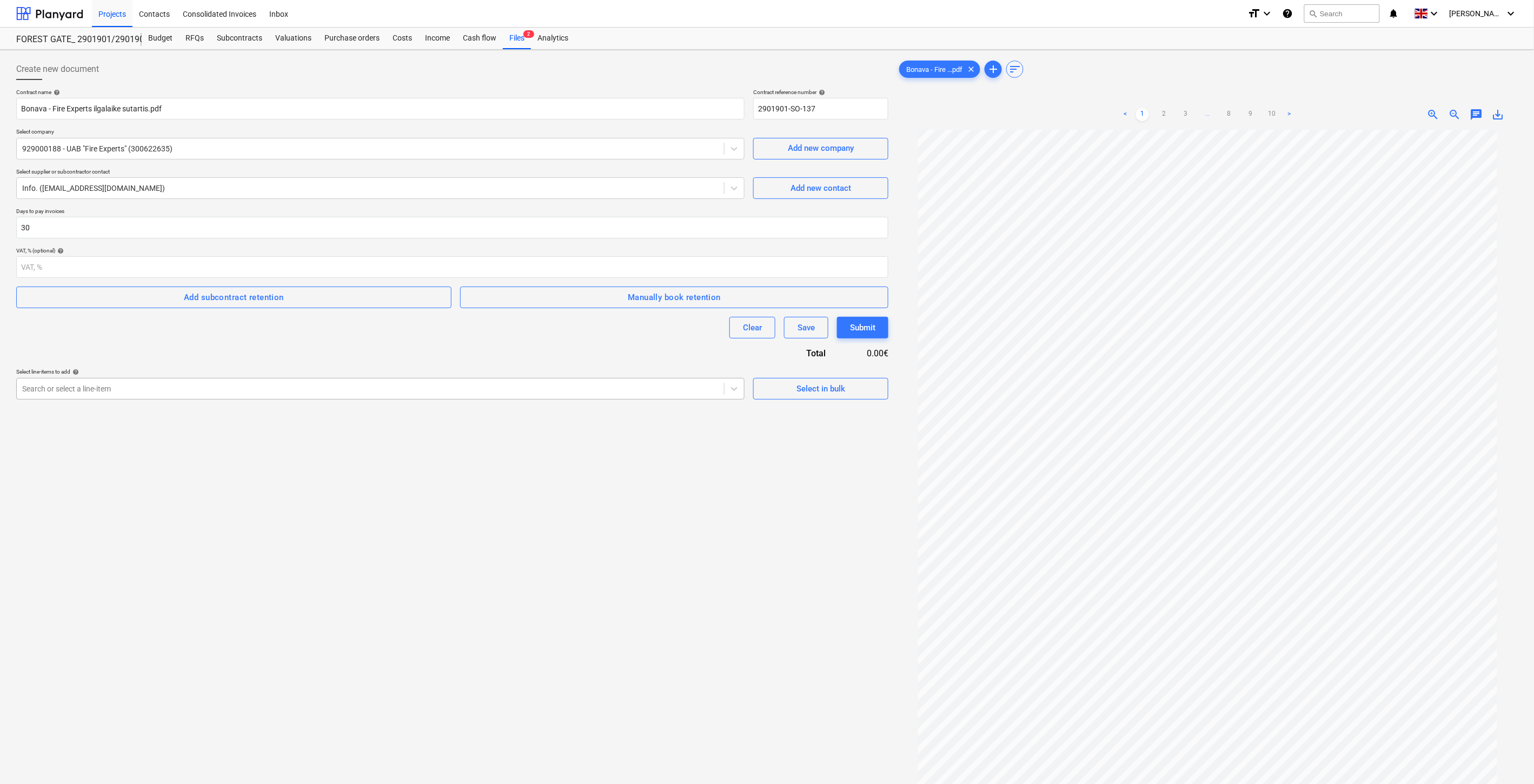
click at [170, 440] on div "Create new document Contract name help Bonava - Fire Experts ilgalaike sutartis…" at bounding box center [452, 471] width 881 height 833
click at [195, 371] on div "Select line-items to add help" at bounding box center [380, 371] width 728 height 7
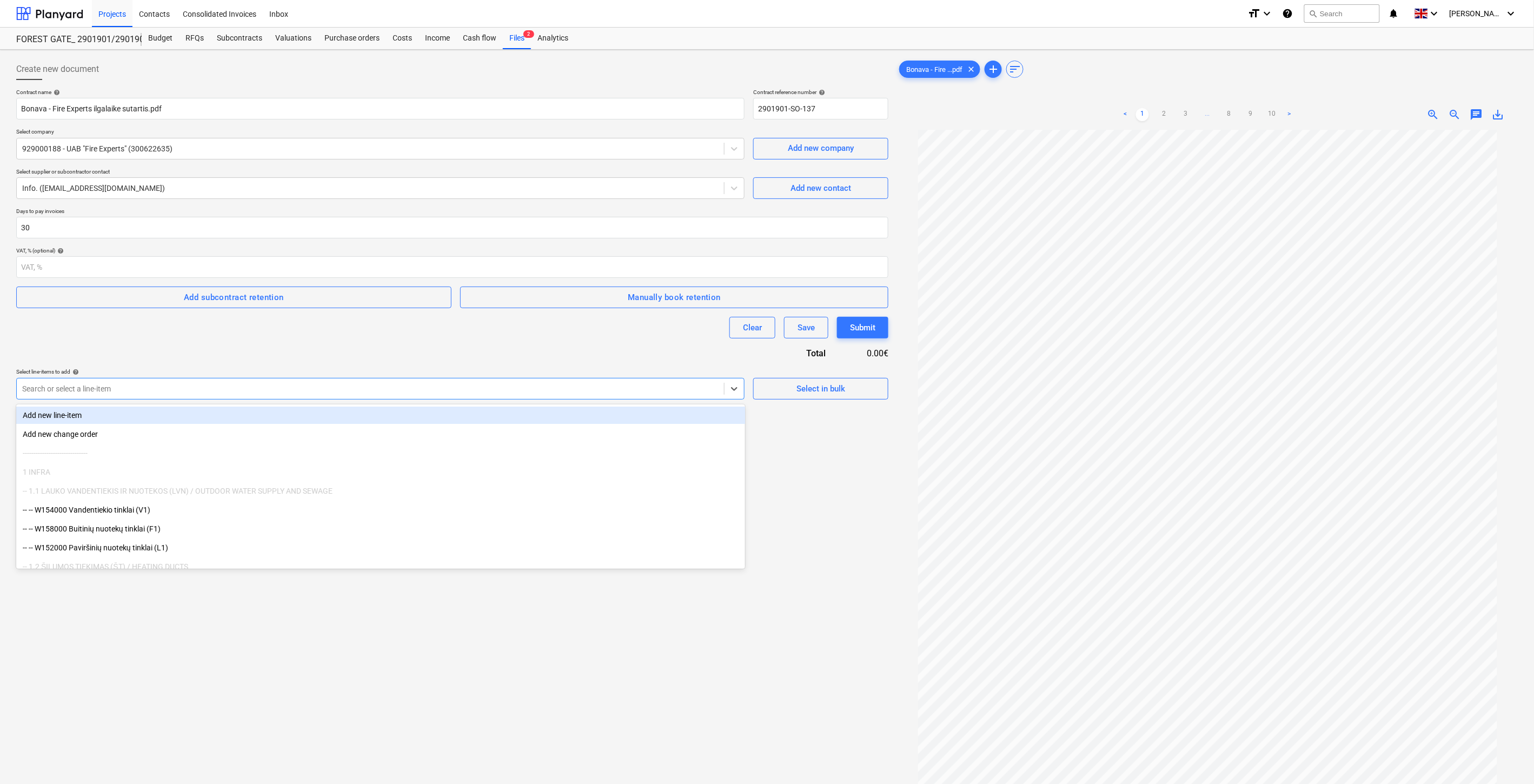
click at [199, 386] on div at bounding box center [371, 389] width 696 height 11
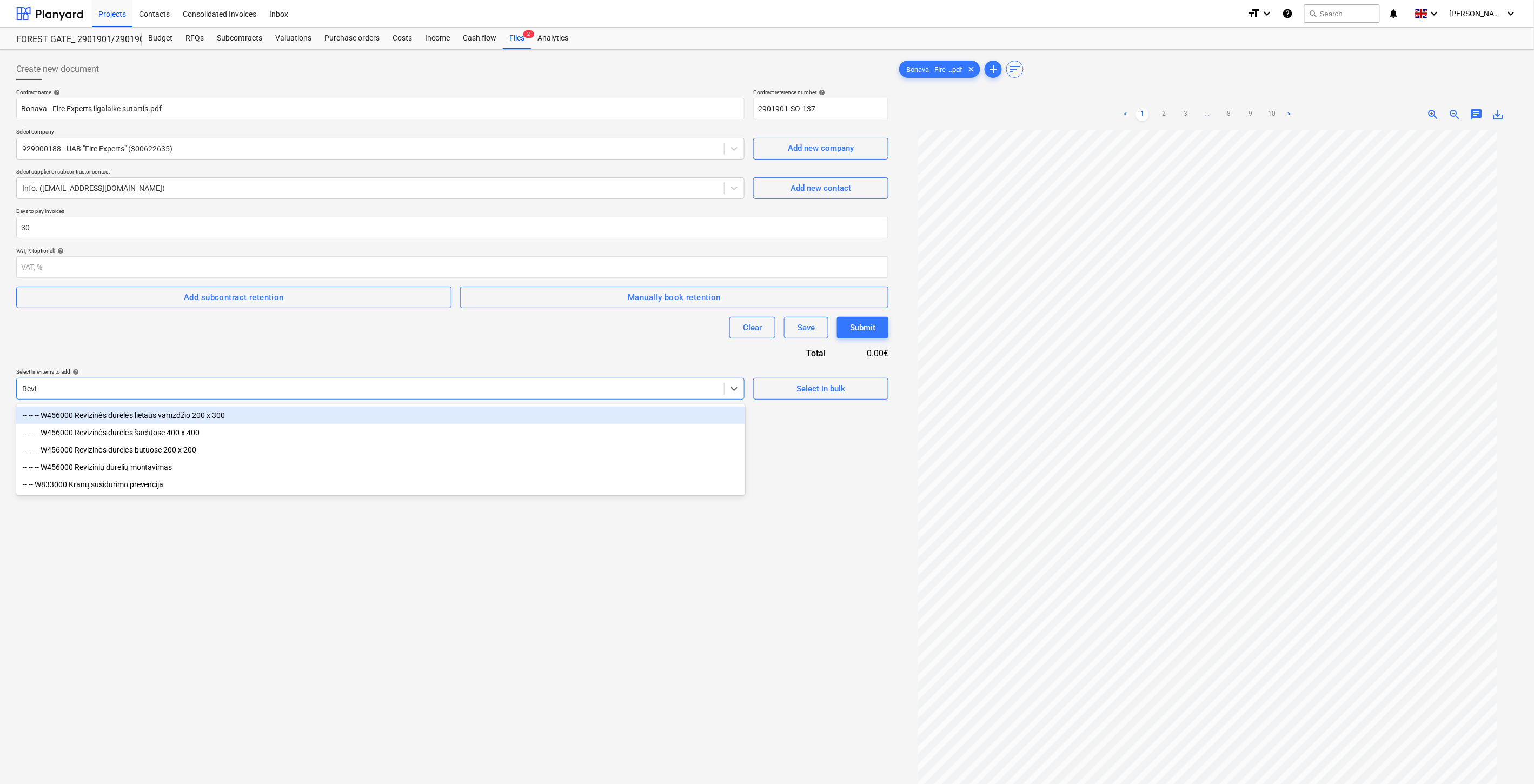
type input "Revizi"
click at [256, 411] on div "-- -- -- W456000 Revizinės durelės lietaus vamzdžio 200 x 300" at bounding box center [380, 415] width 729 height 18
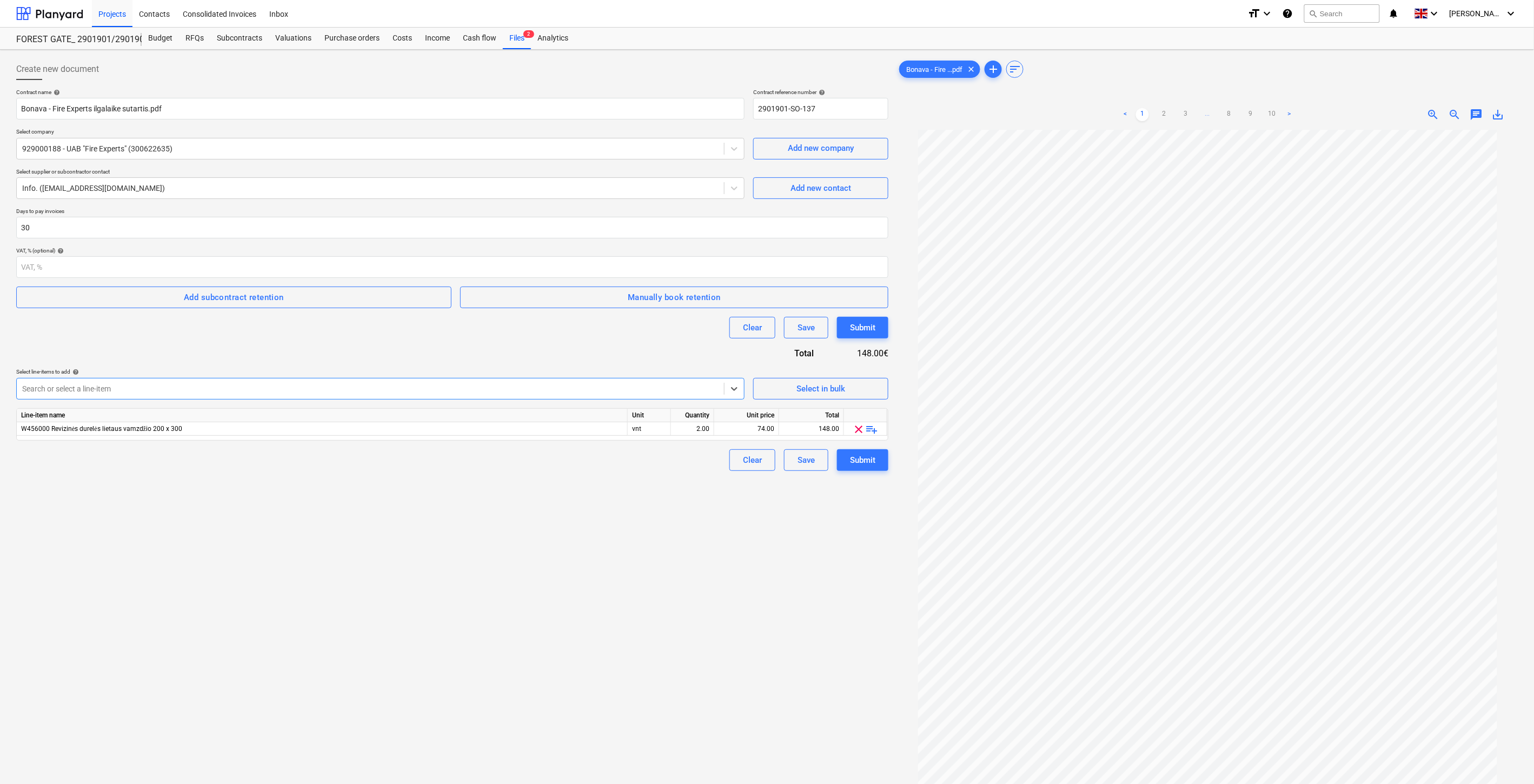
click at [231, 391] on div at bounding box center [371, 389] width 696 height 11
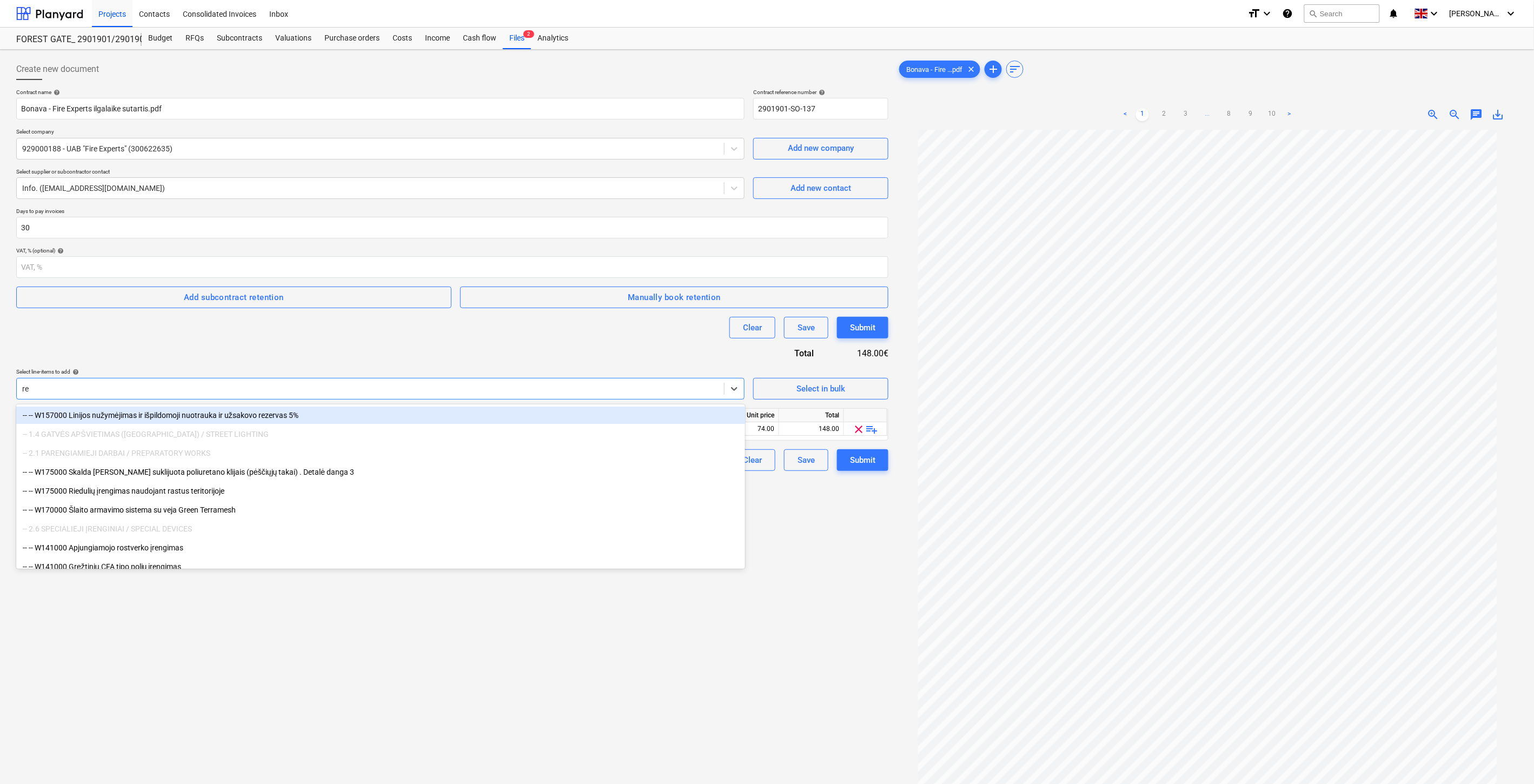
type input "rev"
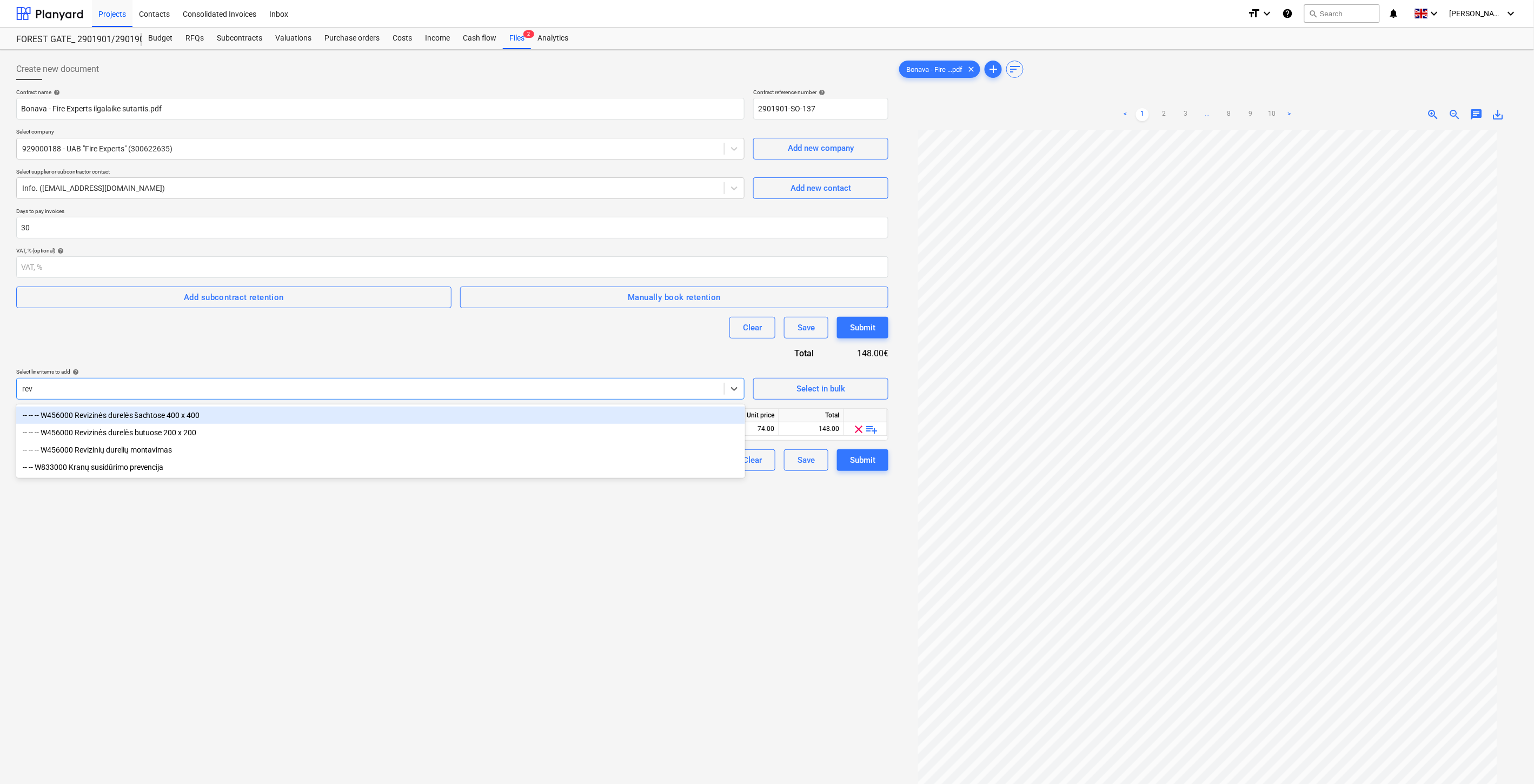
click at [220, 414] on div "-- -- -- W456000 Revizinės durelės šachtose 400 x 400" at bounding box center [380, 415] width 729 height 18
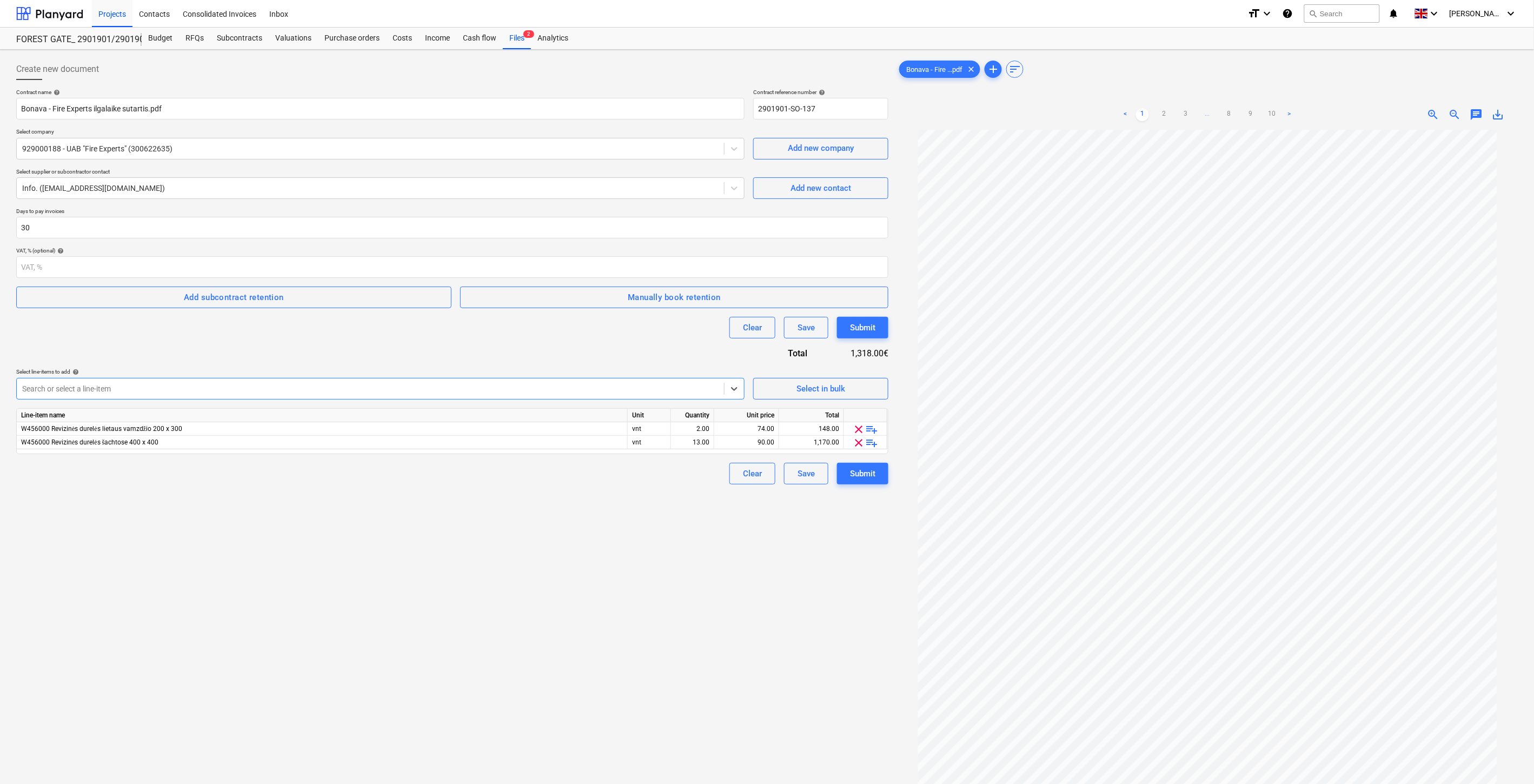
click at [207, 396] on div "Search or select a line-item" at bounding box center [371, 388] width 708 height 15
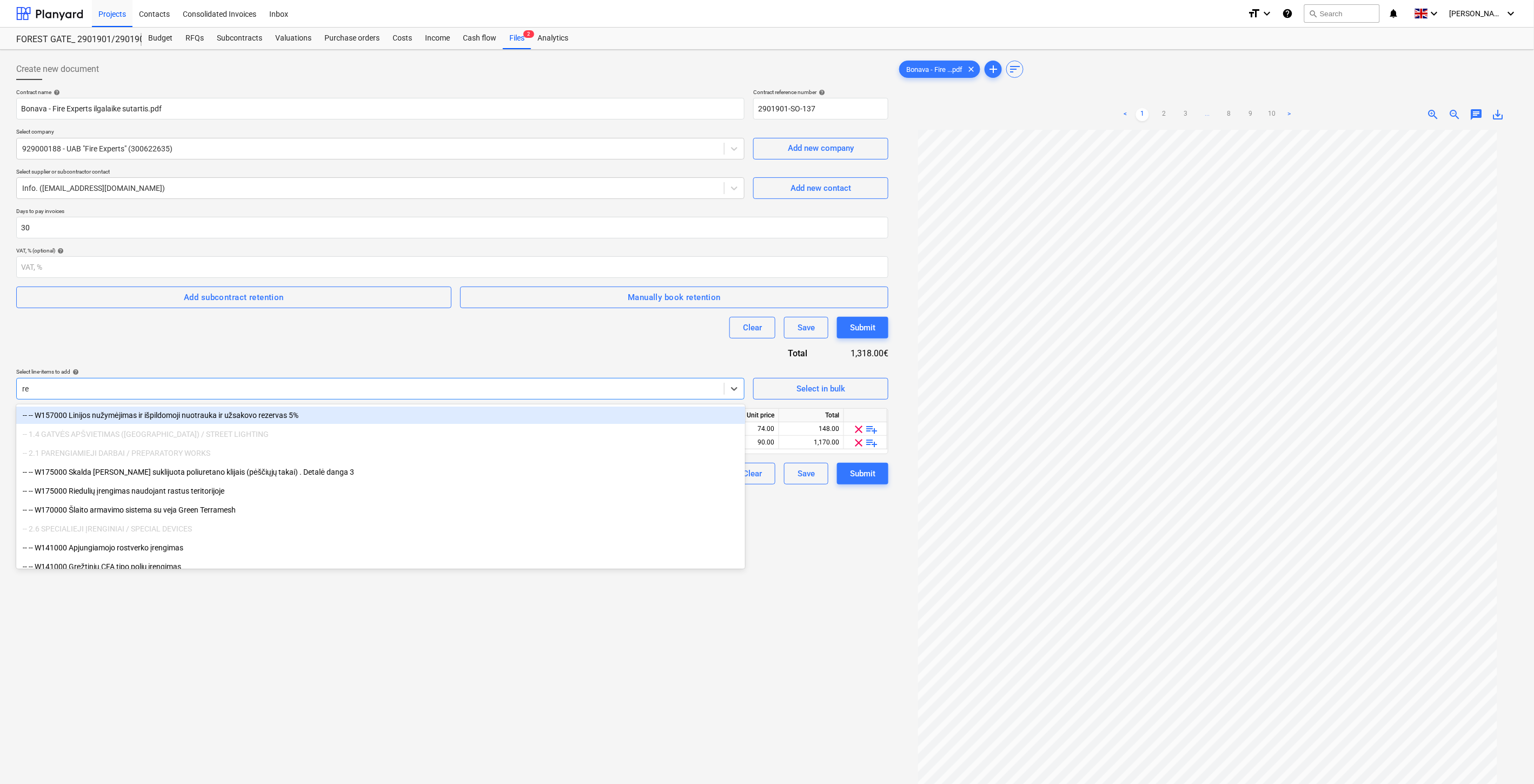
type input "rev"
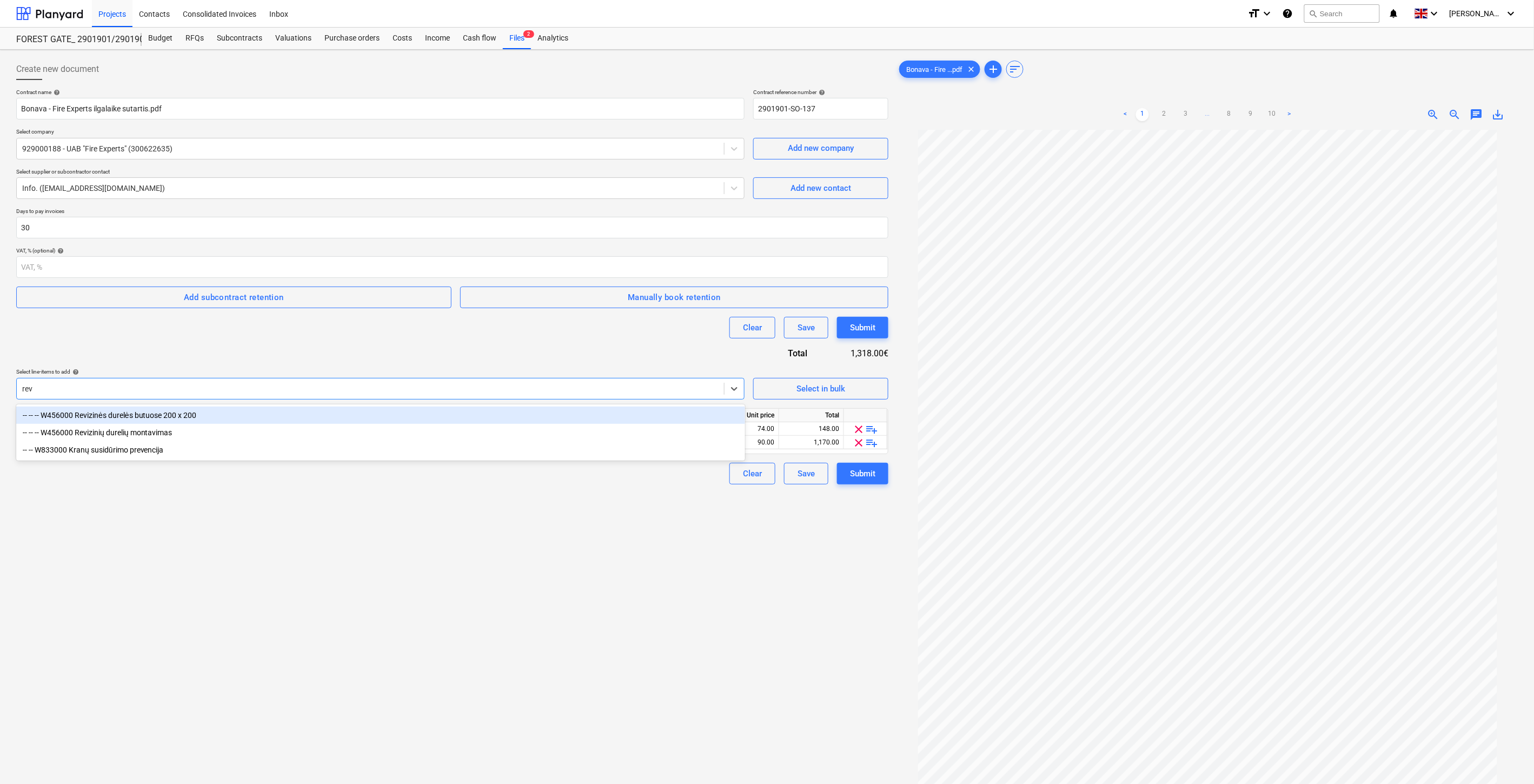
click at [217, 416] on div "-- -- -- W456000 Revizinės durelės butuose 200 x 200" at bounding box center [380, 415] width 729 height 18
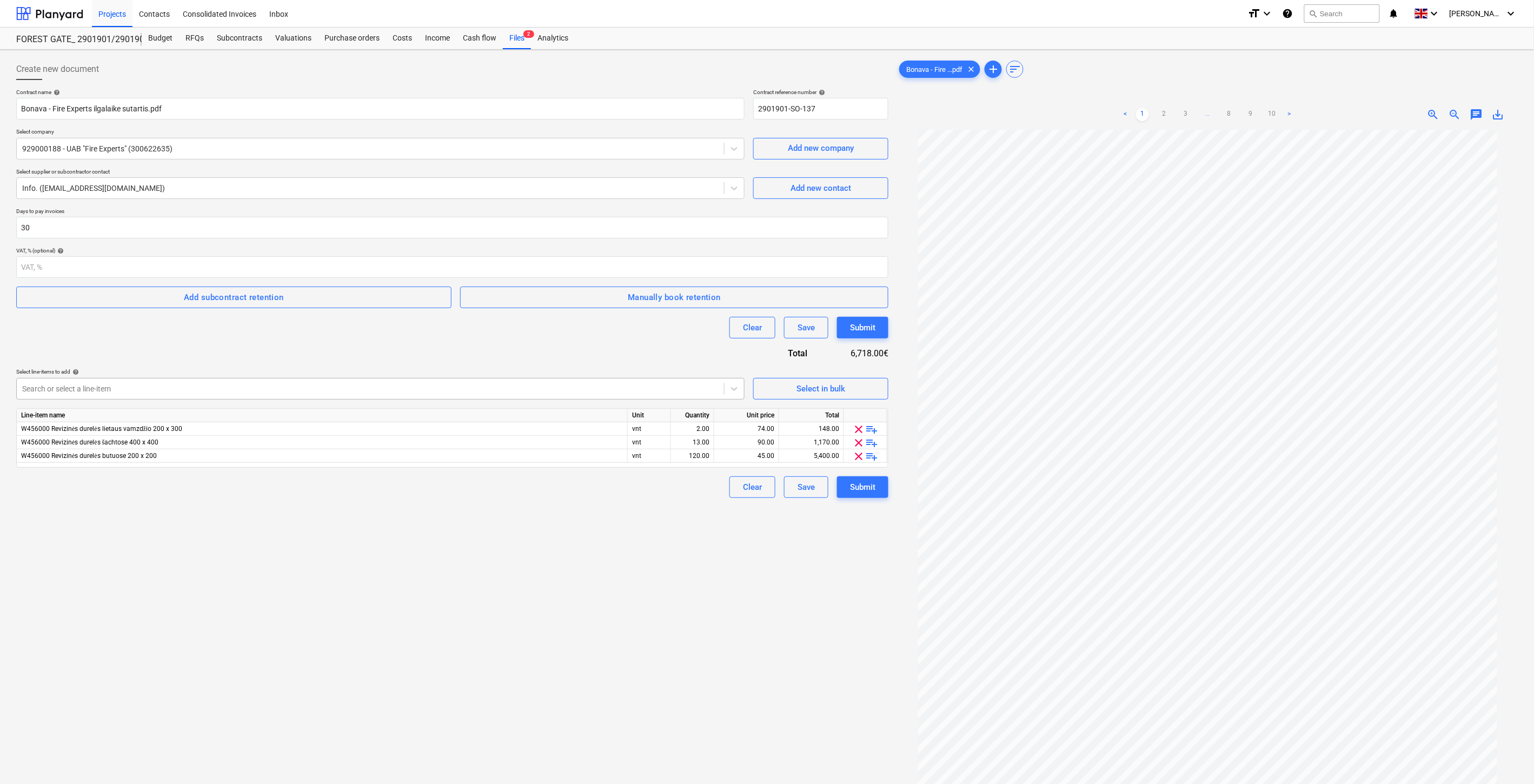
drag, startPoint x: 303, startPoint y: 348, endPoint x: 668, endPoint y: 393, distance: 367.8
click at [306, 348] on div "Contract name help Bonava - Fire Experts ilgalaike sutartis.pdf Contract refere…" at bounding box center [452, 293] width 872 height 410
click at [758, 426] on div "74.00" at bounding box center [747, 429] width 56 height 14
type input "79"
click at [636, 353] on div "Contract name help Bonava - Fire Experts ilgalaike sutartis.pdf Contract refere…" at bounding box center [452, 293] width 872 height 410
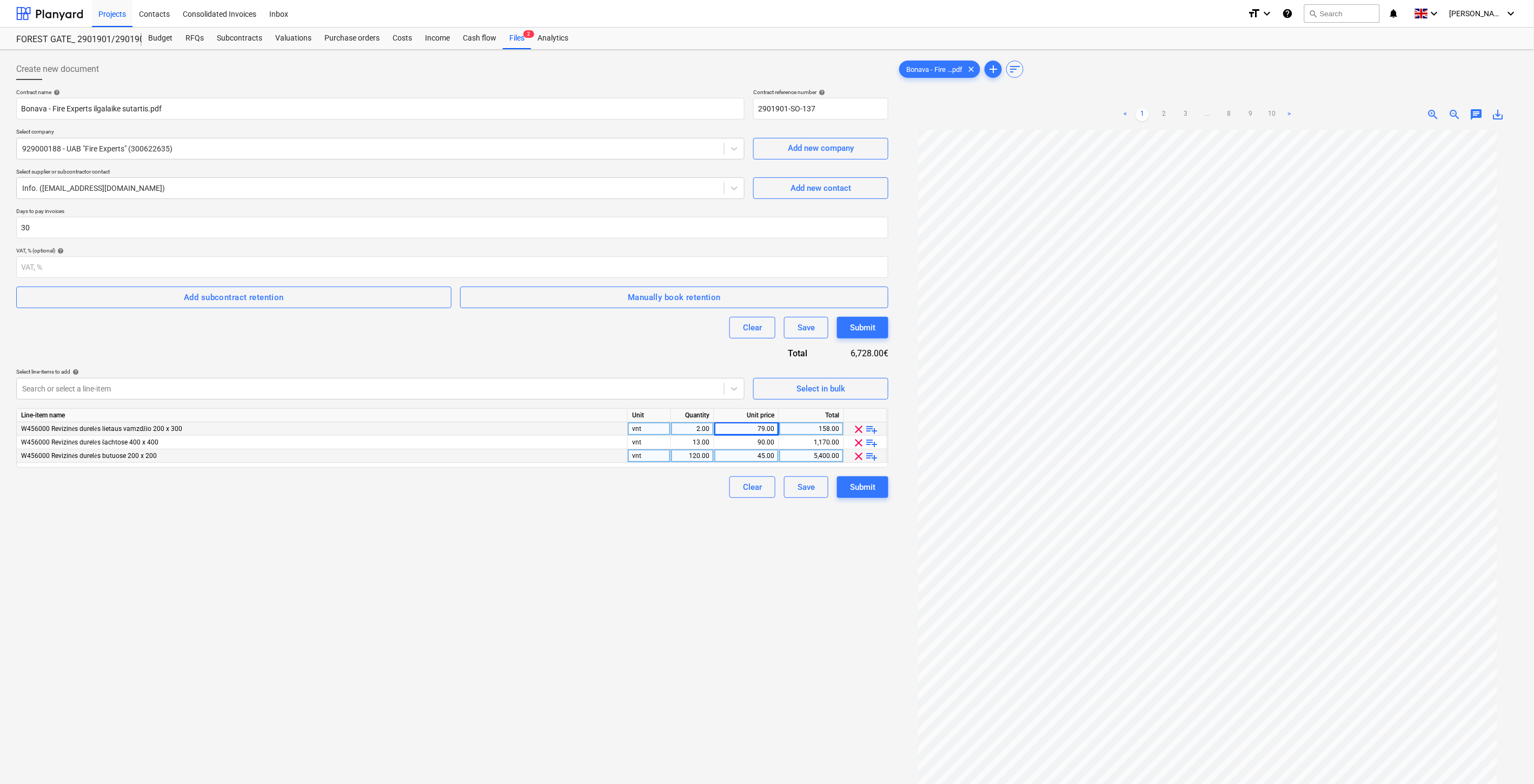
click at [683, 457] on div "120.00" at bounding box center [692, 456] width 34 height 14
type input "118"
drag, startPoint x: 687, startPoint y: 532, endPoint x: 712, endPoint y: 480, distance: 57.7
click at [688, 528] on div "Create new document Contract name help Bonava - Fire Experts ilgalaike sutartis…" at bounding box center [452, 471] width 881 height 833
click at [735, 458] on div "45.00" at bounding box center [747, 456] width 56 height 14
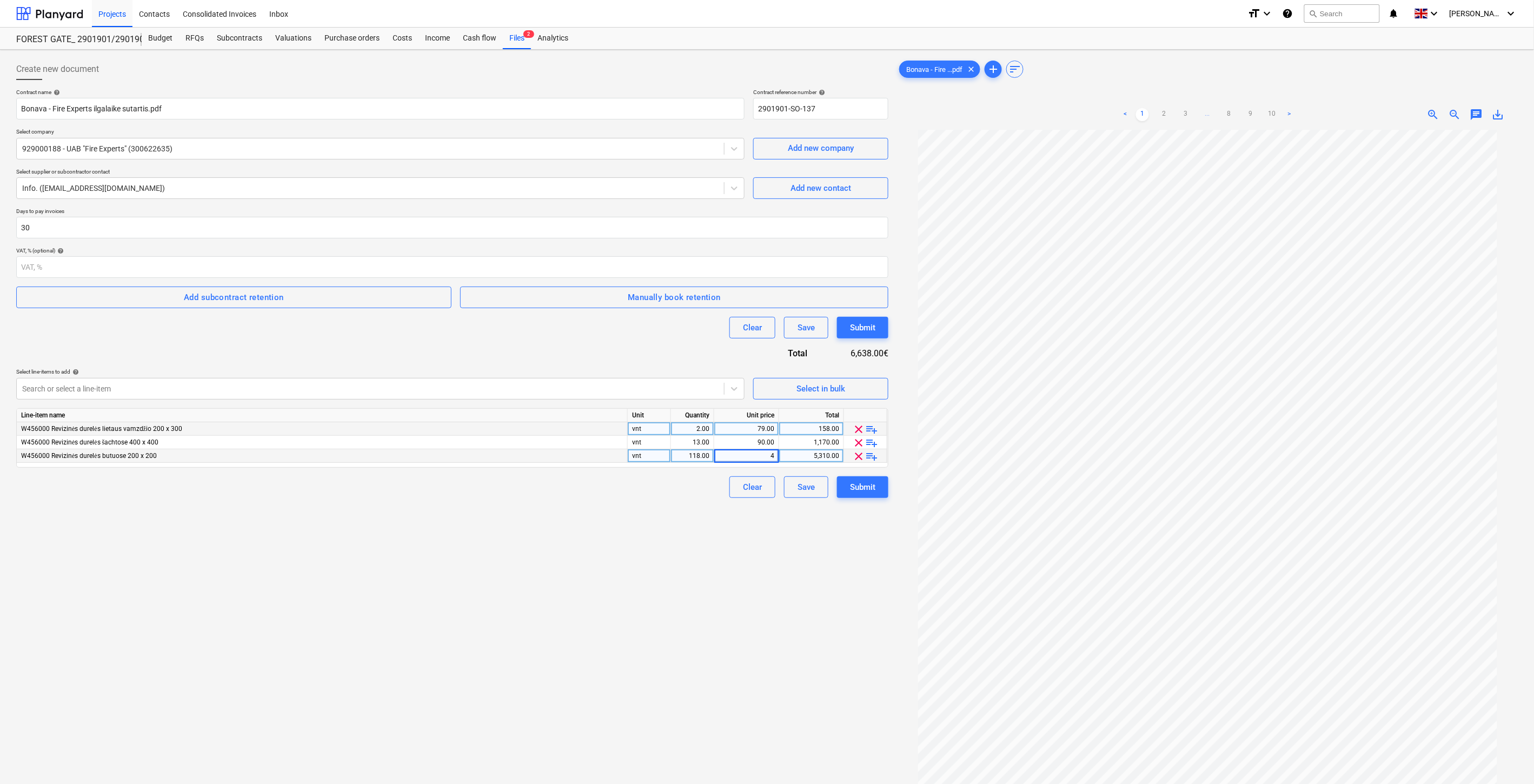
type input "49"
click at [624, 563] on div "Create new document Contract name help Bonava - Fire Experts ilgalaike sutartis…" at bounding box center [452, 471] width 881 height 833
click at [685, 442] on div "13.00" at bounding box center [692, 442] width 34 height 14
type input "5"
drag, startPoint x: 620, startPoint y: 581, endPoint x: 709, endPoint y: 463, distance: 147.8
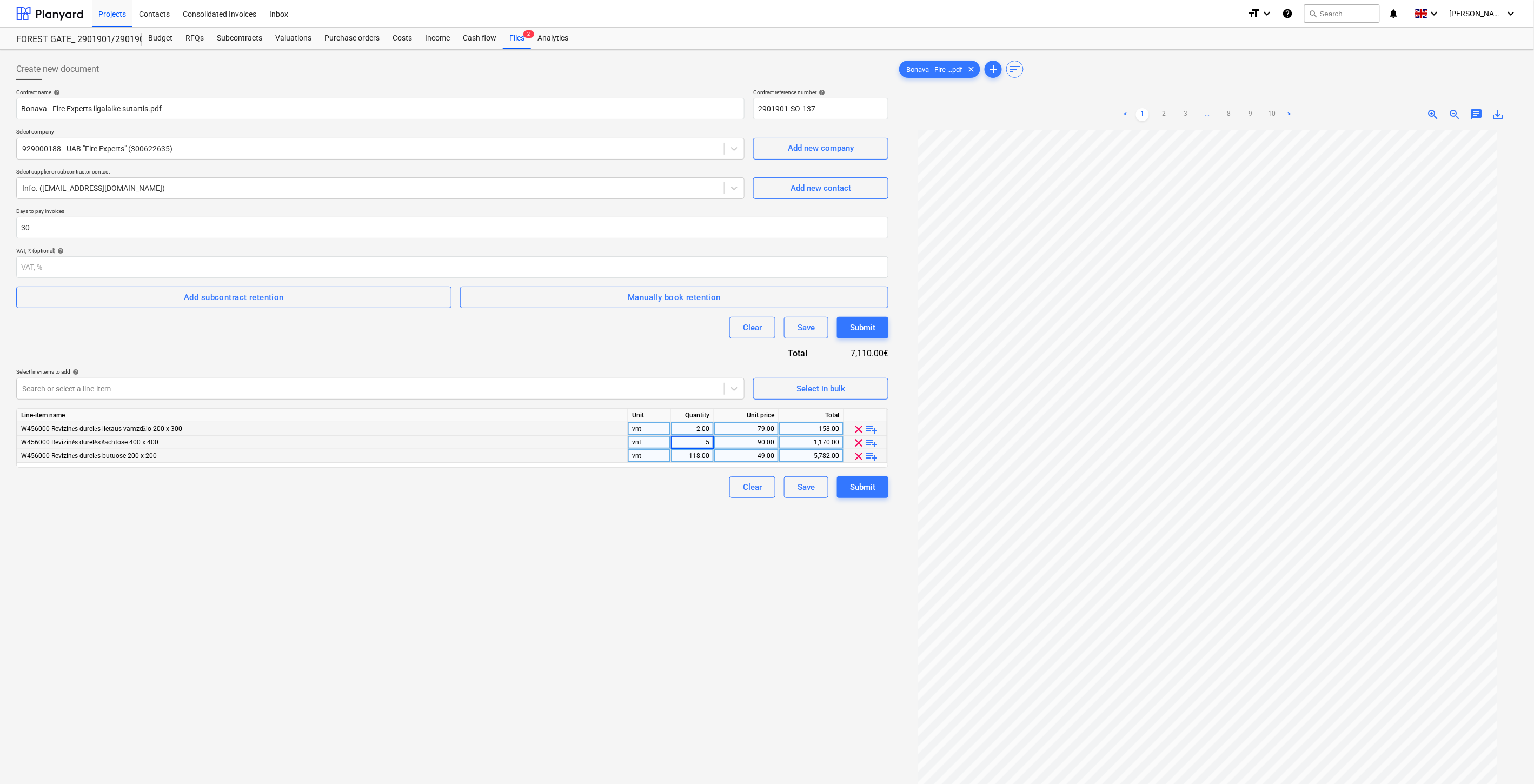
click at [623, 575] on div "Create new document Contract name help Bonava - Fire Experts ilgalaike sutartis…" at bounding box center [452, 471] width 881 height 833
click at [729, 446] on div "90.00" at bounding box center [747, 442] width 56 height 14
type input "89"
click at [608, 564] on div "Create new document Contract name help Bonava - Fire Experts ilgalaike sutartis…" at bounding box center [452, 471] width 881 height 833
drag, startPoint x: 627, startPoint y: 585, endPoint x: 651, endPoint y: 566, distance: 30.6
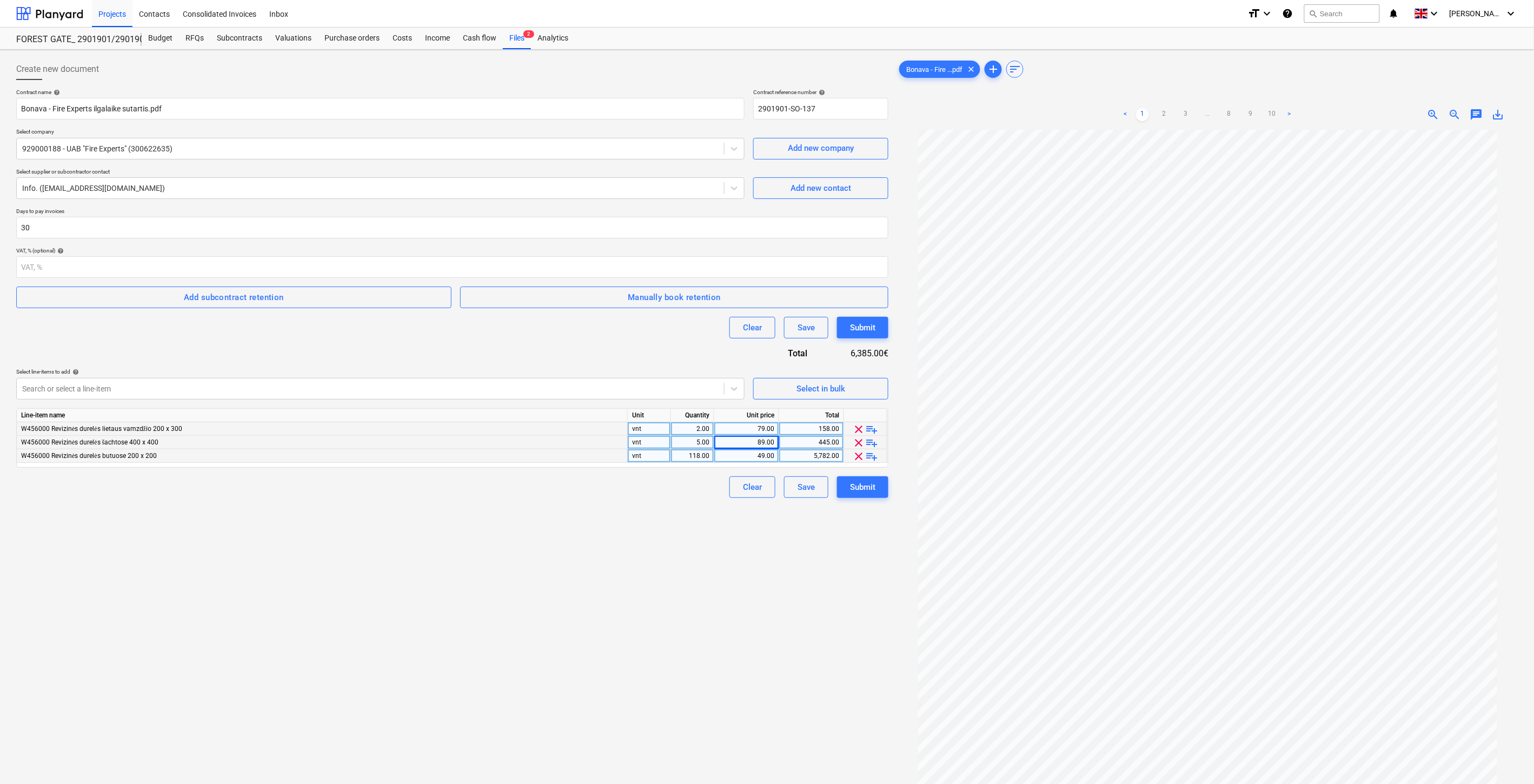
click at [628, 585] on div "Create new document Contract name help Bonava - Fire Experts ilgalaike sutartis…" at bounding box center [452, 471] width 881 height 833
click at [651, 566] on div "Create new document Contract name help Bonava - Fire Experts ilgalaike sutartis…" at bounding box center [452, 471] width 881 height 833
click at [396, 553] on div "Create new document Contract name help Bonava - Fire Experts ilgalaike sutartis…" at bounding box center [452, 471] width 881 height 833
click at [747, 457] on div "49.00" at bounding box center [747, 456] width 56 height 14
type input "49.4"
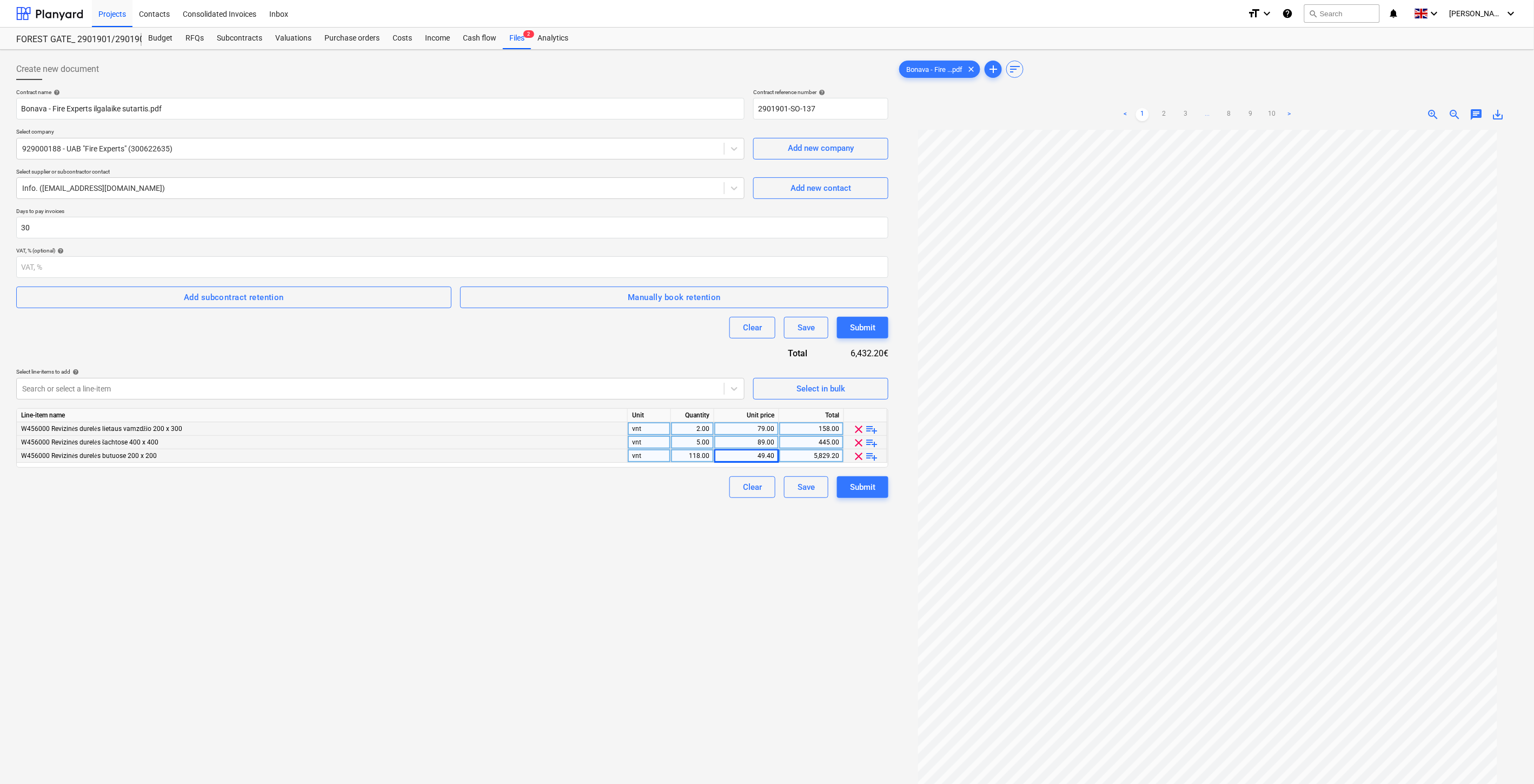
click at [655, 554] on div "Create new document Contract name help Bonava - Fire Experts ilgalaike sutartis…" at bounding box center [452, 471] width 881 height 833
click at [759, 455] on div "49.40" at bounding box center [747, 456] width 56 height 14
type input "49.7"
click at [619, 589] on div "Create new document Contract name help Bonava - Fire Experts ilgalaike sutartis…" at bounding box center [452, 471] width 881 height 833
click at [760, 457] on div "49.70" at bounding box center [747, 456] width 56 height 14
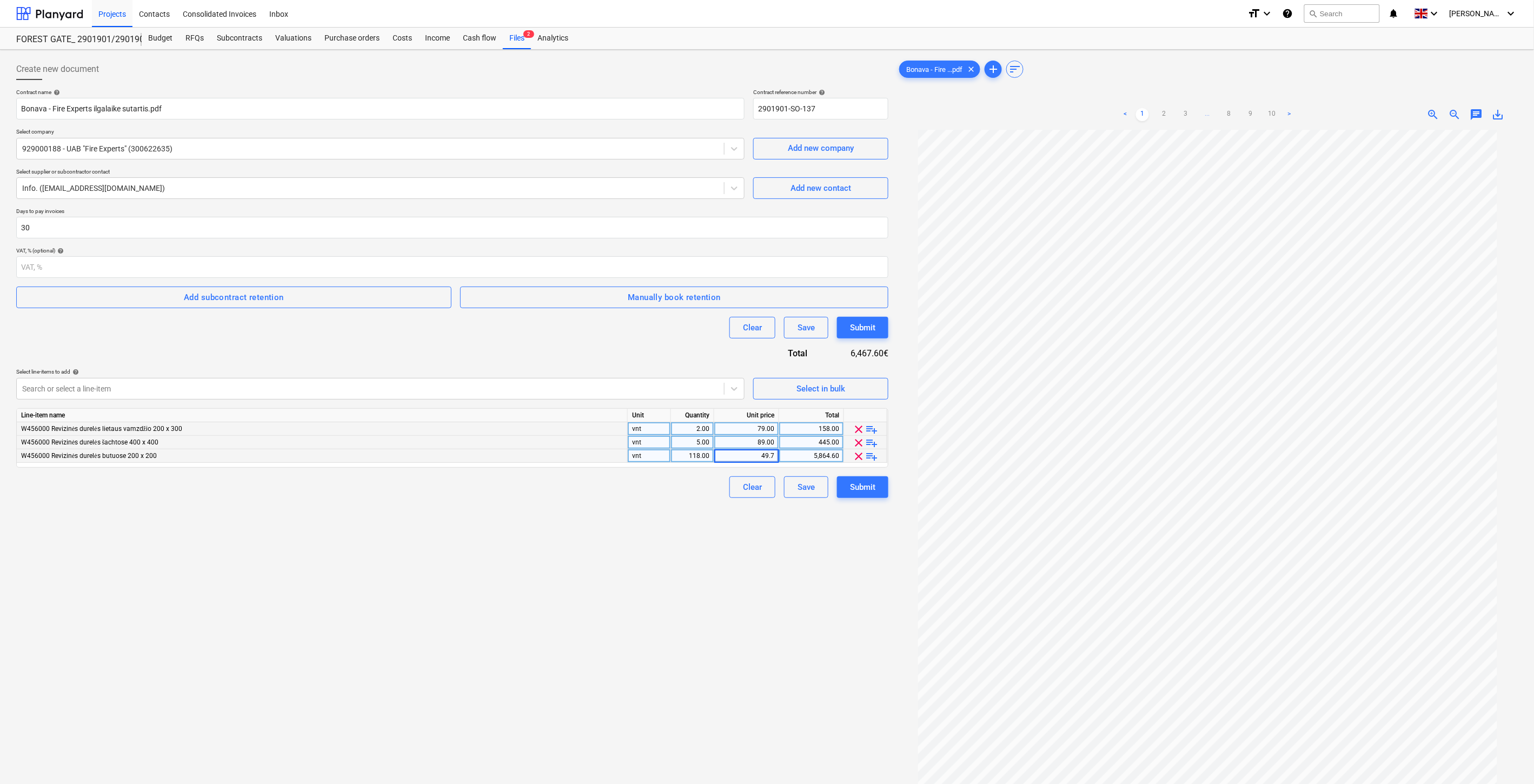
click at [775, 457] on input "49.7" at bounding box center [747, 456] width 65 height 13
type input "49.6"
drag, startPoint x: 629, startPoint y: 537, endPoint x: 759, endPoint y: 477, distance: 143.2
click at [632, 537] on div "Create new document Contract name help Bonava - Fire Experts ilgalaike sutartis…" at bounding box center [452, 471] width 881 height 833
click at [764, 454] on div "49.60" at bounding box center [747, 456] width 56 height 14
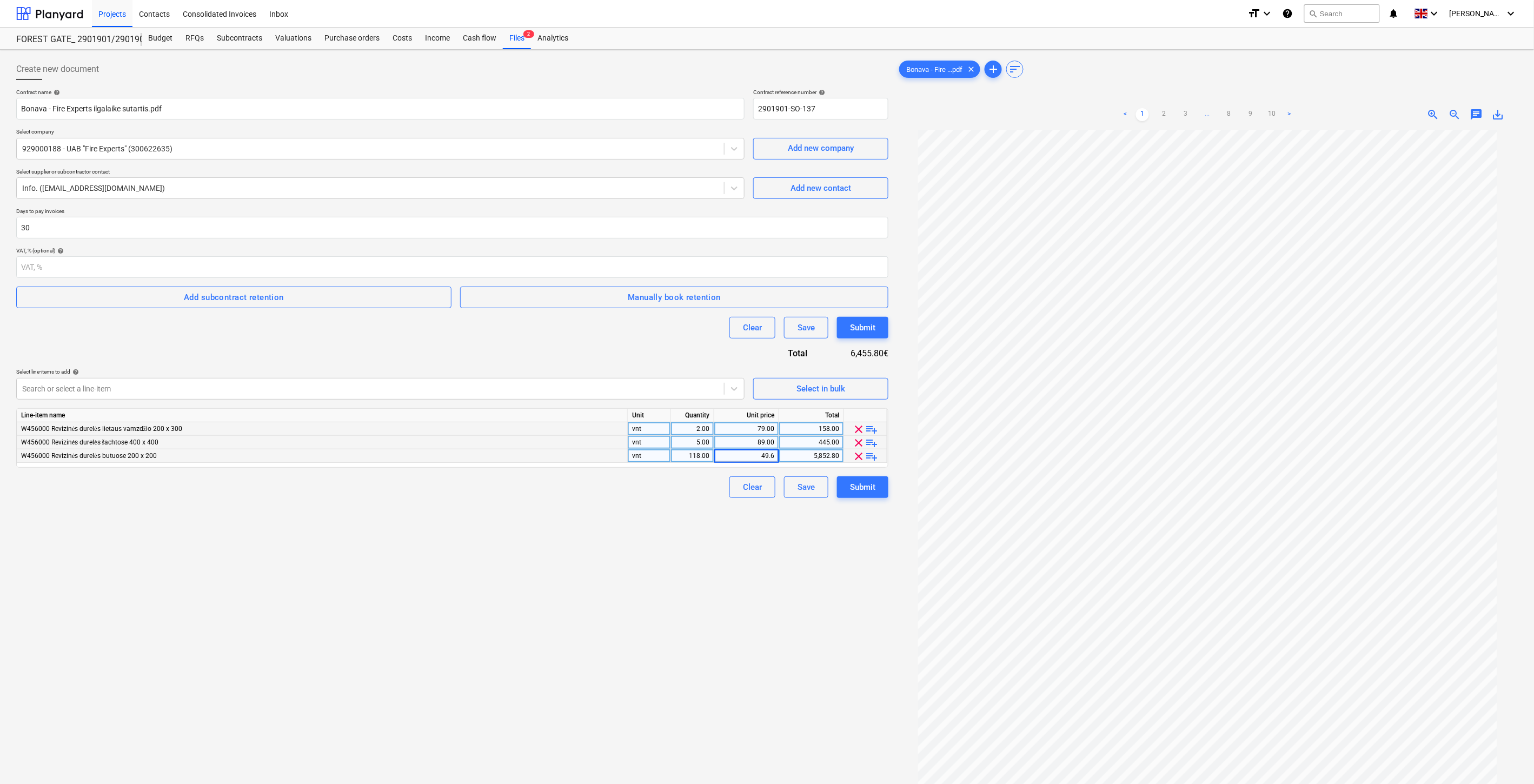
click at [774, 457] on input "49.6" at bounding box center [747, 456] width 65 height 13
type input "49.59"
click at [619, 558] on div "Create new document Contract name help Bonava - Fire Experts ilgalaike sutartis…" at bounding box center [452, 471] width 881 height 833
click at [748, 454] on div "49.59" at bounding box center [747, 456] width 56 height 14
click at [775, 455] on input "49.59" at bounding box center [747, 456] width 65 height 13
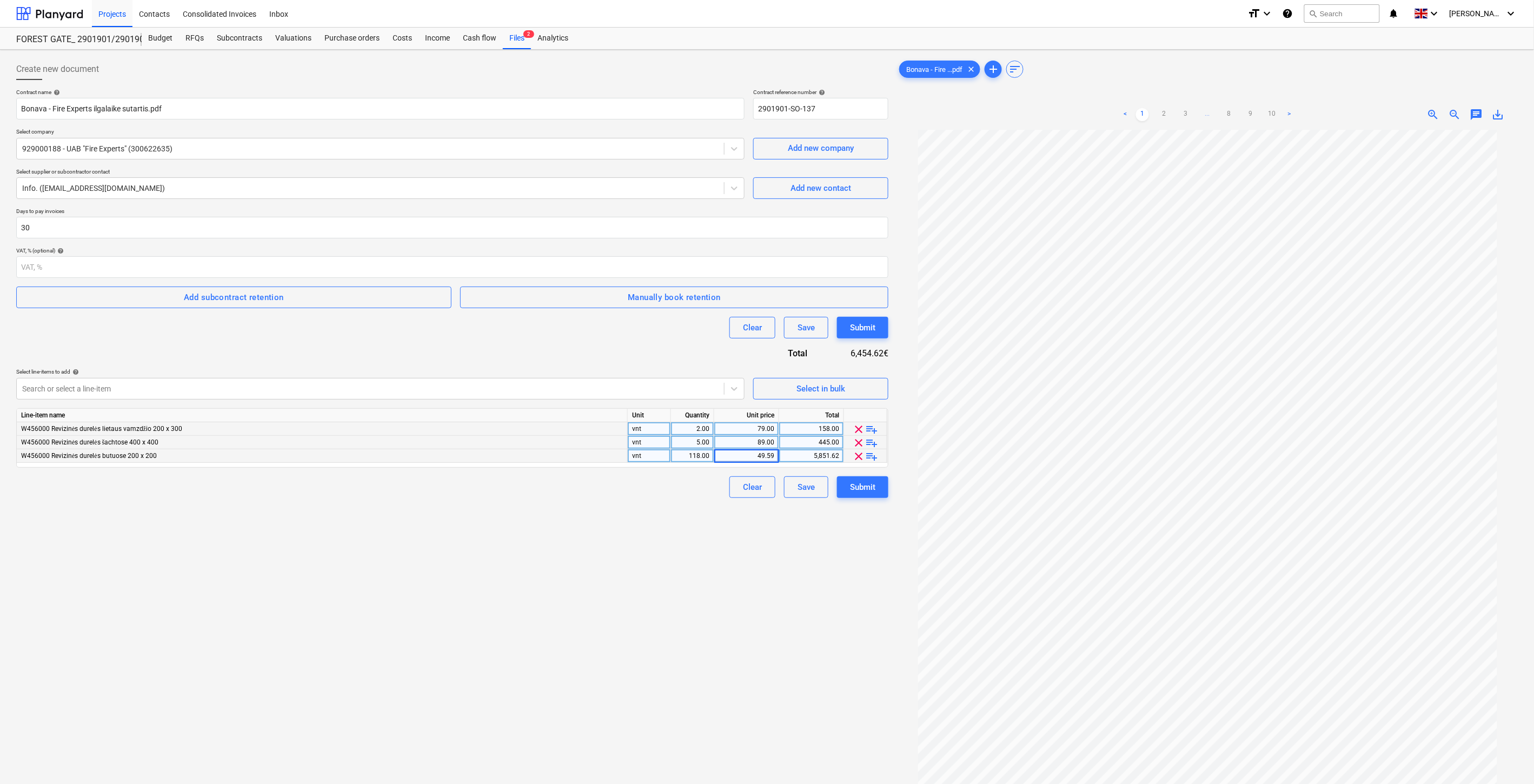
type input "49.594"
drag, startPoint x: 666, startPoint y: 525, endPoint x: 706, endPoint y: 510, distance: 42.7
click at [667, 525] on div "Create new document Contract name help Bonava - Fire Experts ilgalaike sutartis…" at bounding box center [452, 471] width 881 height 833
click at [770, 457] on div "49.59" at bounding box center [747, 456] width 56 height 14
click at [775, 456] on input "49.594" at bounding box center [747, 456] width 65 height 13
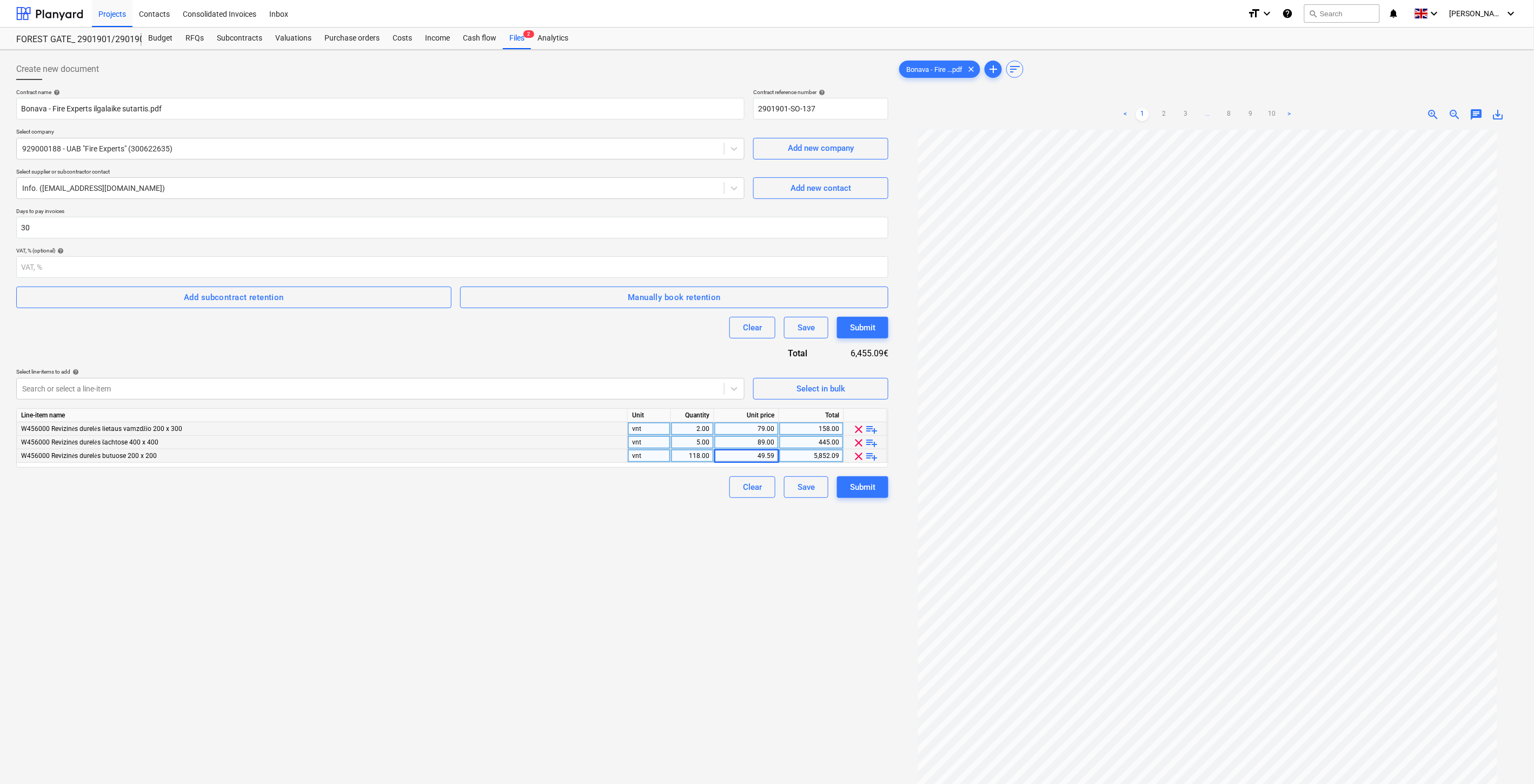
type input "49.593"
click at [614, 511] on div "Create new document Contract name help Bonava - Fire Experts ilgalaike sutartis…" at bounding box center [452, 471] width 881 height 833
click at [771, 455] on div "49.59" at bounding box center [747, 456] width 56 height 14
click at [775, 453] on input "49.593" at bounding box center [747, 456] width 65 height 13
type input "49.5934"
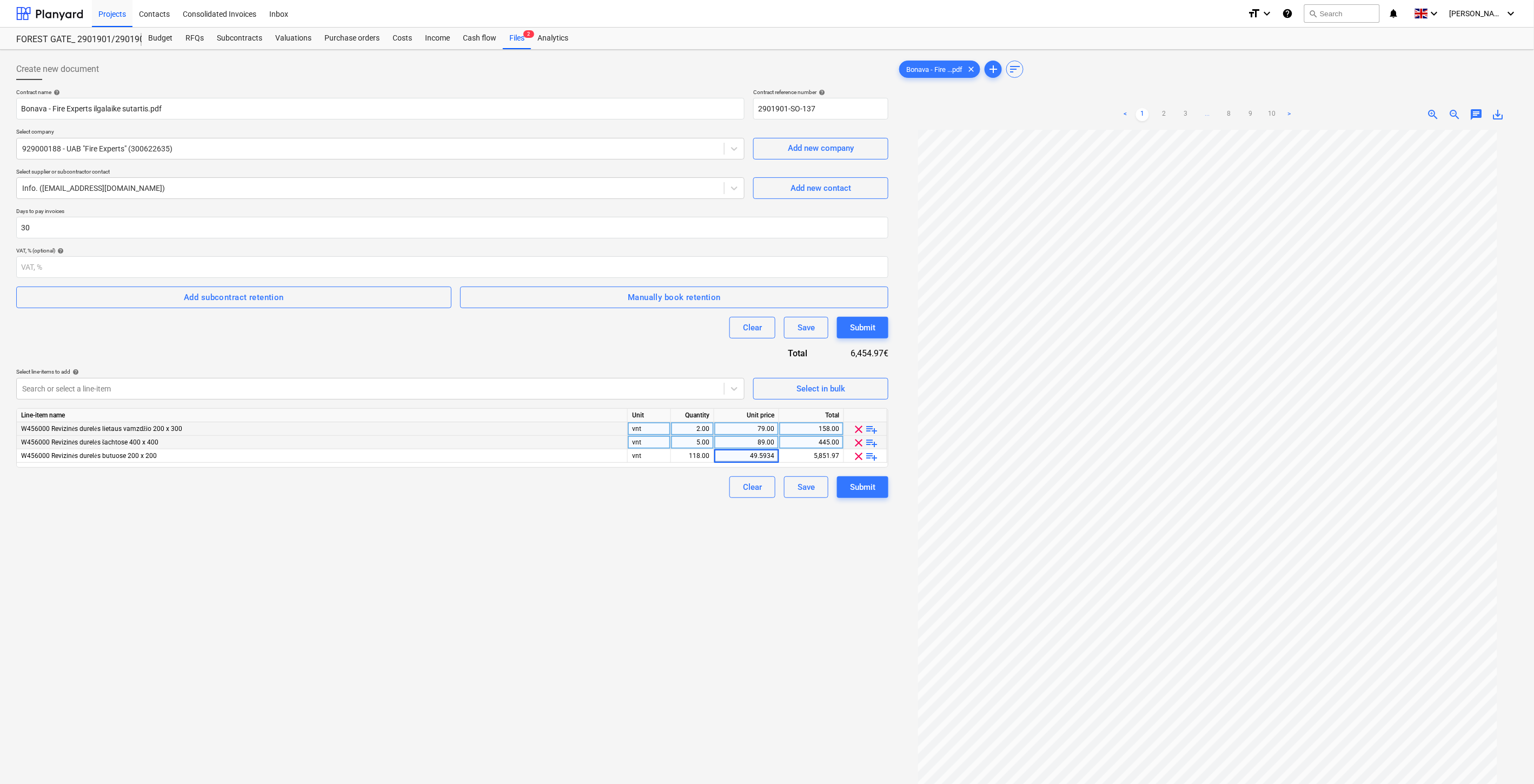
click at [659, 544] on div "Create new document Contract name help Bonava - Fire Experts ilgalaike sutartis…" at bounding box center [452, 471] width 881 height 833
click at [763, 456] on div "49.59" at bounding box center [747, 456] width 56 height 14
click at [775, 456] on input "49.5934" at bounding box center [747, 456] width 65 height 13
type input "49.5932"
click at [616, 590] on div "Create new document Contract name help Bonava - Fire Experts ilgalaike sutartis…" at bounding box center [452, 471] width 881 height 833
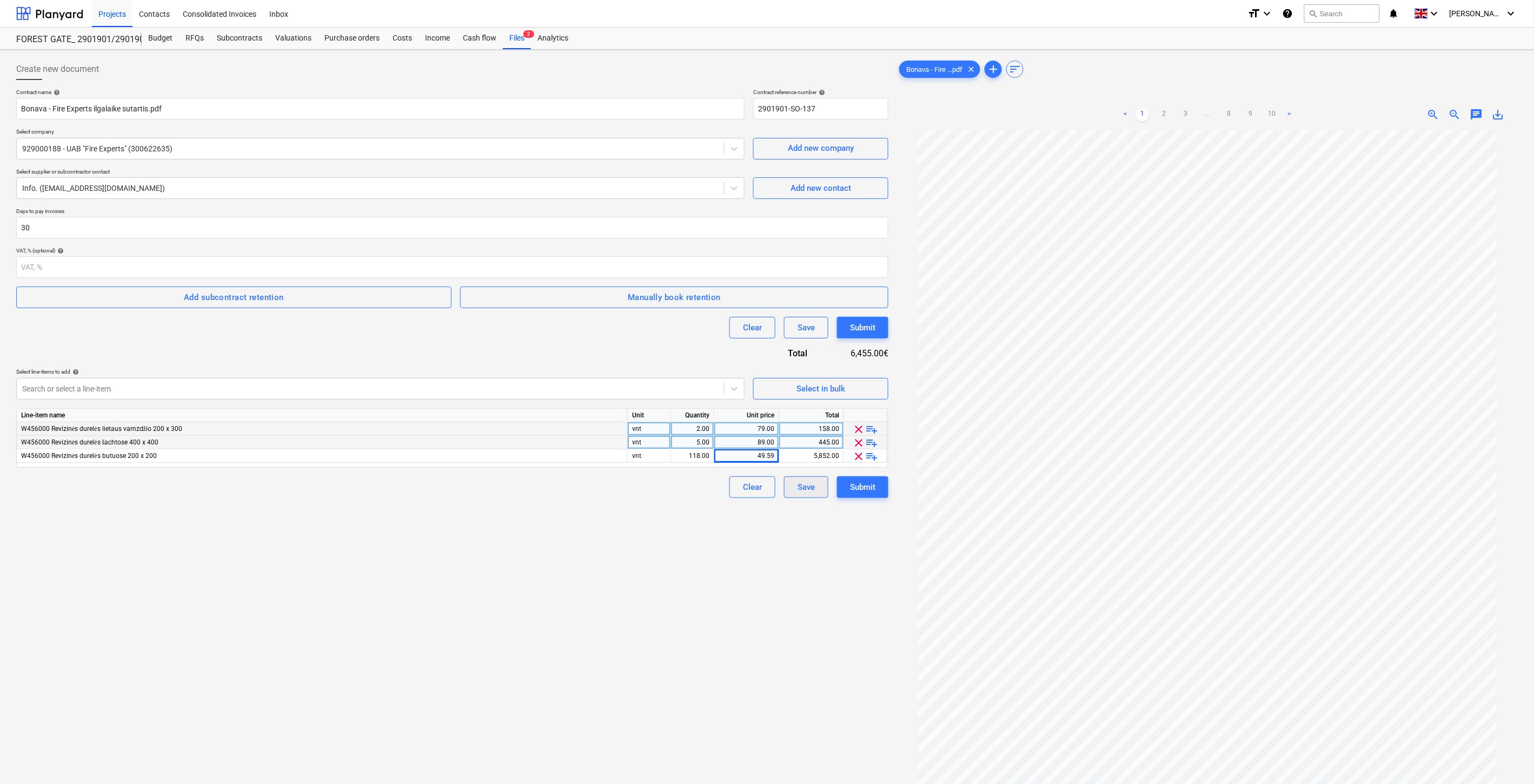
click at [808, 485] on div "Save" at bounding box center [807, 487] width 18 height 14
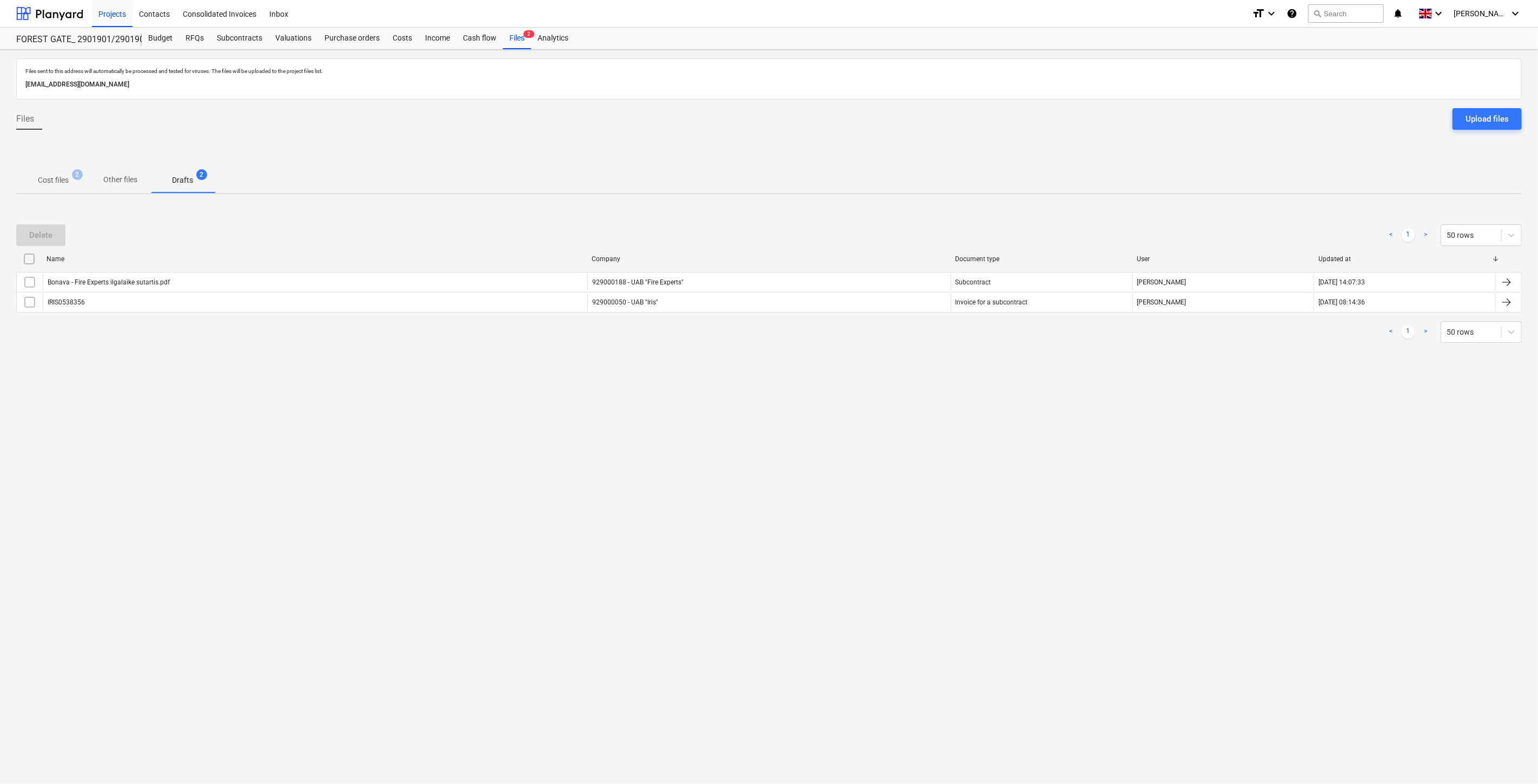
click at [779, 516] on div "Files sent to this address will automatically be processed and tested for virus…" at bounding box center [769, 417] width 1538 height 735
drag, startPoint x: 847, startPoint y: 473, endPoint x: 582, endPoint y: 473, distance: 265.0
click at [846, 473] on div "Files sent to this address will automatically be processed and tested for virus…" at bounding box center [769, 417] width 1538 height 735
drag, startPoint x: 811, startPoint y: 453, endPoint x: 851, endPoint y: 426, distance: 48.3
click at [811, 453] on div "Files sent to this address will automatically be processed and tested for virus…" at bounding box center [769, 417] width 1538 height 735
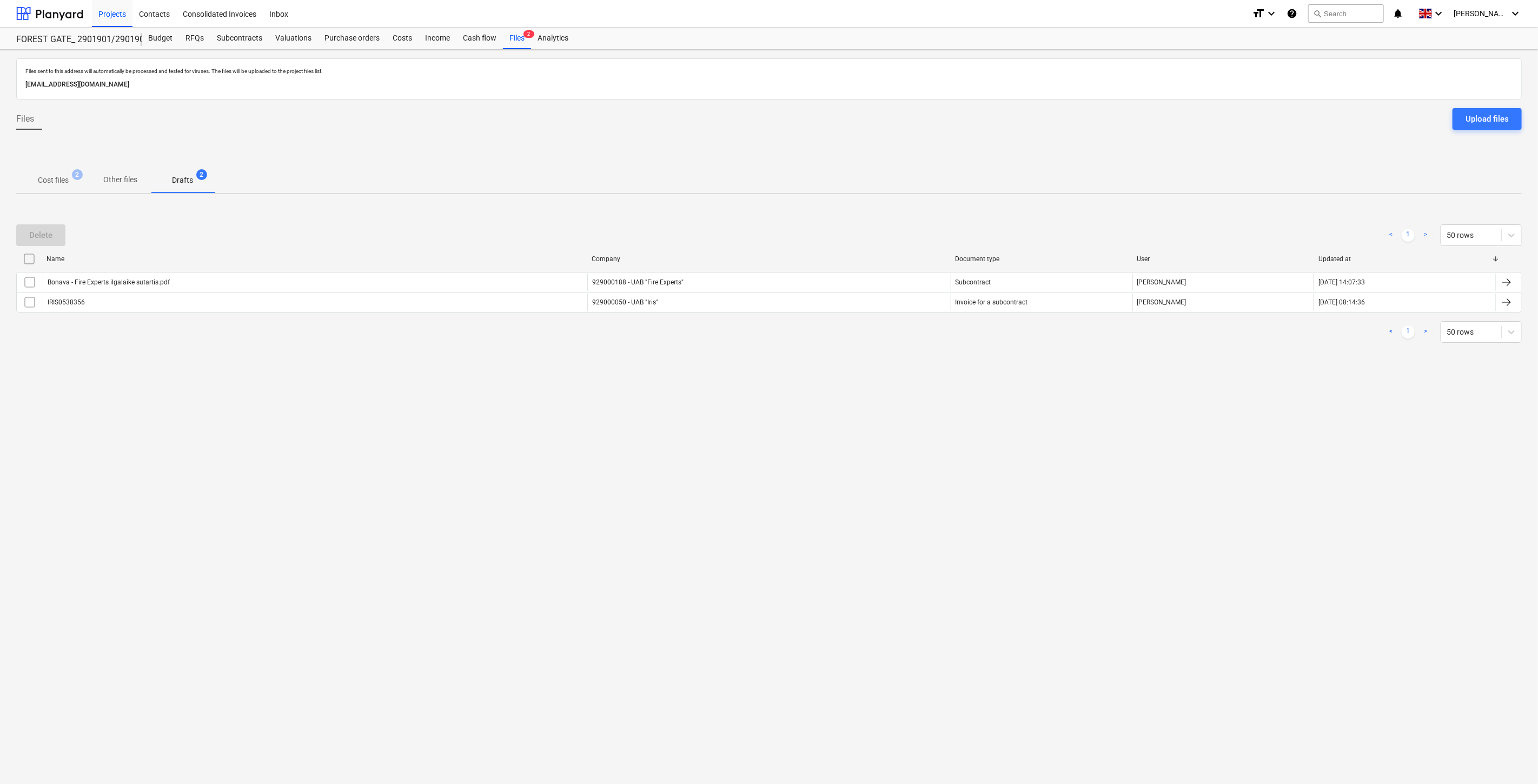
click at [851, 426] on div "Files sent to this address will automatically be processed and tested for virus…" at bounding box center [769, 417] width 1538 height 735
click at [810, 406] on div "Files sent to this address will automatically be processed and tested for virus…" at bounding box center [769, 417] width 1538 height 735
click at [828, 396] on div "Files sent to this address will automatically be processed and tested for virus…" at bounding box center [769, 417] width 1538 height 735
click at [862, 375] on div "Files sent to this address will automatically be processed and tested for virus…" at bounding box center [769, 417] width 1538 height 735
click at [894, 358] on div "Delete < 1 > 50 rows Name Company Document type User Updated at Bonava - Fire E…" at bounding box center [768, 283] width 1505 height 162
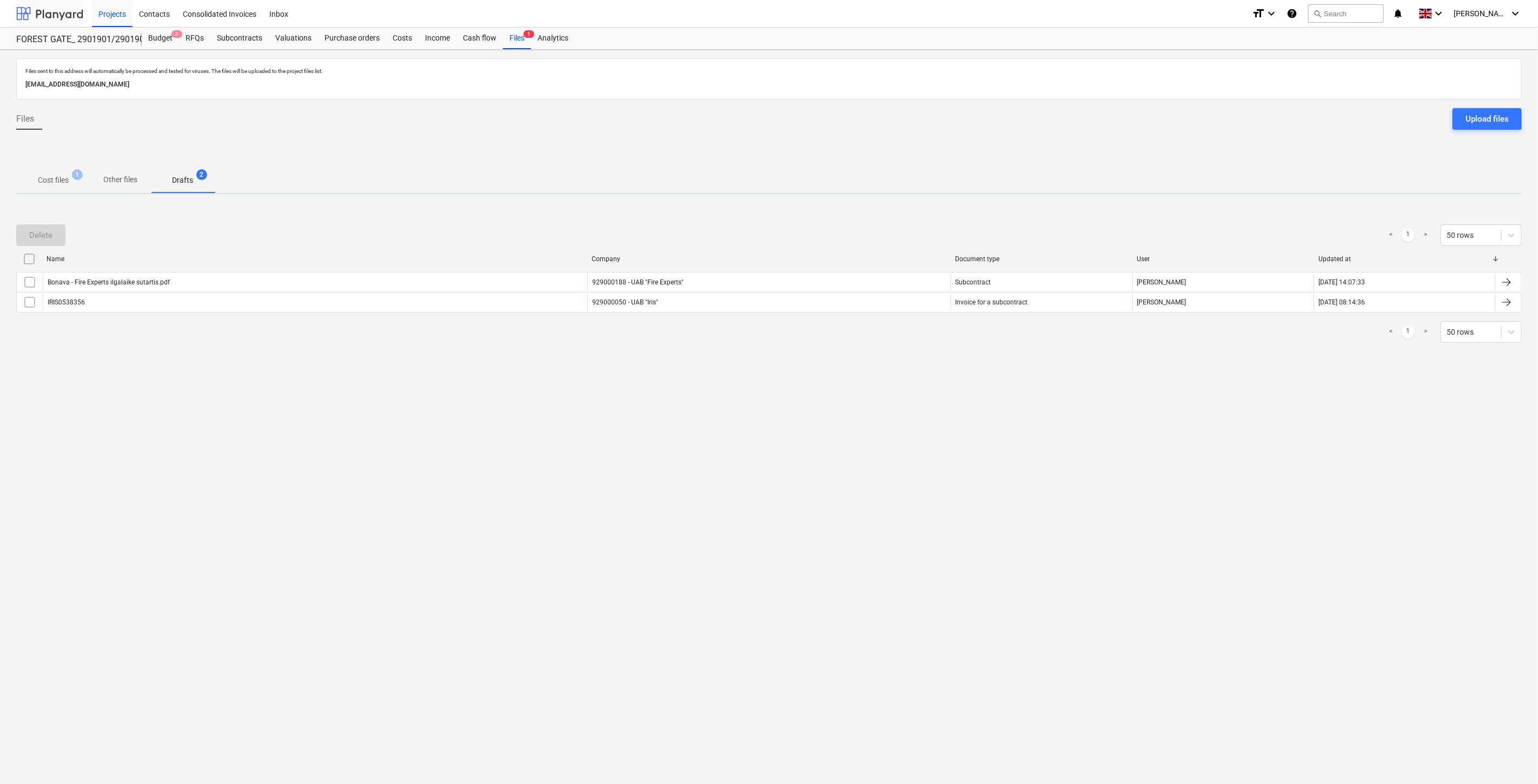
click at [34, 11] on div at bounding box center [50, 14] width 67 height 27
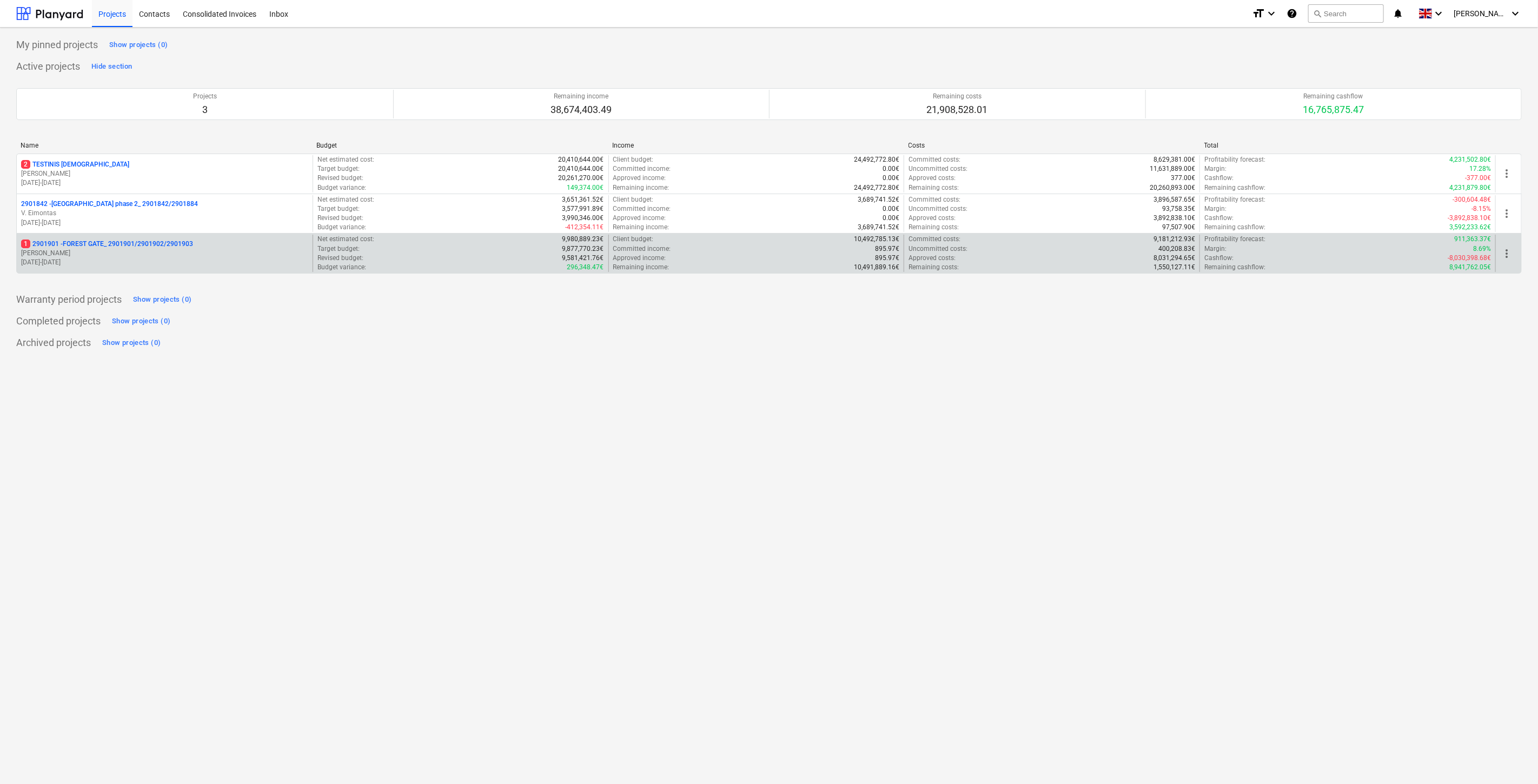
click at [137, 251] on p "[PERSON_NAME]" at bounding box center [165, 253] width 287 height 10
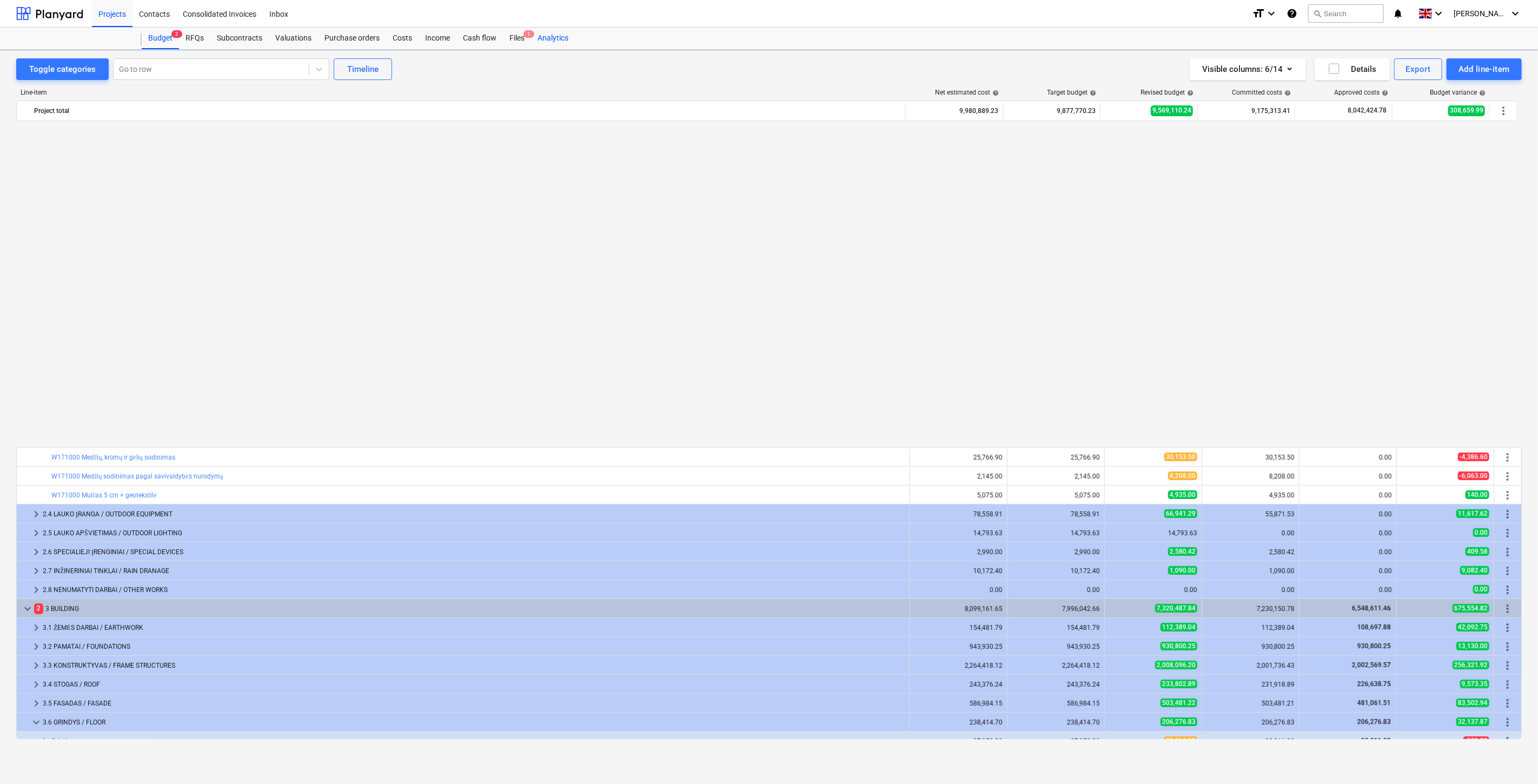
scroll to position [701, 0]
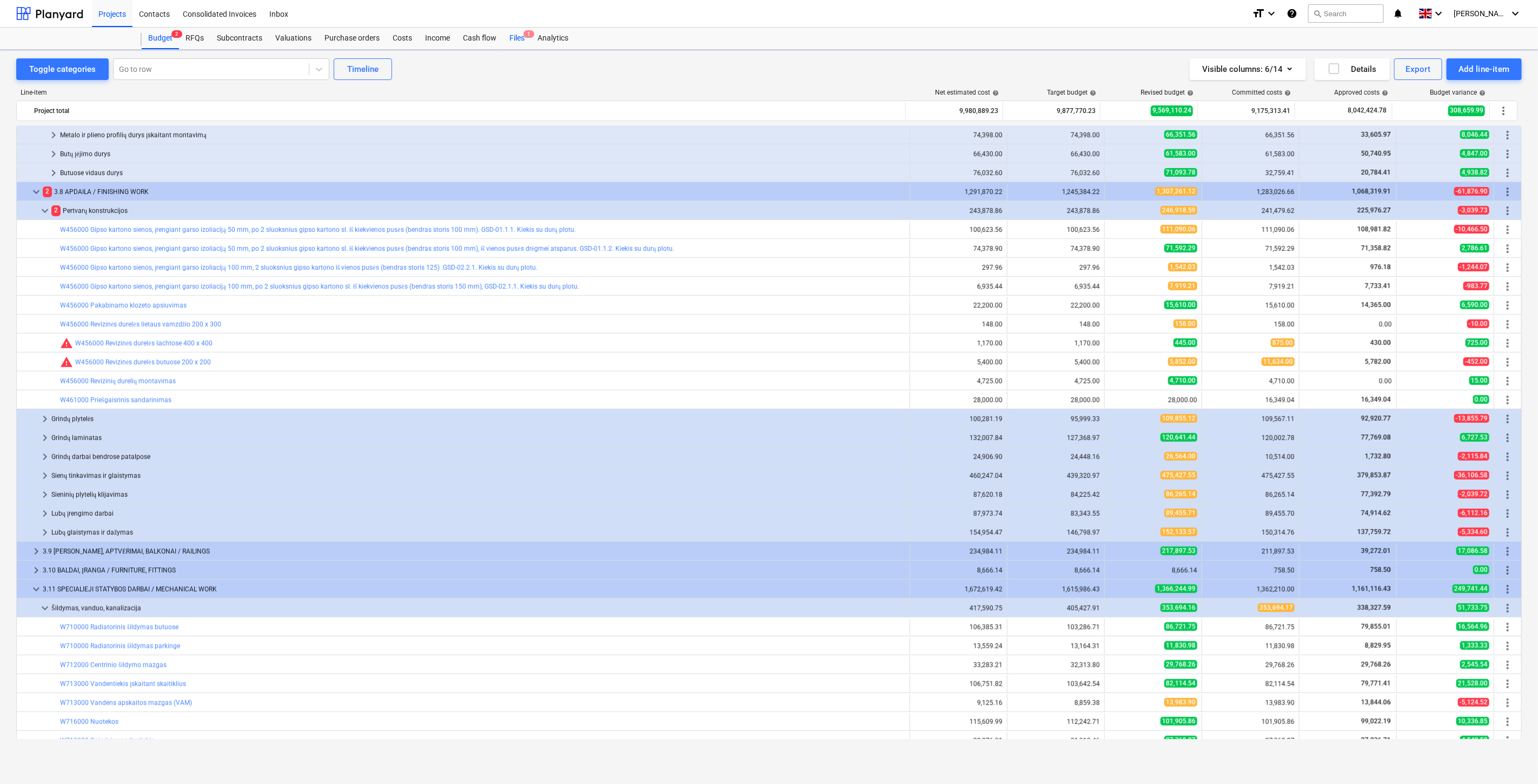
click at [517, 37] on div "Files 1" at bounding box center [517, 38] width 28 height 22
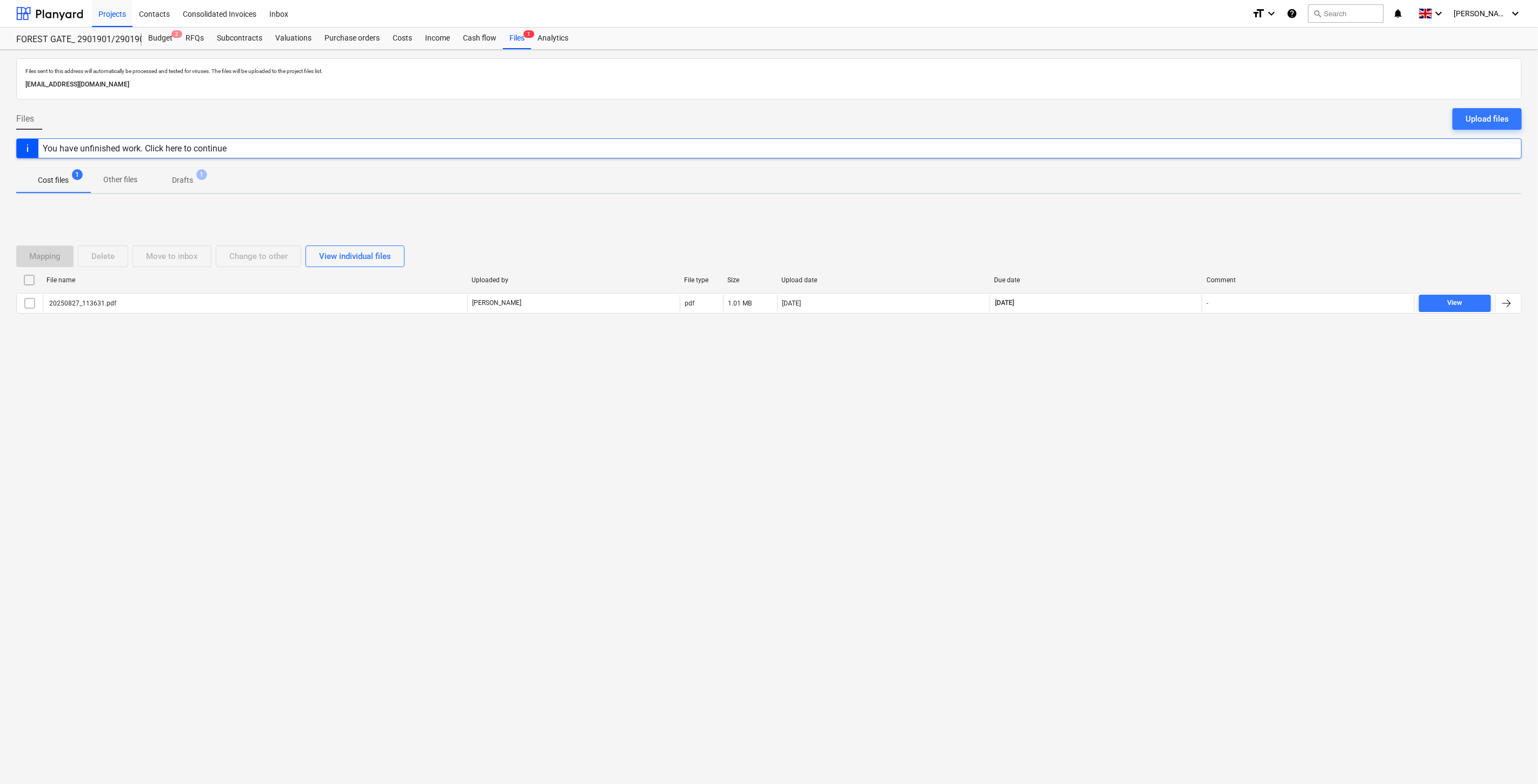
click at [1148, 414] on div "Files sent to this address will automatically be processed and tested for virus…" at bounding box center [769, 417] width 1538 height 735
click at [1163, 384] on div "Files sent to this address will automatically be processed and tested for virus…" at bounding box center [769, 417] width 1538 height 735
drag, startPoint x: 1116, startPoint y: 402, endPoint x: 1135, endPoint y: 358, distance: 47.9
click at [1116, 402] on div "Files sent to this address will automatically be processed and tested for virus…" at bounding box center [769, 417] width 1538 height 735
click at [1136, 358] on div "Mapping Delete Move to inbox Change to other View individual files File name Up…" at bounding box center [768, 283] width 1505 height 162
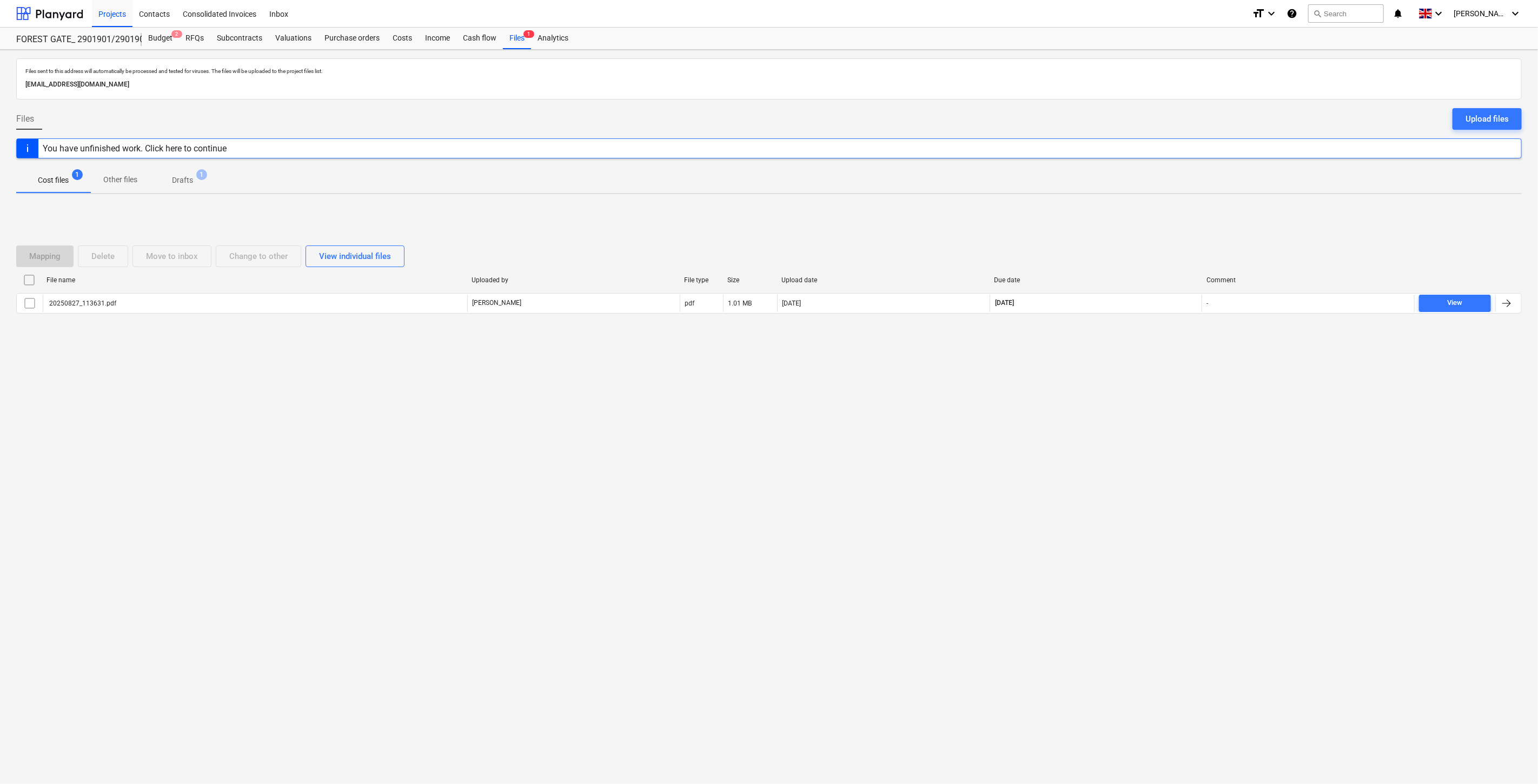
drag, startPoint x: 1065, startPoint y: 461, endPoint x: 1091, endPoint y: 416, distance: 52.0
click at [1069, 449] on div "Files sent to this address will automatically be processed and tested for virus…" at bounding box center [769, 417] width 1538 height 735
click at [1091, 416] on div "Files sent to this address will automatically be processed and tested for virus…" at bounding box center [769, 417] width 1538 height 735
click at [349, 34] on div "Purchase orders" at bounding box center [351, 38] width 68 height 22
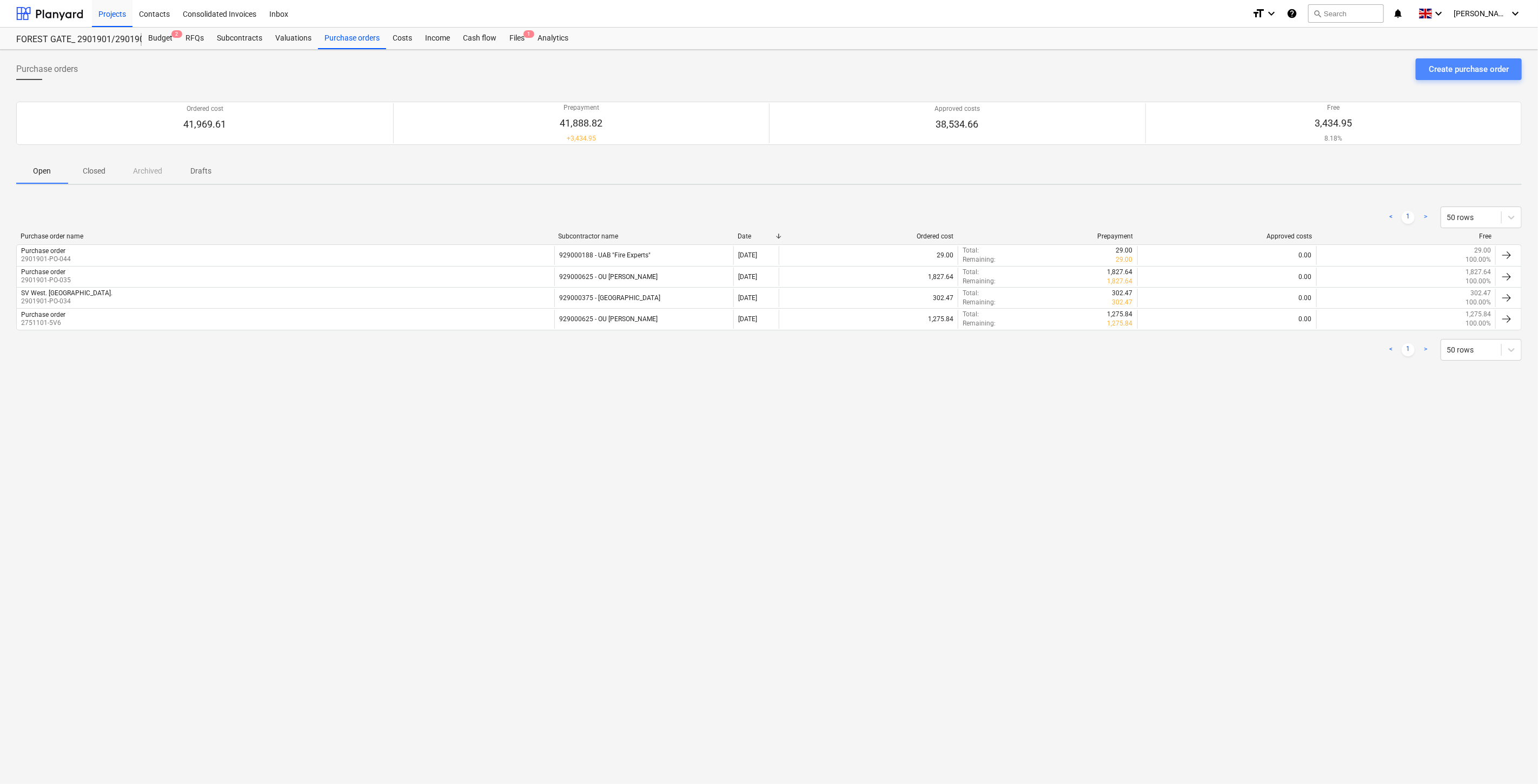
click at [1446, 65] on div "Create purchase order" at bounding box center [1469, 69] width 80 height 14
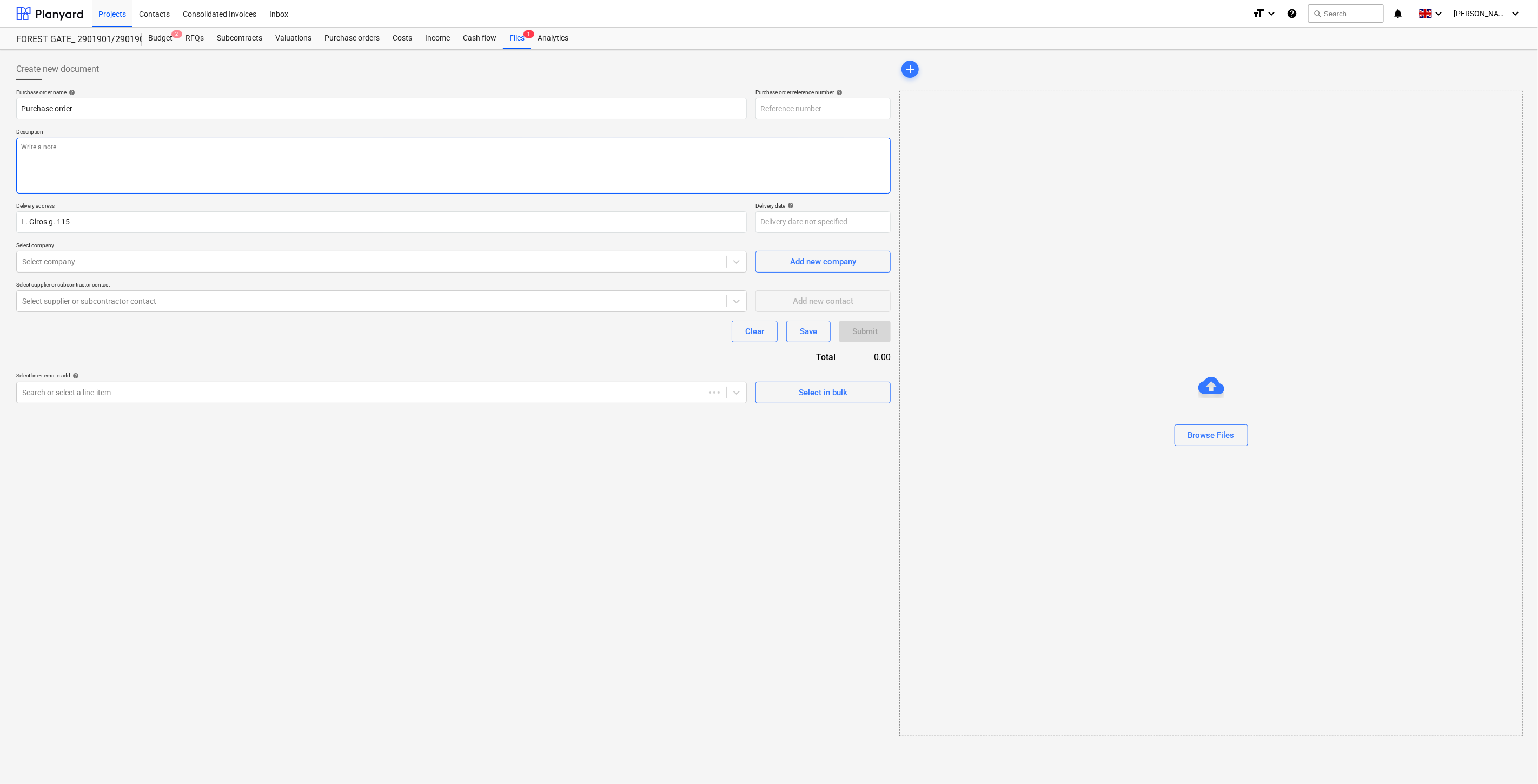
type textarea "x"
type input "2901901-PO-052"
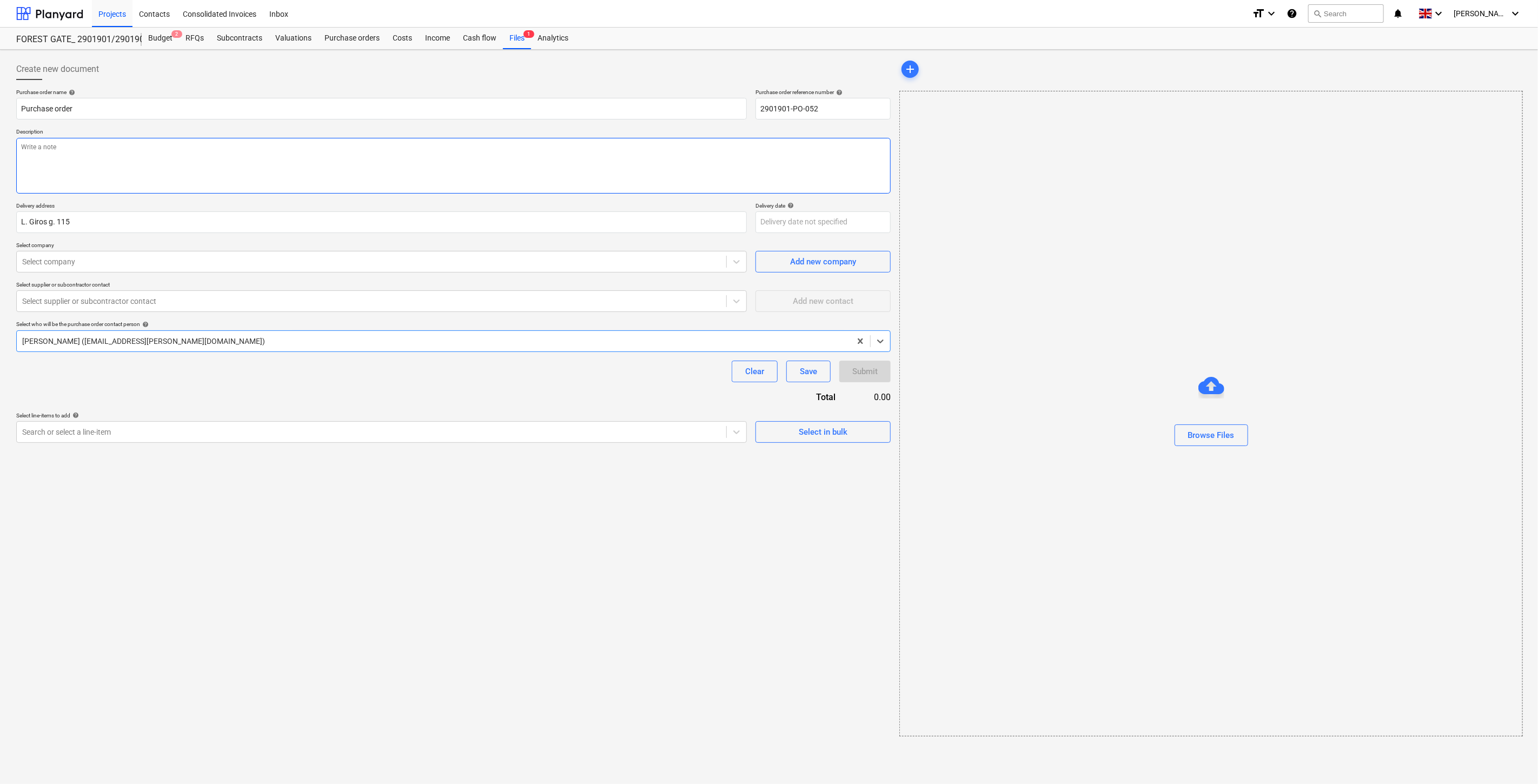
type textarea "x"
click at [513, 34] on div "Files 1" at bounding box center [517, 38] width 28 height 22
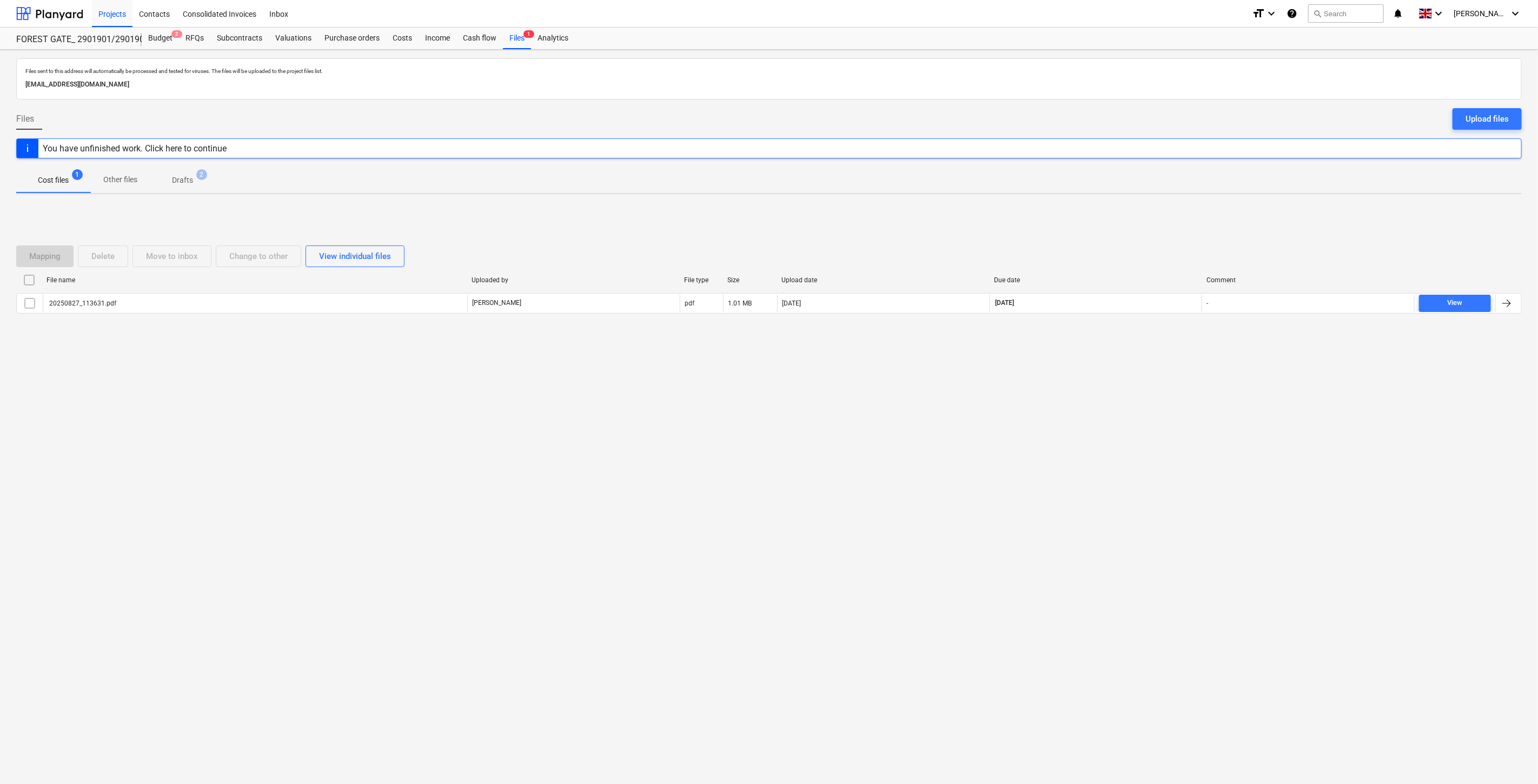
click at [868, 434] on div "Files sent to this address will automatically be processed and tested for virus…" at bounding box center [769, 417] width 1538 height 735
click at [883, 419] on div "Files sent to this address will automatically be processed and tested for virus…" at bounding box center [769, 417] width 1538 height 735
